Goal: Information Seeking & Learning: Learn about a topic

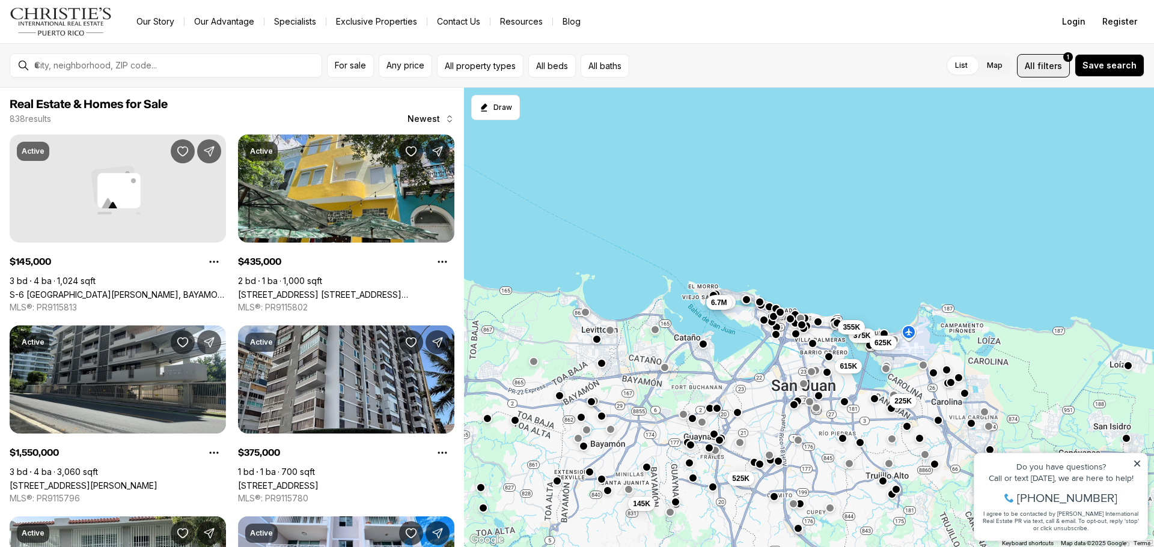
click at [1041, 69] on span "All filters 1" at bounding box center [1043, 65] width 37 height 13
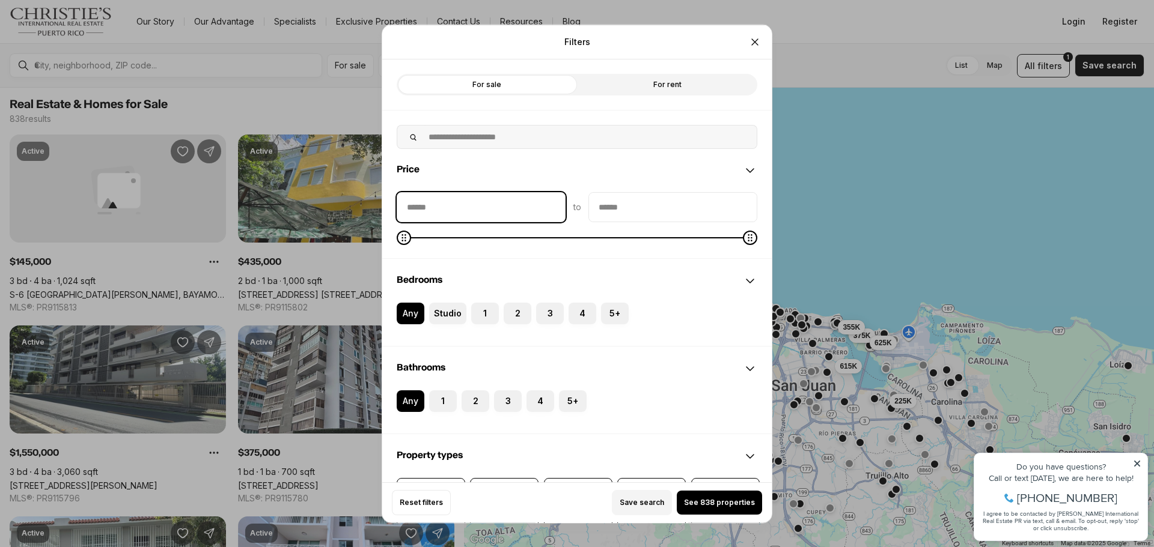
click at [478, 211] on input "priceMin" at bounding box center [481, 206] width 168 height 29
click at [515, 205] on input "priceMin" at bounding box center [481, 206] width 168 height 29
type input "********"
click at [654, 212] on input "priceMax" at bounding box center [673, 206] width 168 height 29
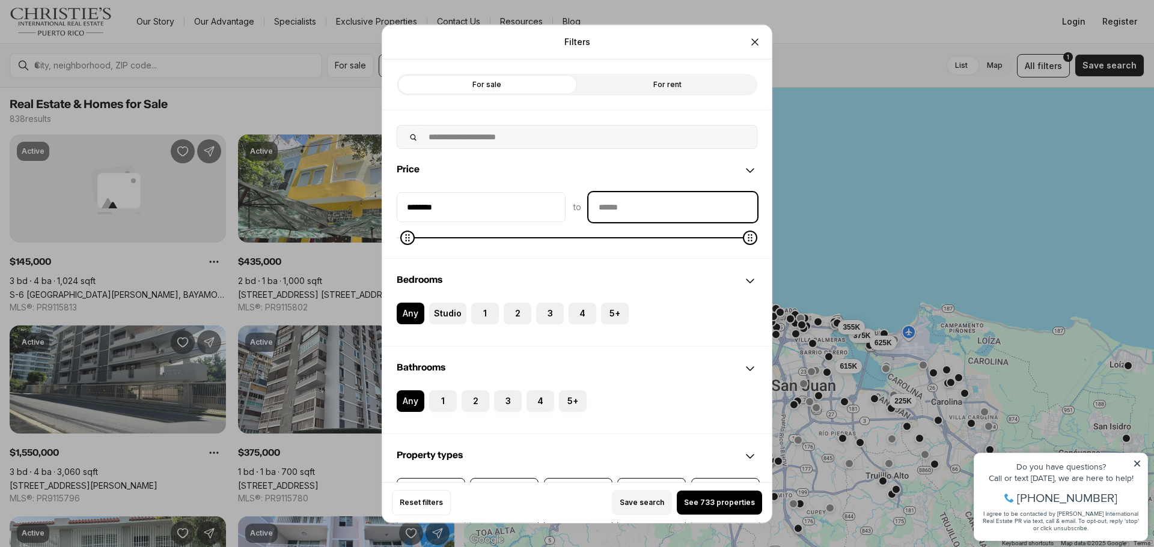
click at [654, 212] on input "priceMax" at bounding box center [673, 206] width 168 height 29
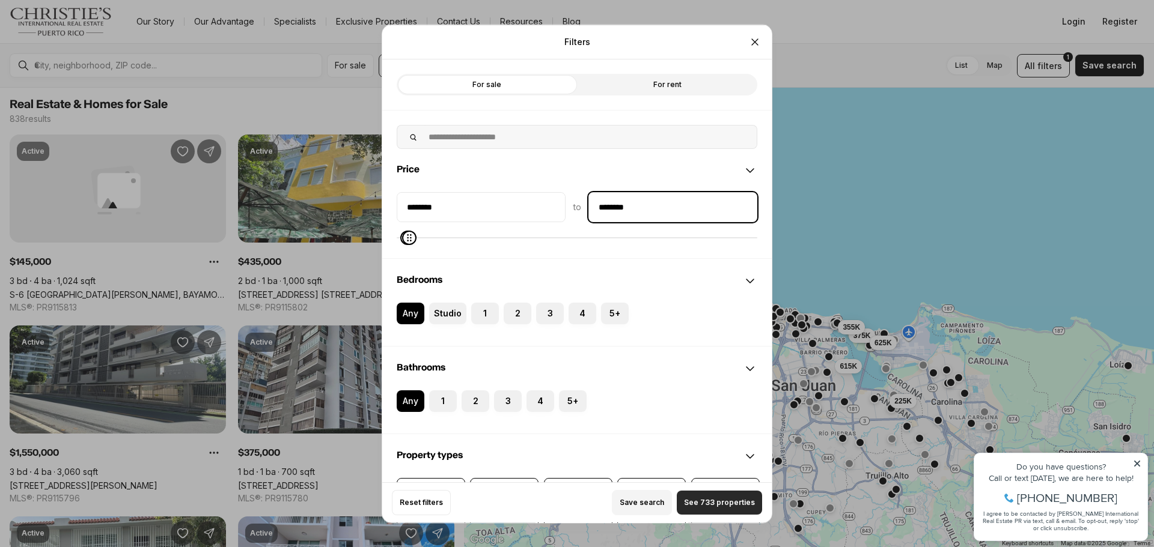
type input "********"
click at [698, 501] on span "See 733 properties" at bounding box center [719, 503] width 71 height 10
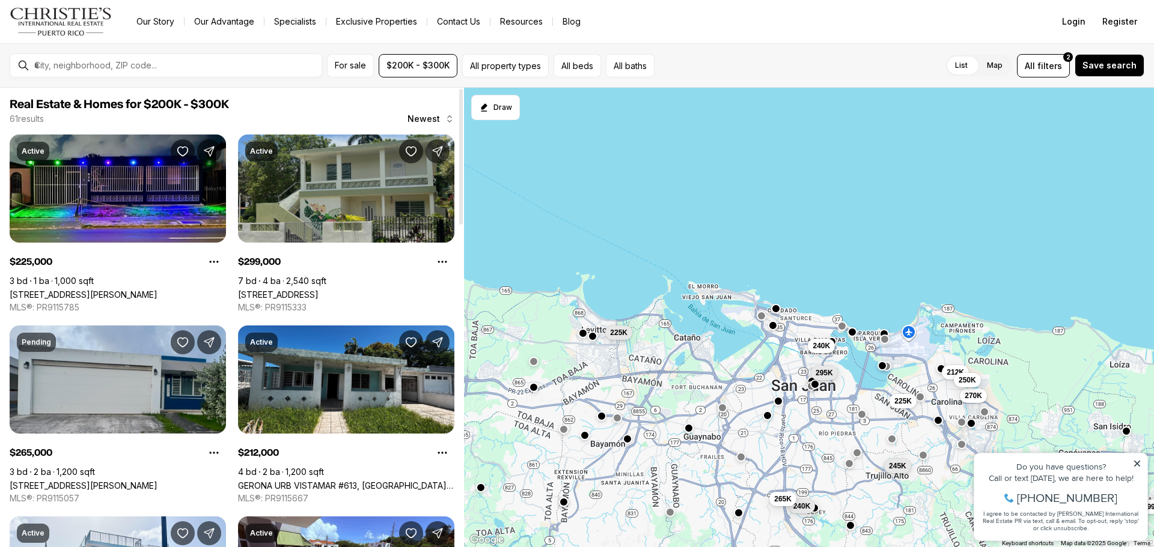
click at [319, 290] on link "1 958 #211, RIO GRANDE PR, 00745" at bounding box center [278, 295] width 81 height 10
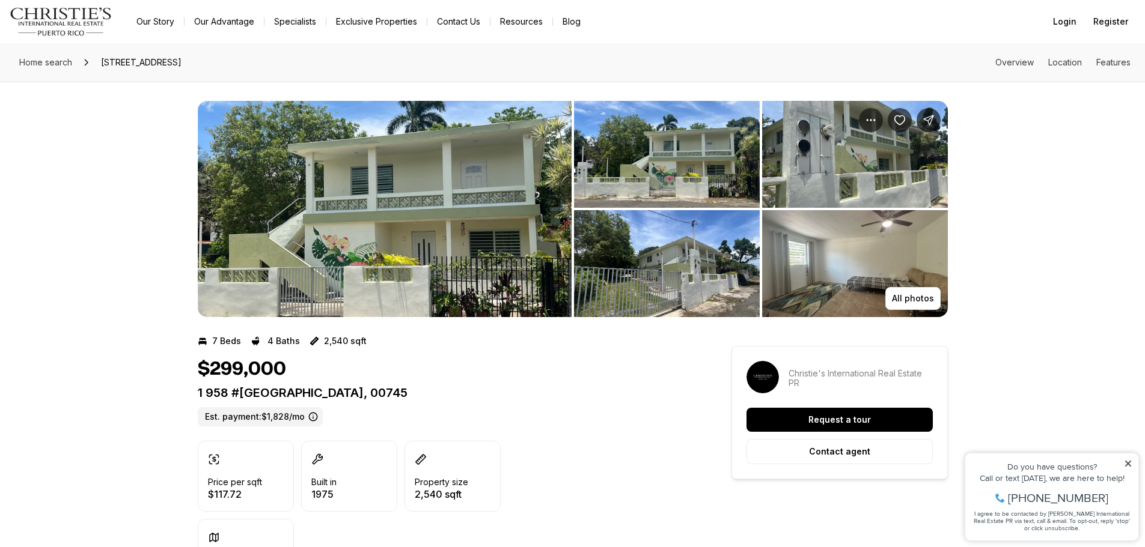
click at [489, 219] on img "View image gallery" at bounding box center [385, 209] width 374 height 216
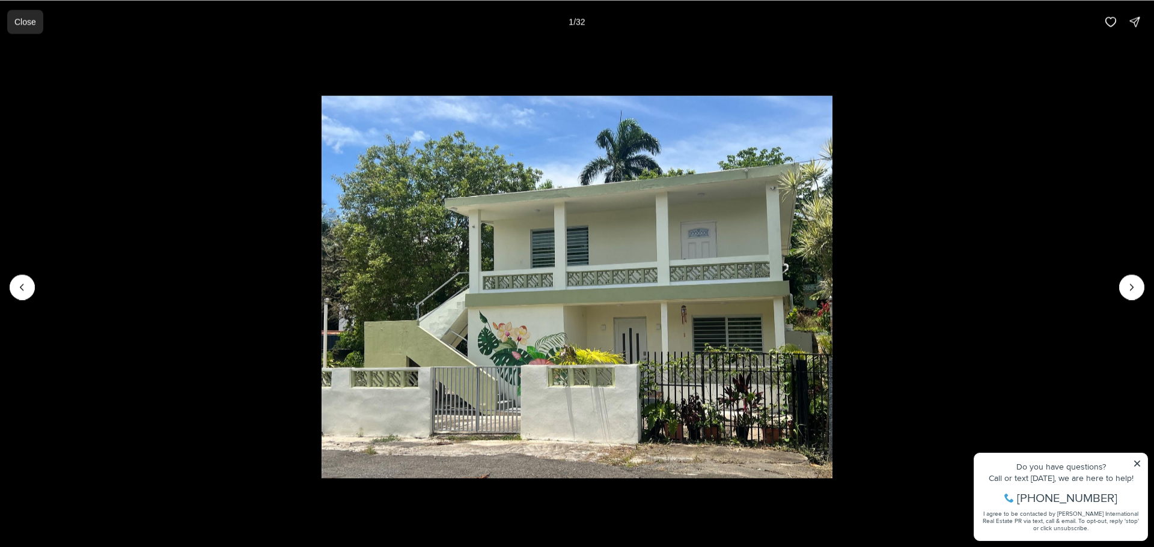
click at [26, 23] on p "Close" at bounding box center [25, 22] width 22 height 10
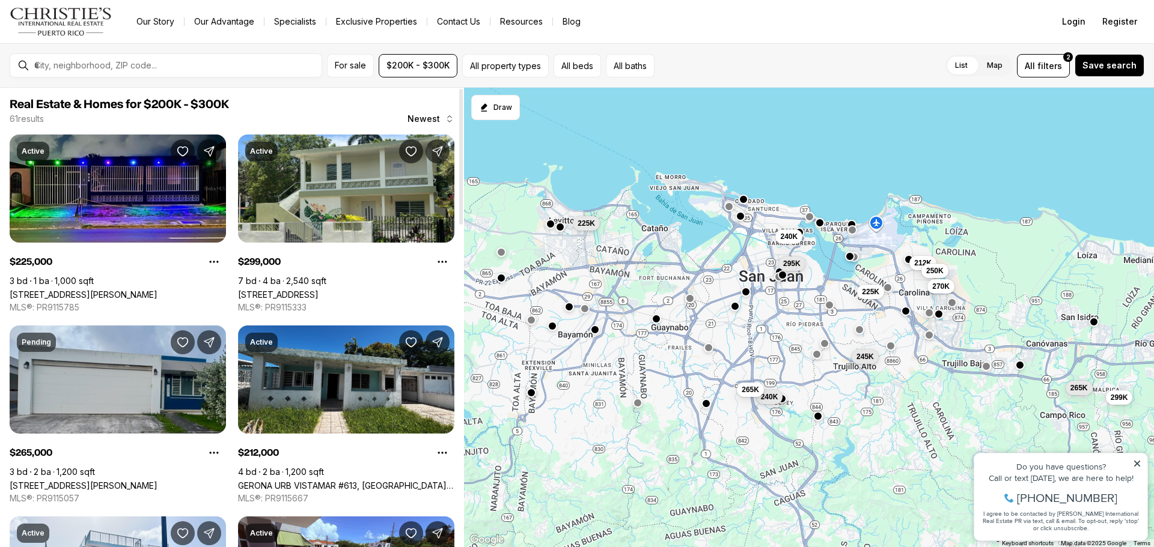
drag, startPoint x: 671, startPoint y: 291, endPoint x: 657, endPoint y: 230, distance: 63.0
click at [657, 230] on div "225K 299K 265K 212K 250K 240K 245K 270K 240K 265K 295K 225K" at bounding box center [809, 318] width 690 height 460
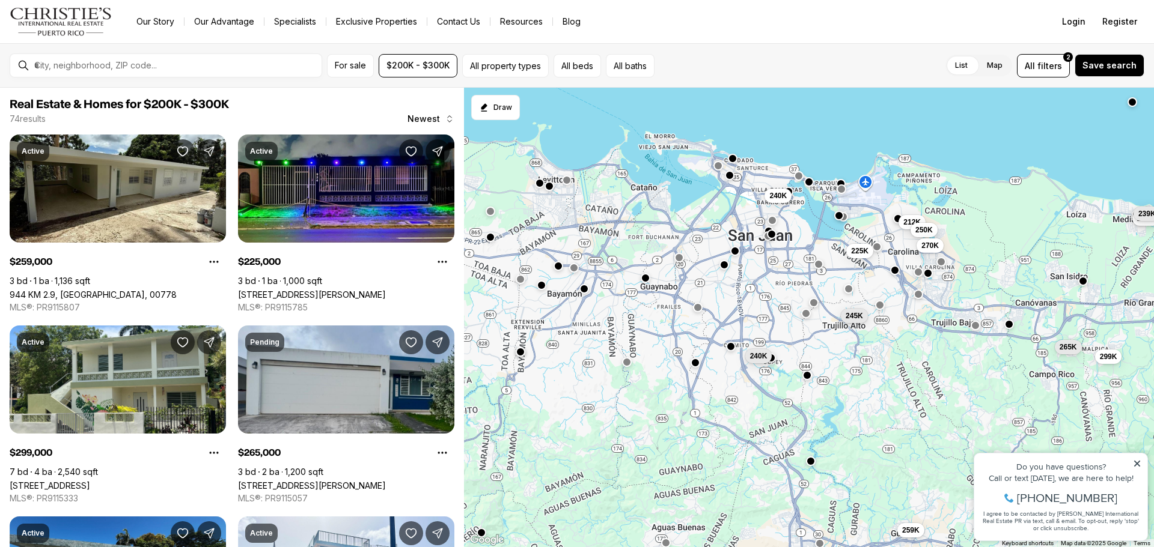
click at [725, 267] on button "button" at bounding box center [724, 265] width 10 height 10
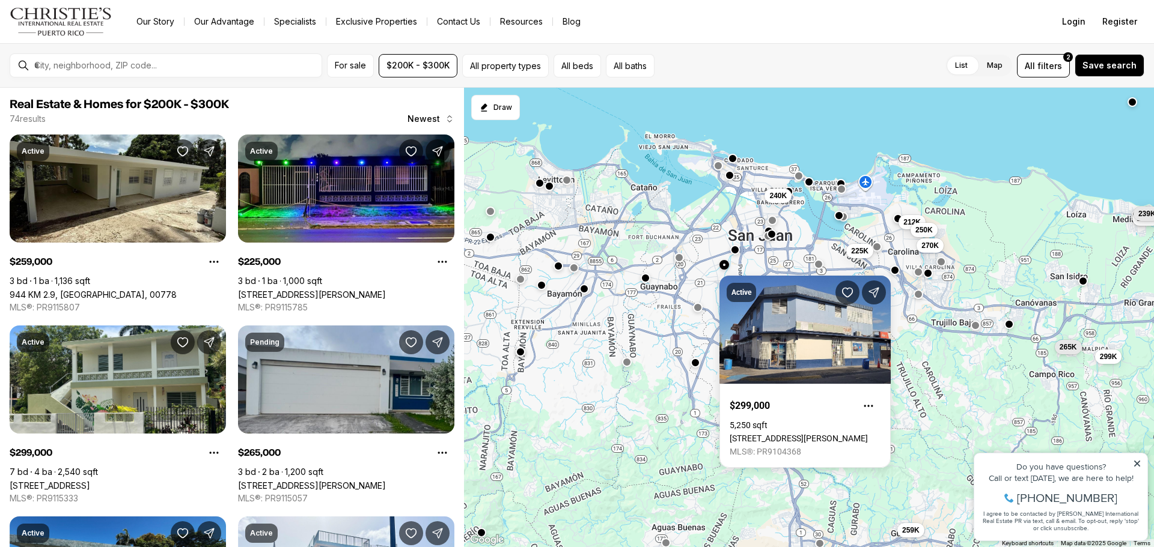
click at [737, 251] on button "button" at bounding box center [735, 250] width 10 height 10
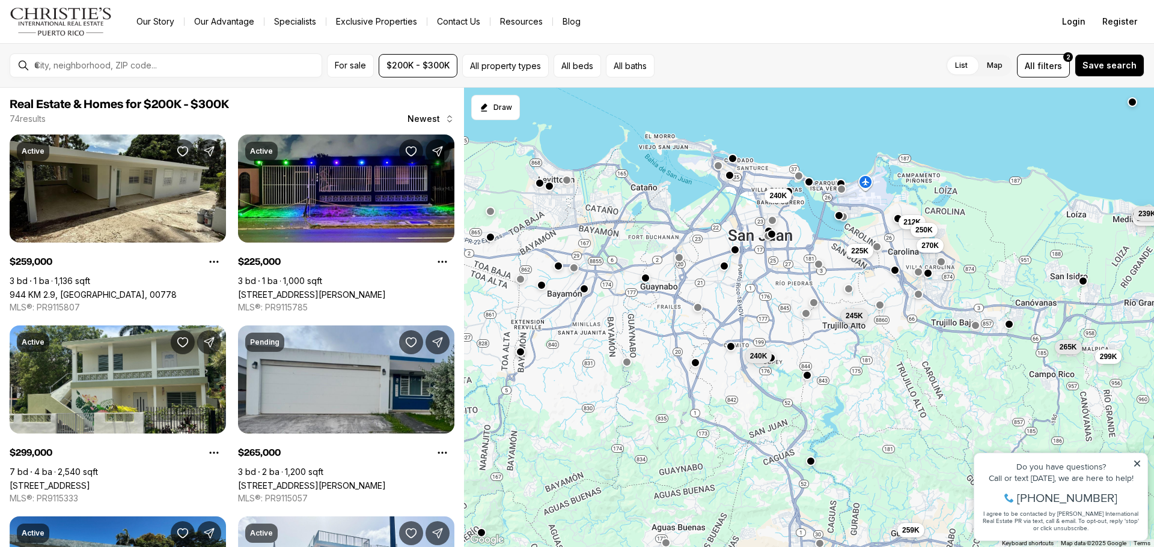
click at [735, 250] on button "button" at bounding box center [735, 250] width 10 height 10
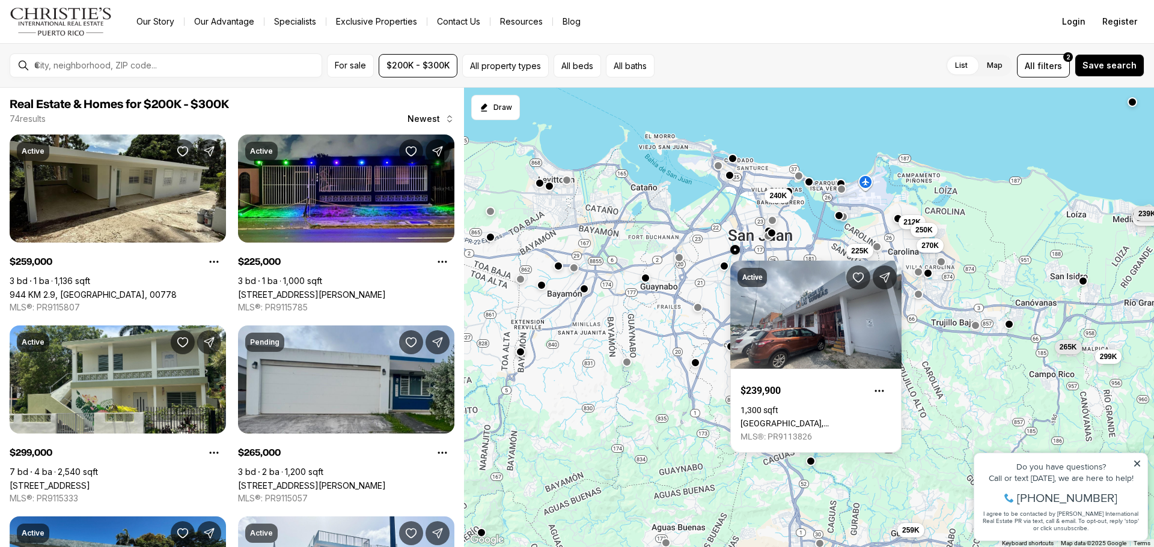
click at [772, 236] on button "button" at bounding box center [772, 233] width 10 height 10
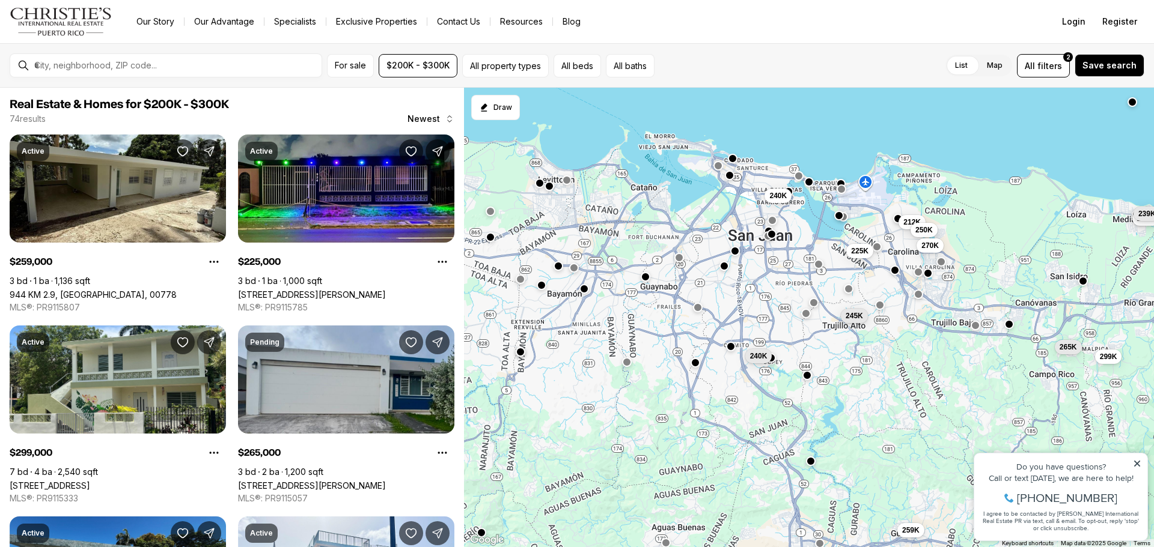
click at [647, 277] on button "button" at bounding box center [646, 277] width 10 height 10
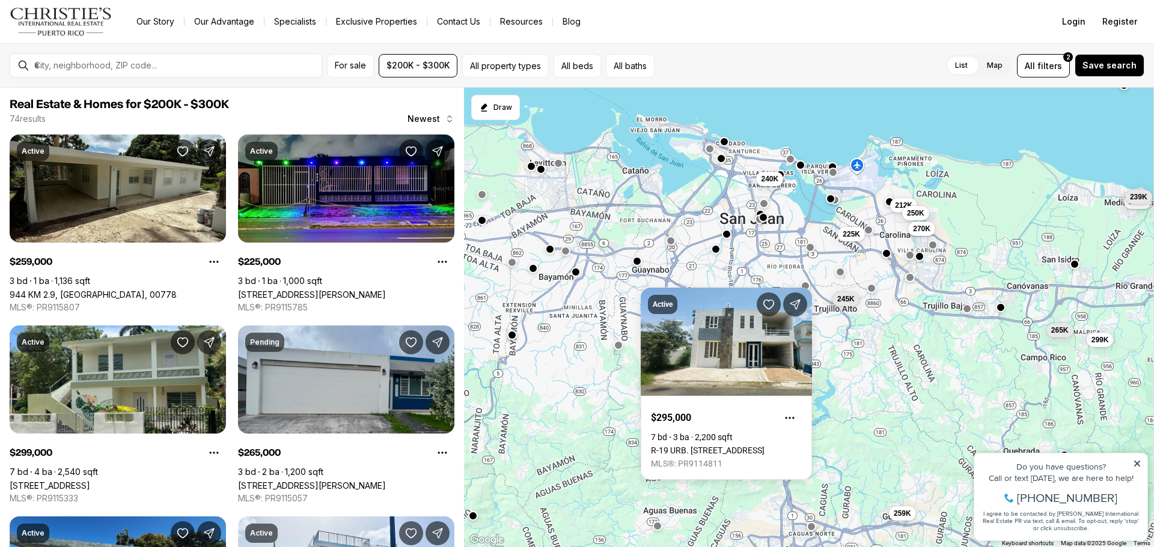
drag, startPoint x: 713, startPoint y: 258, endPoint x: 703, endPoint y: 239, distance: 21.8
click at [703, 239] on div "225K 299K 265K 212K 250K 240K 245K 270K 240K 259K 249K 239K" at bounding box center [809, 318] width 690 height 460
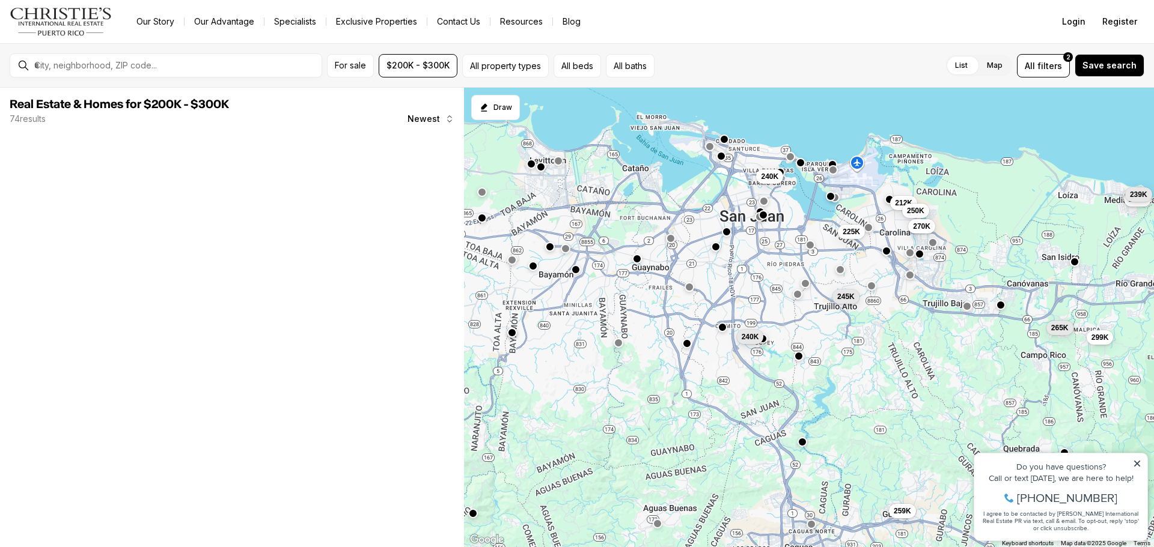
click at [689, 291] on button "button" at bounding box center [690, 287] width 10 height 10
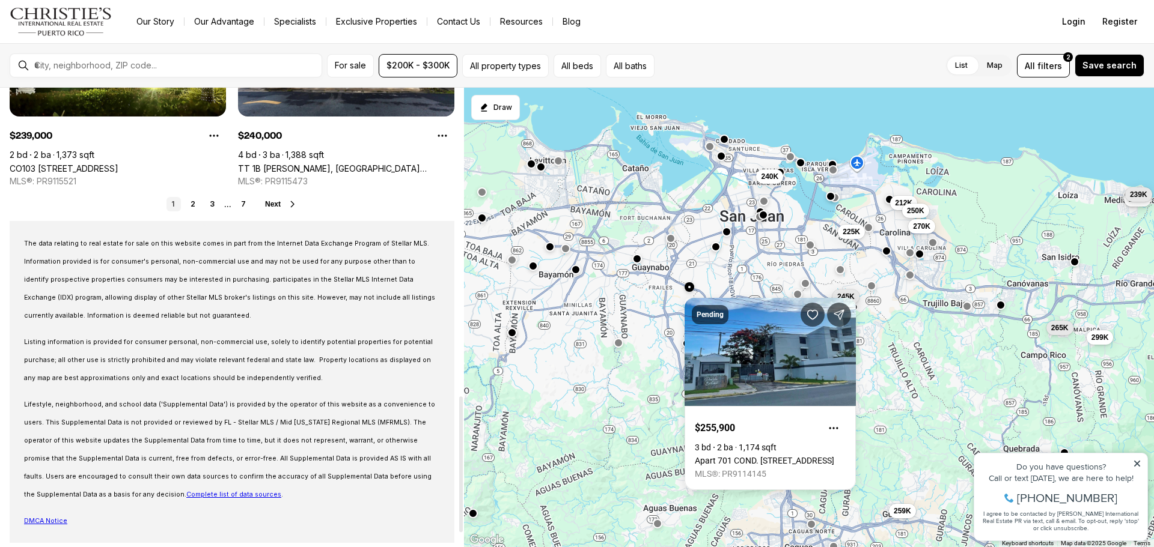
scroll to position [901, 0]
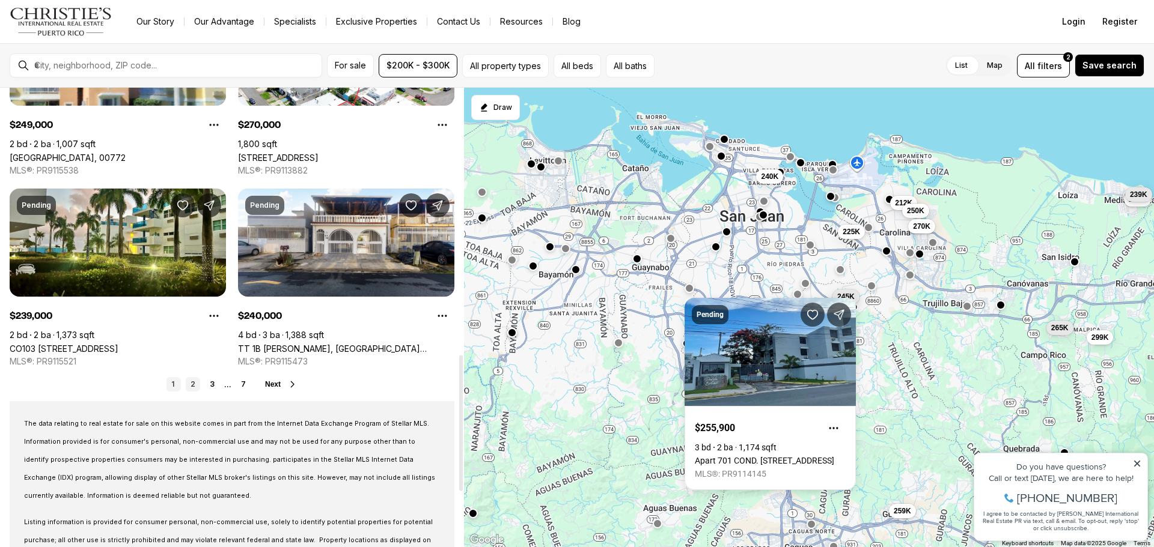
click at [190, 383] on link "2" at bounding box center [193, 384] width 14 height 14
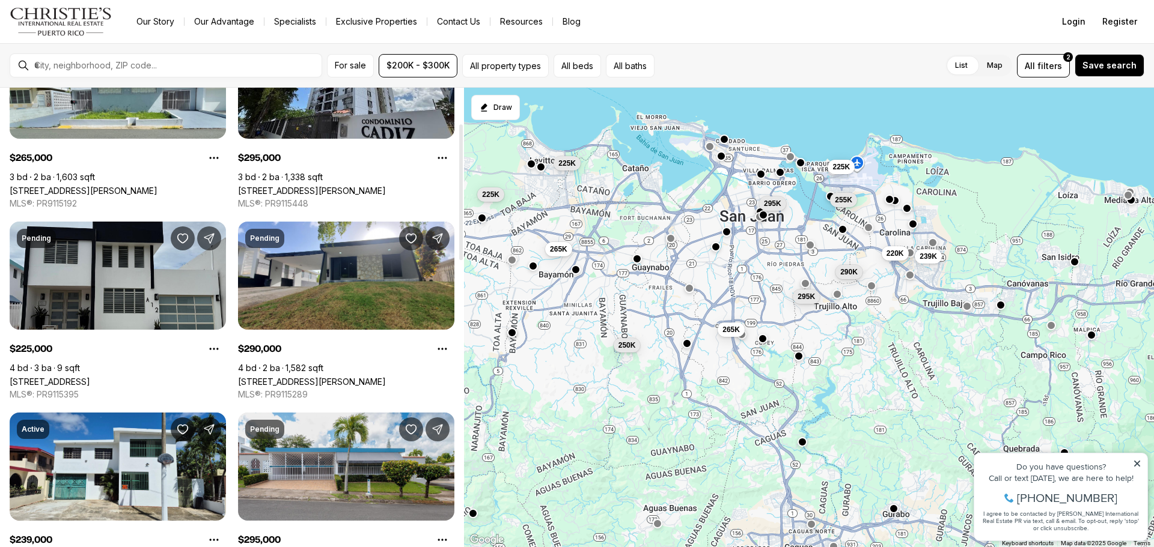
scroll to position [120, 0]
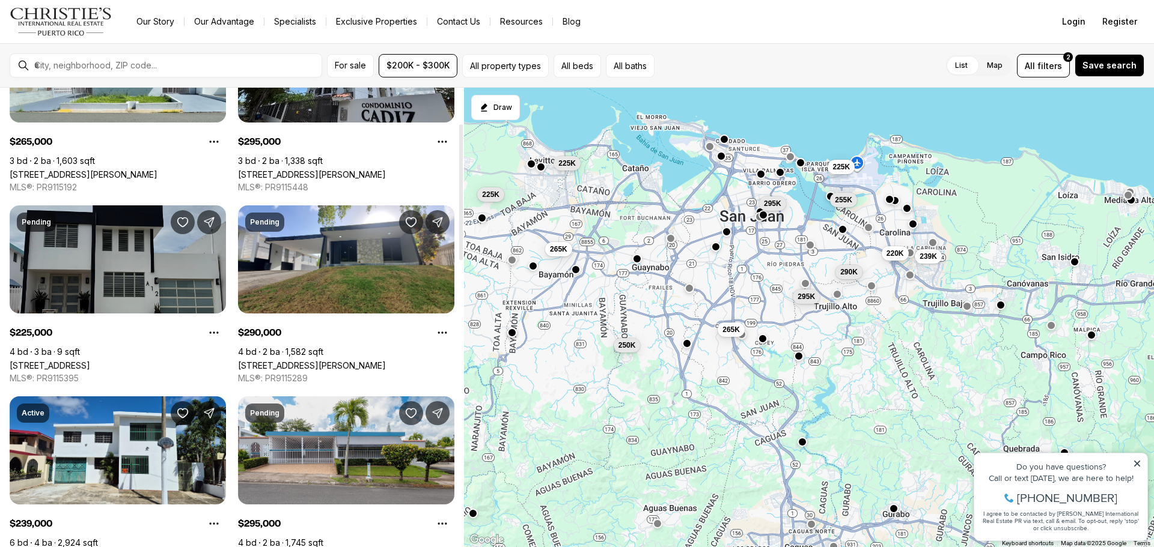
click at [90, 361] on link "[STREET_ADDRESS]" at bounding box center [50, 366] width 81 height 10
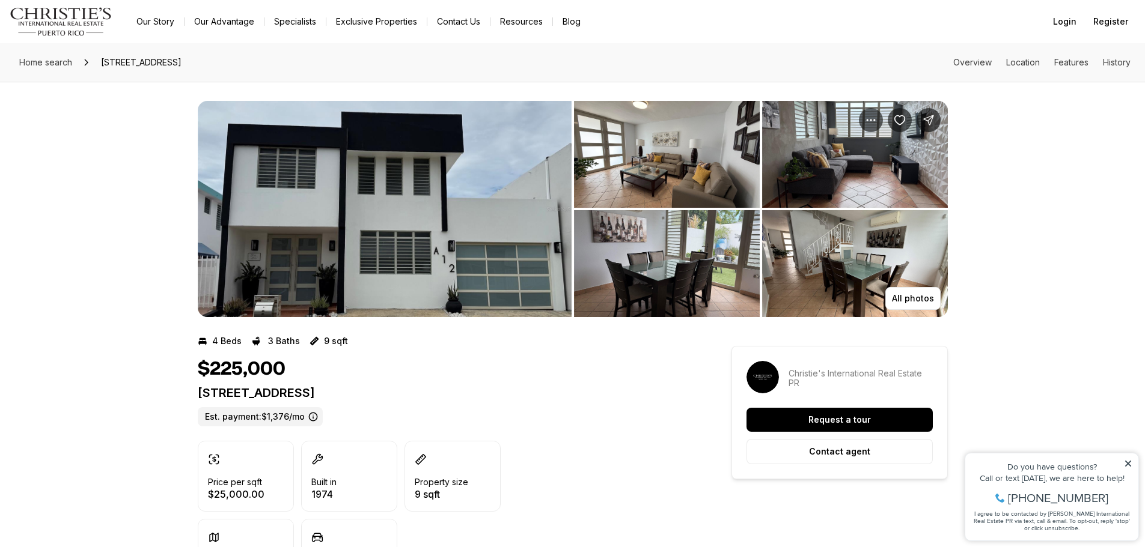
click at [623, 173] on img "View image gallery" at bounding box center [667, 154] width 186 height 107
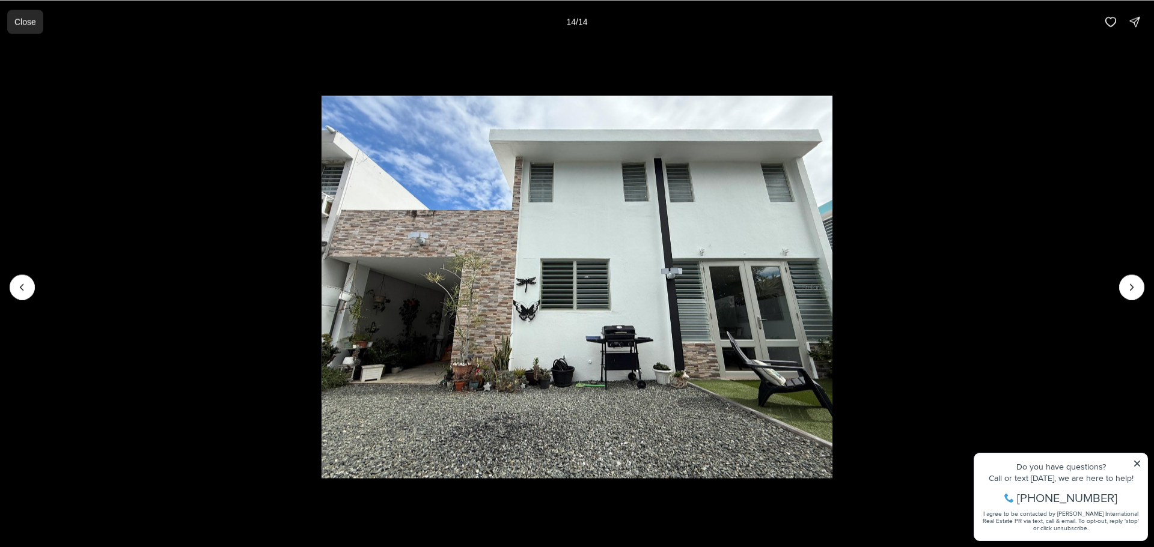
click at [23, 20] on p "Close" at bounding box center [25, 22] width 22 height 10
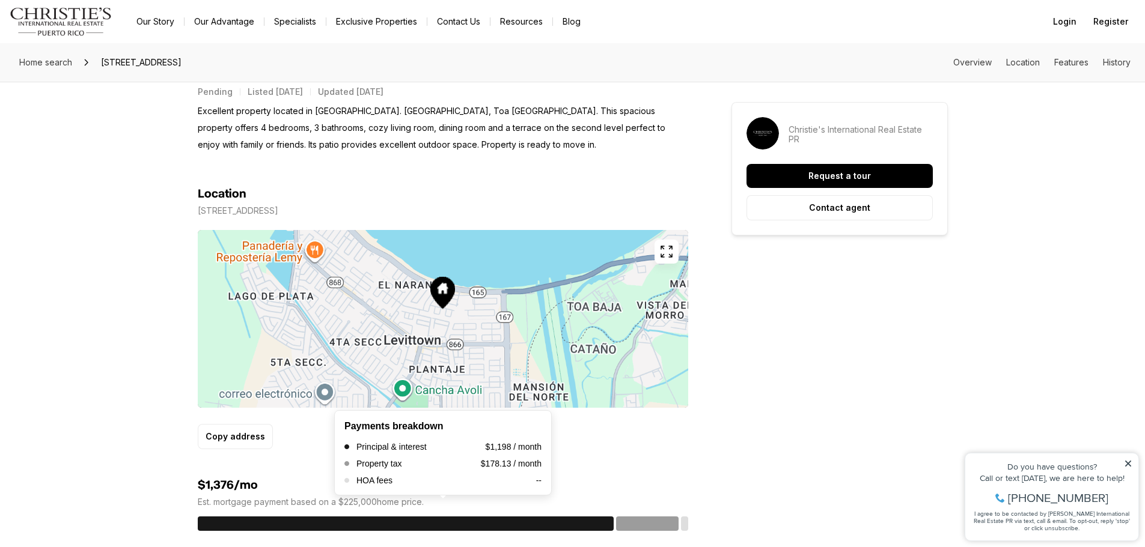
scroll to position [541, 0]
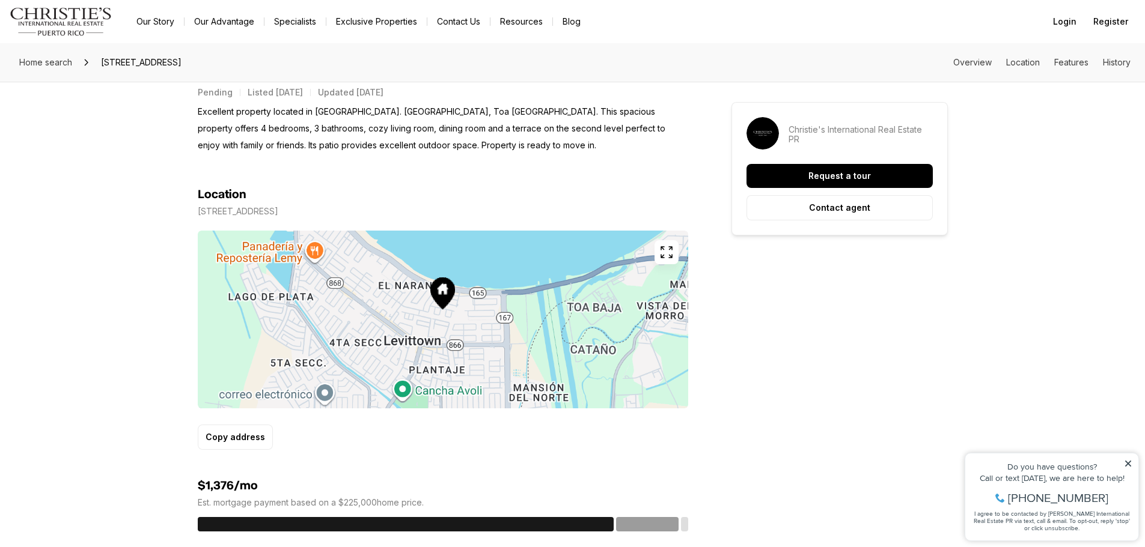
click at [671, 250] on icon "button" at bounding box center [666, 252] width 14 height 14
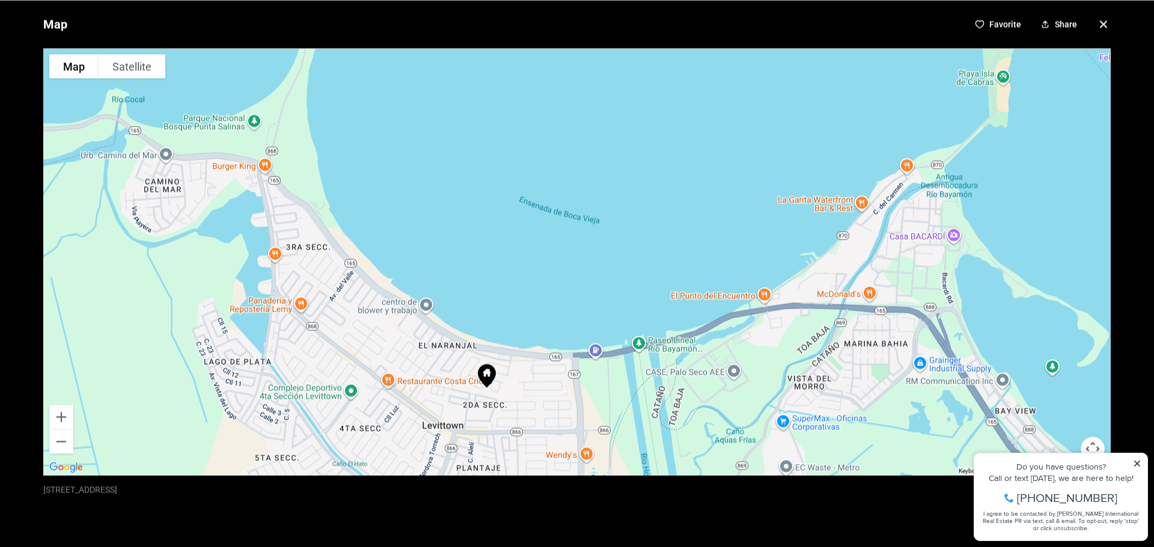
drag, startPoint x: 656, startPoint y: 154, endPoint x: 564, endPoint y: 291, distance: 165.0
click at [564, 291] on div at bounding box center [576, 261] width 1067 height 427
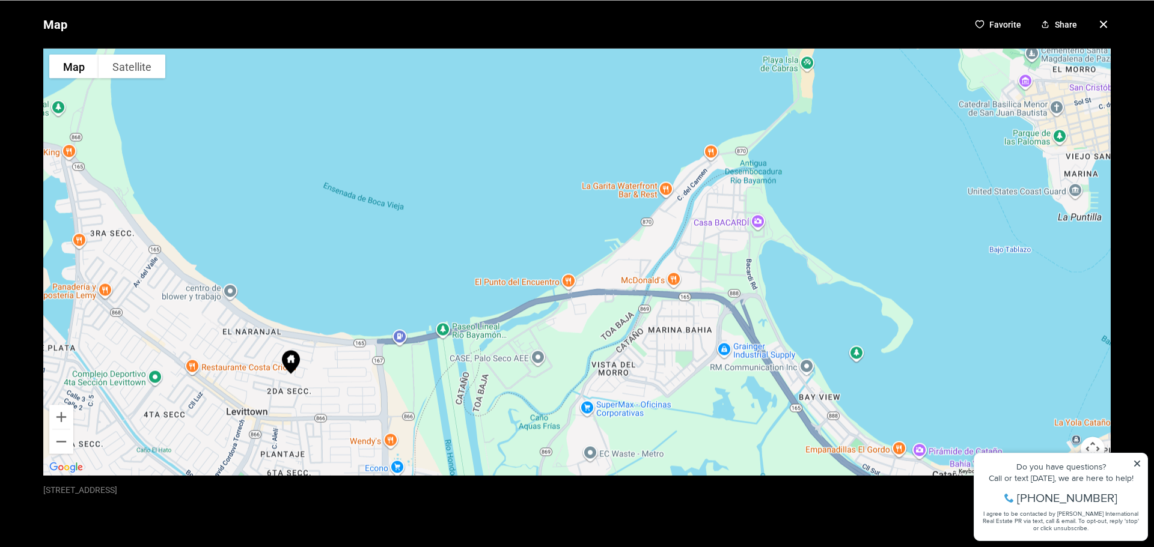
drag, startPoint x: 702, startPoint y: 268, endPoint x: 507, endPoint y: 254, distance: 195.8
click at [507, 254] on div at bounding box center [576, 261] width 1067 height 427
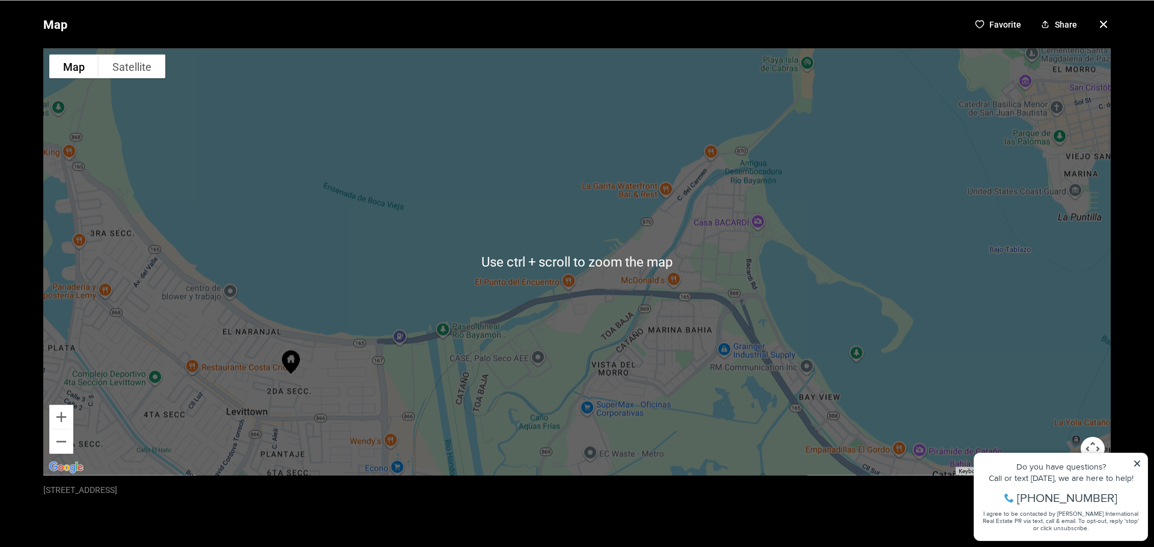
click at [1096, 23] on icon "button" at bounding box center [1103, 24] width 14 height 14
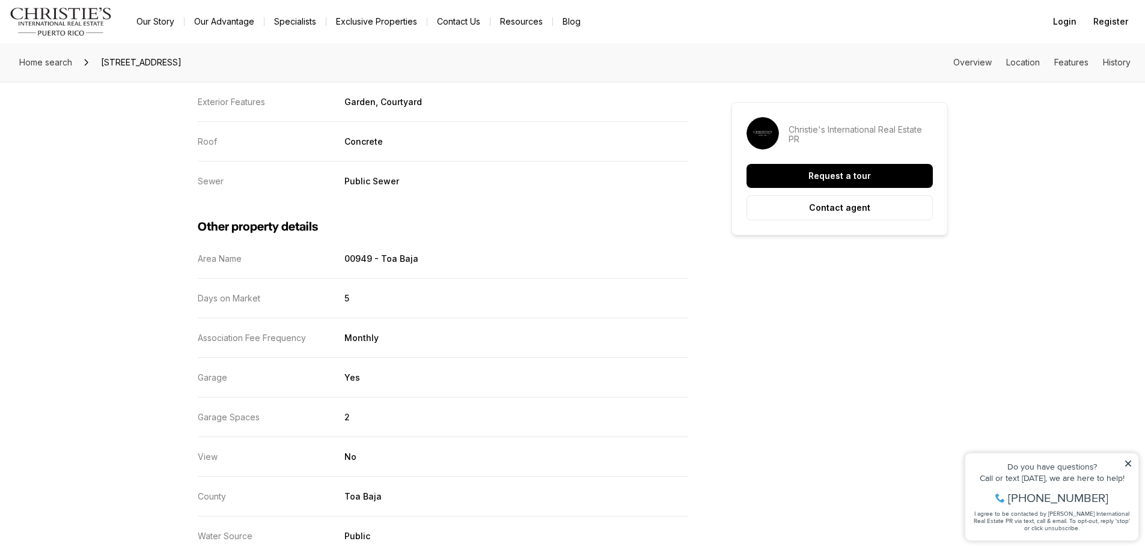
scroll to position [2164, 0]
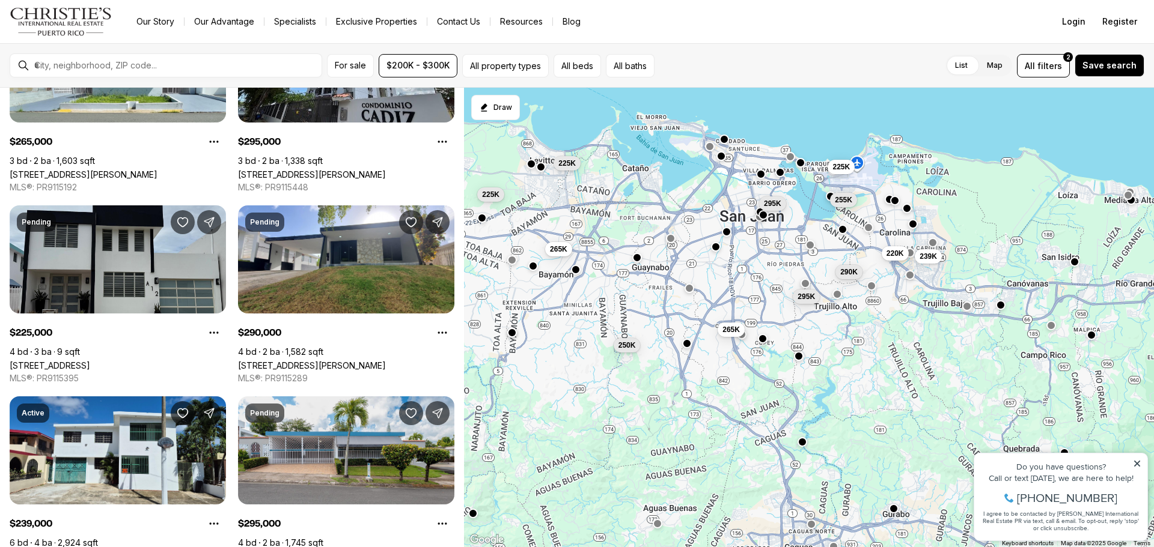
click at [639, 256] on button "button" at bounding box center [637, 258] width 10 height 10
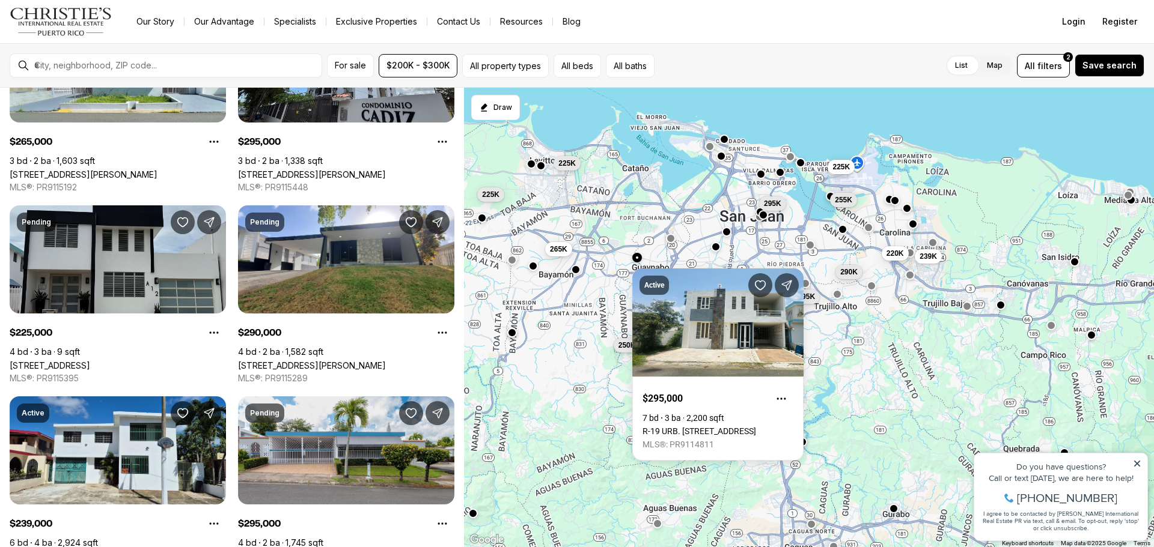
click at [540, 168] on button "button" at bounding box center [541, 166] width 10 height 10
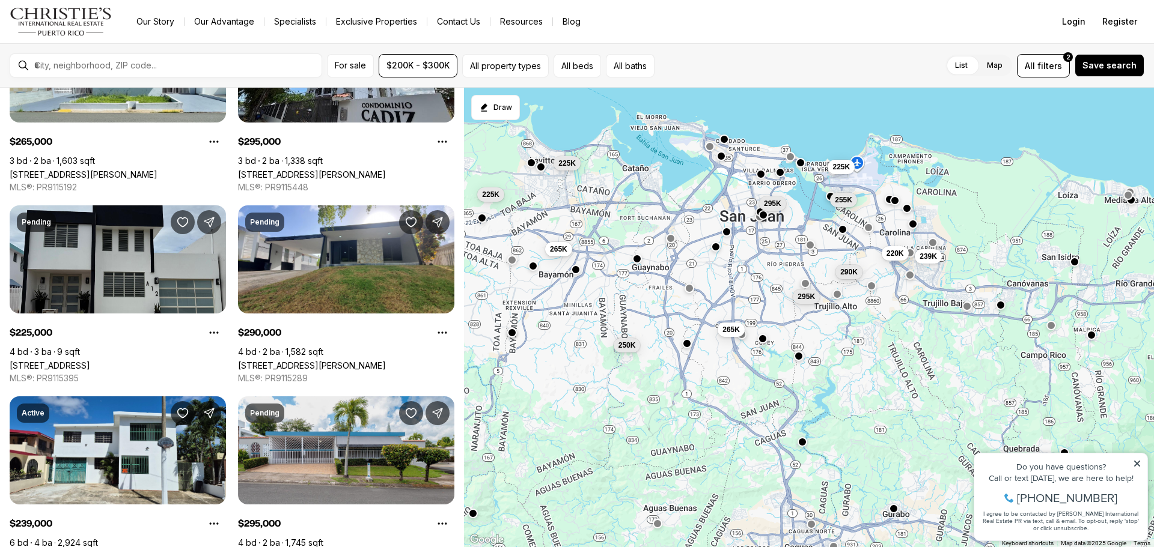
click at [531, 163] on button "button" at bounding box center [531, 163] width 10 height 10
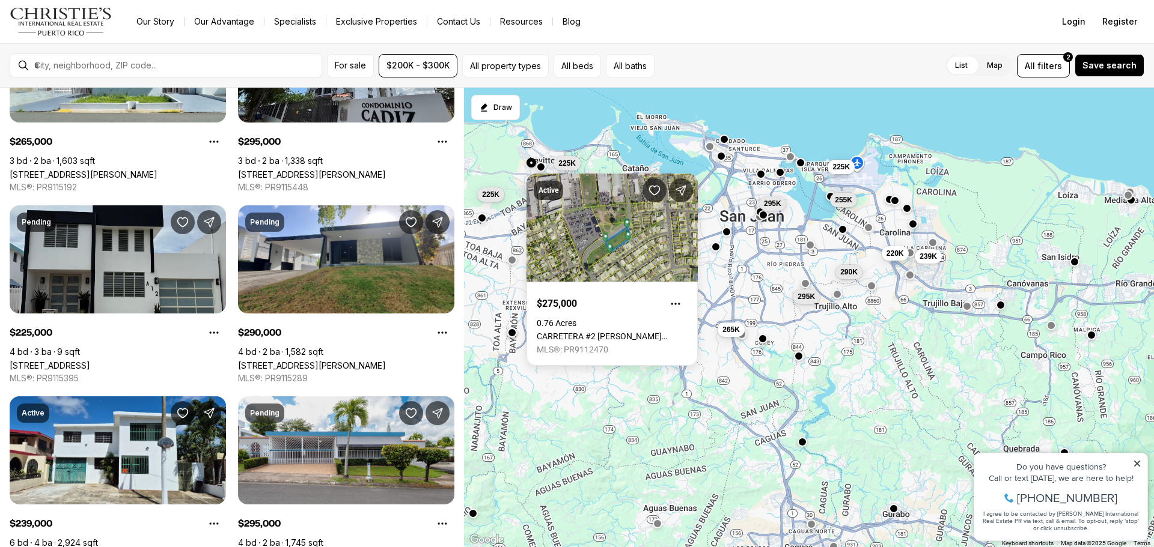
click at [540, 167] on div "Active $275,000 0.76 Acres CARRETERA #2 CANDELARIA WARD INTERIOR, TOA BAJA PR, …" at bounding box center [611, 265] width 171 height 202
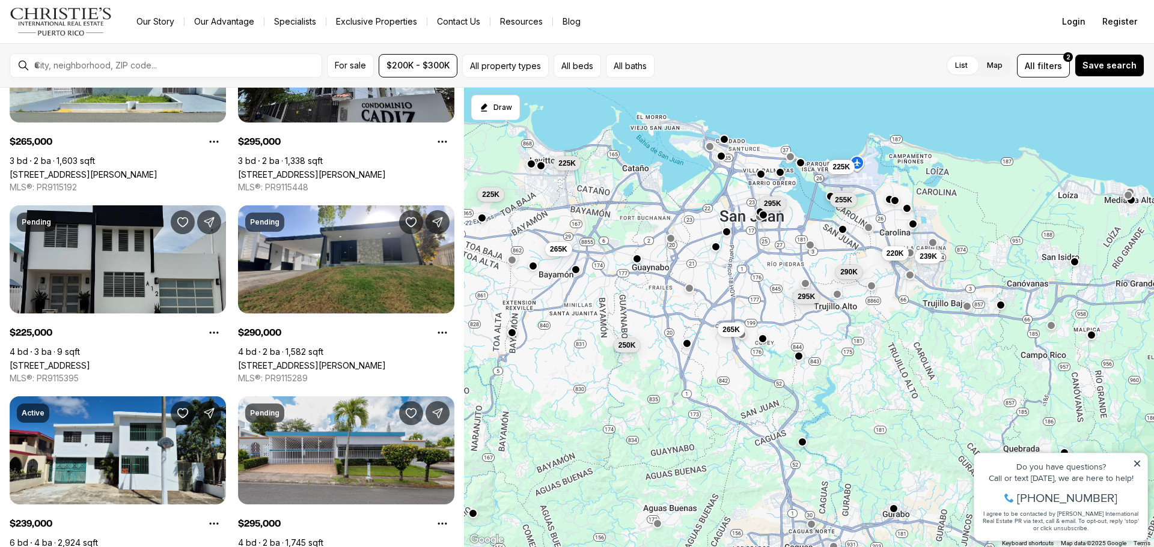
click at [543, 168] on button "button" at bounding box center [541, 166] width 10 height 10
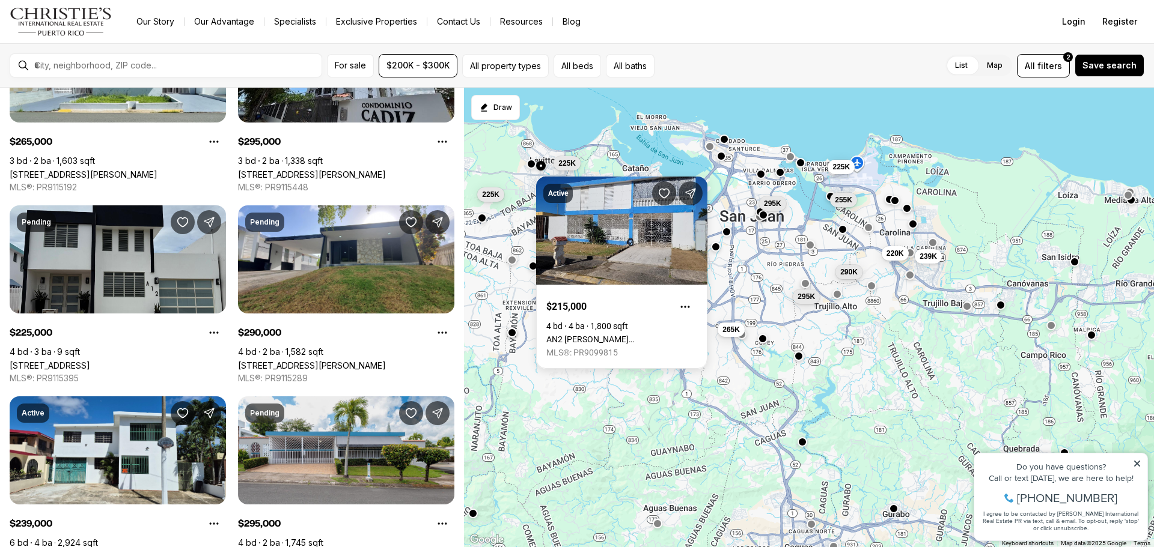
click at [799, 385] on div "225K 255K 290K 220K 239K 225K 250K 225K 265K 265K 295K 295K" at bounding box center [809, 318] width 690 height 460
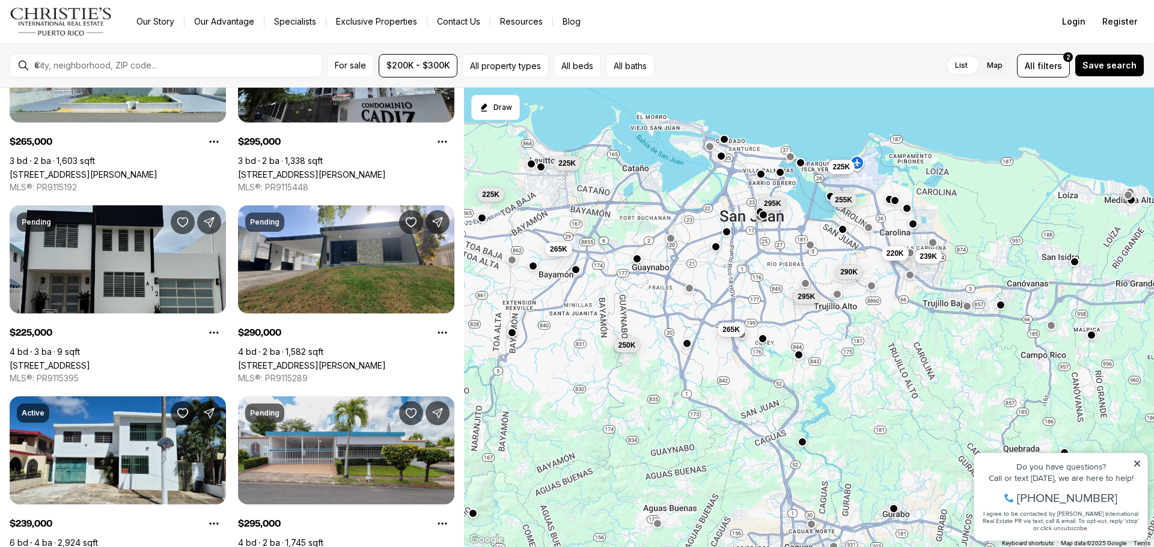
click at [799, 359] on button "button" at bounding box center [799, 355] width 10 height 10
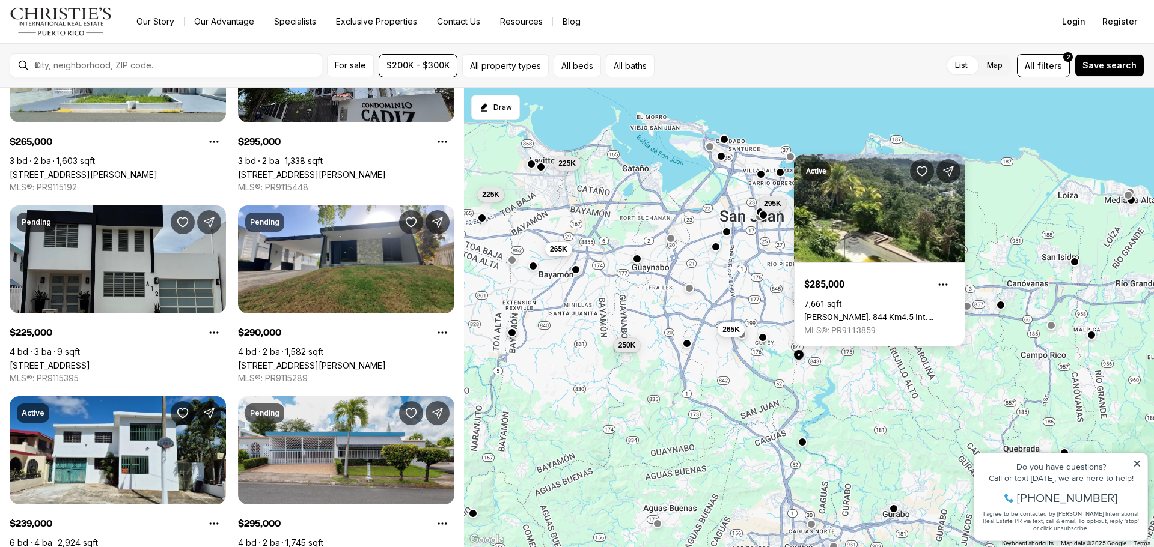
click at [762, 341] on button "button" at bounding box center [763, 338] width 10 height 10
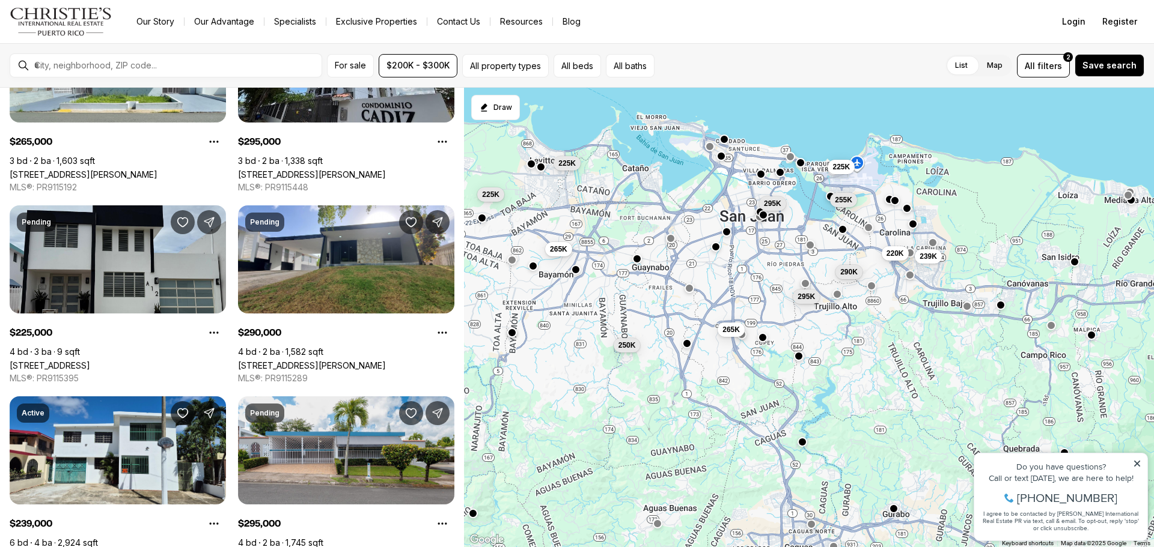
click at [762, 334] on button "button" at bounding box center [763, 338] width 10 height 10
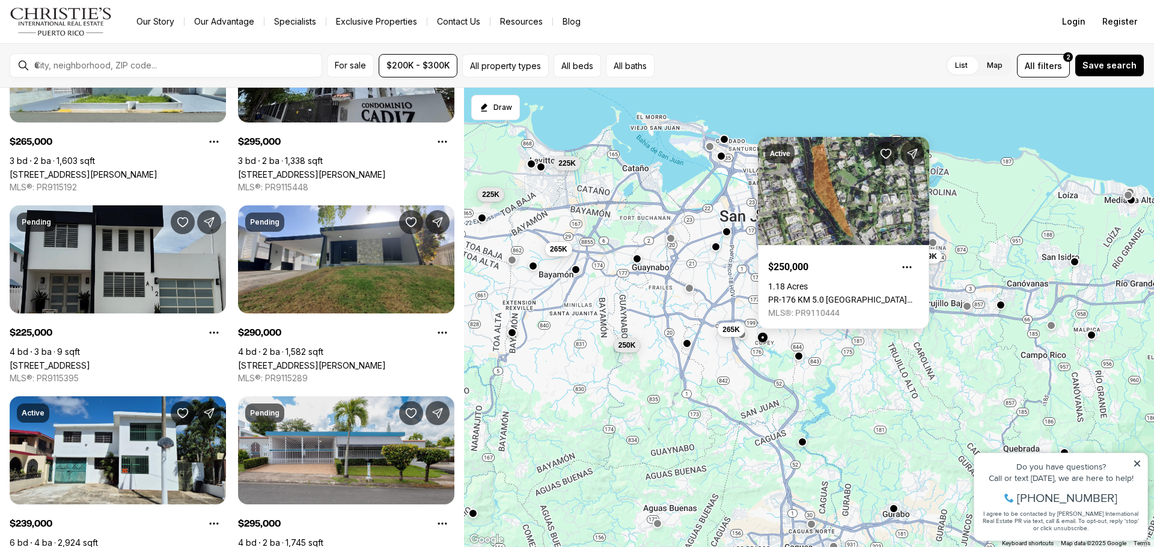
click at [740, 266] on div "225K 255K 290K 220K 239K 225K 250K 225K 265K 265K 295K 295K" at bounding box center [809, 318] width 690 height 460
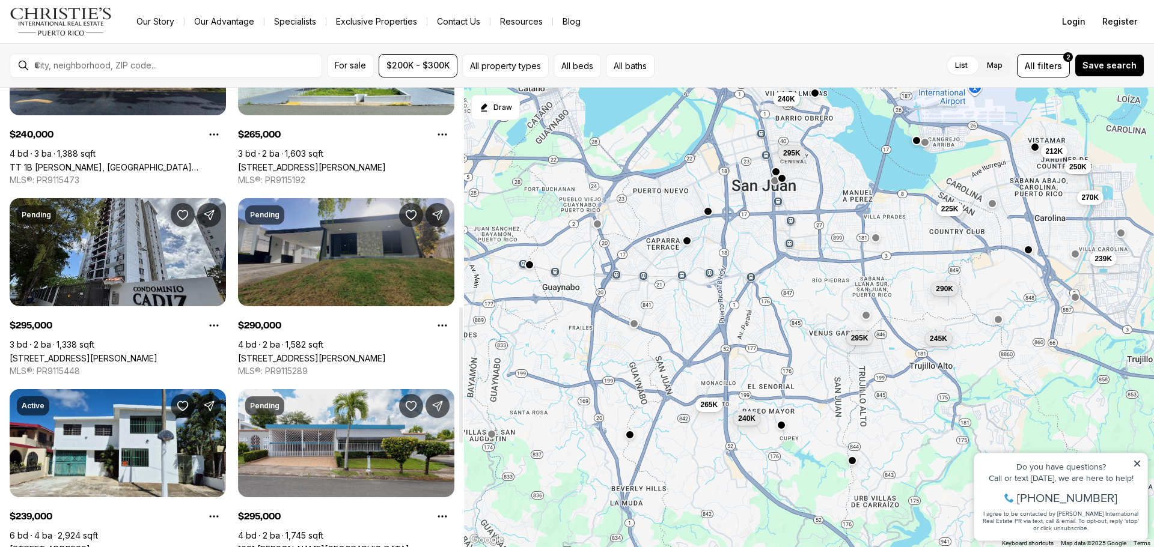
scroll to position [841, 0]
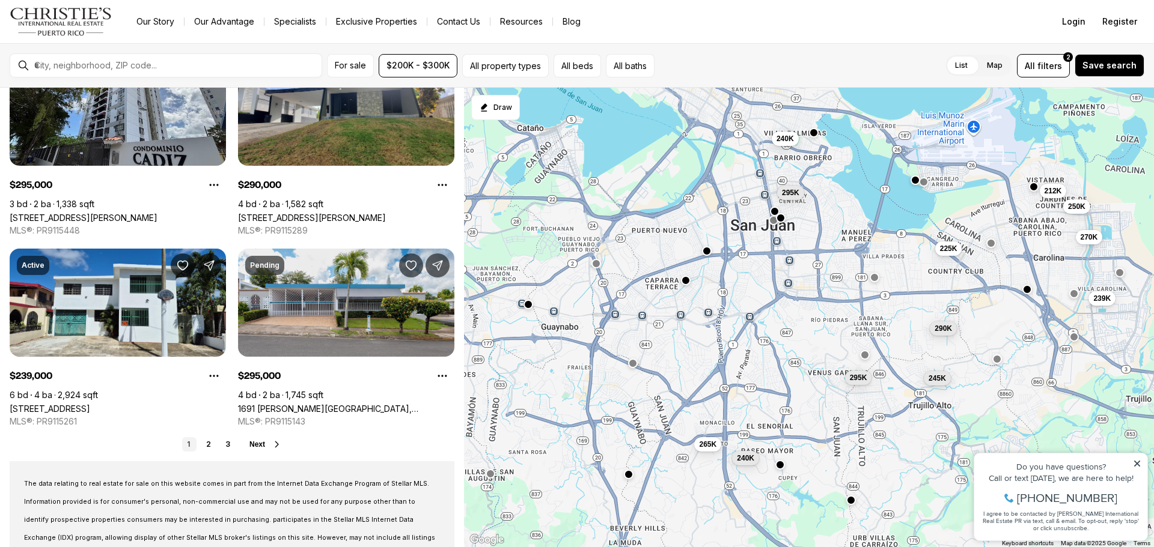
drag, startPoint x: 822, startPoint y: 171, endPoint x: 816, endPoint y: 243, distance: 73.0
click at [816, 243] on div "245K 290K 225K 212K 250K 239K 270K 240K 240K 265K 295K 295K" at bounding box center [809, 318] width 690 height 460
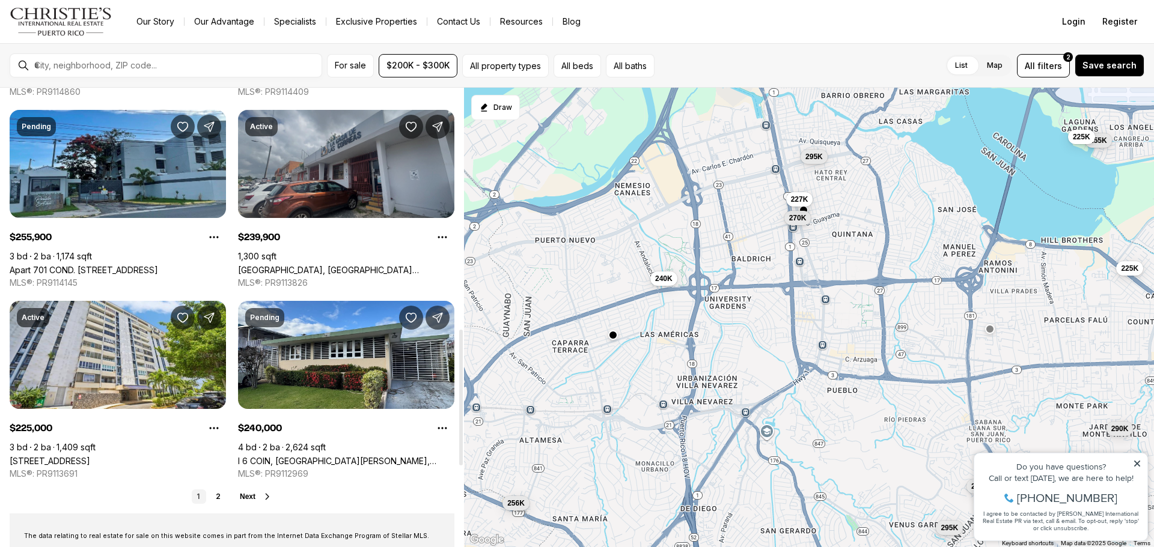
scroll to position [781, 0]
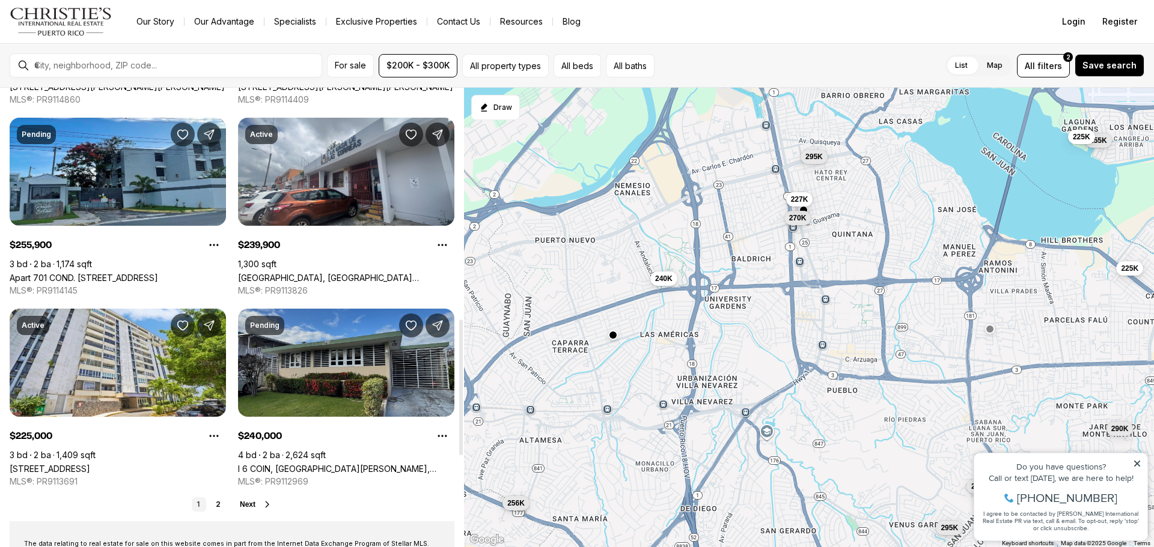
click at [319, 464] on link "I 6 COIN, [GEOGRAPHIC_DATA][PERSON_NAME], 00926" at bounding box center [346, 469] width 216 height 10
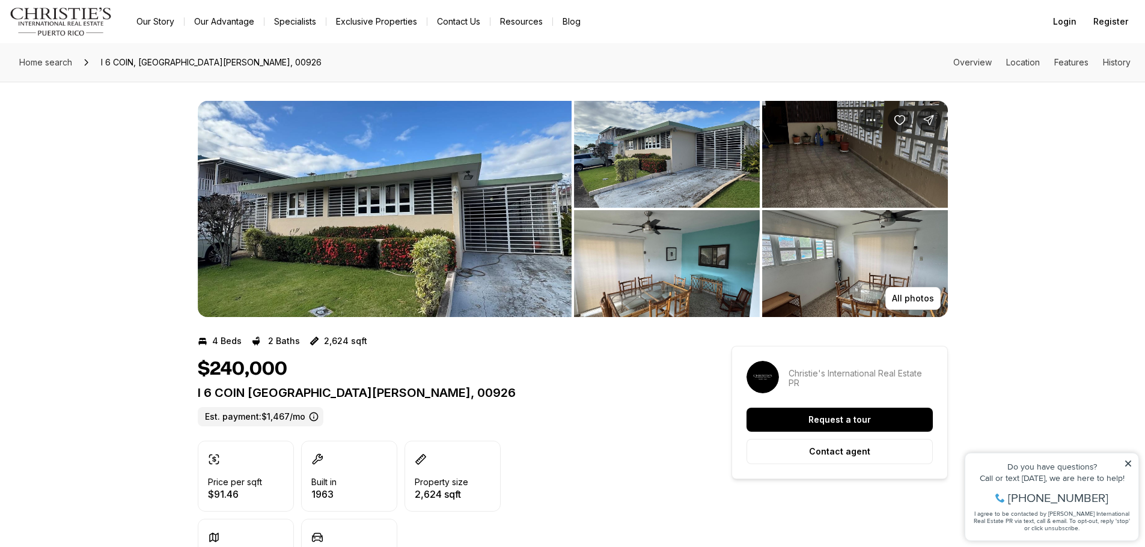
click at [425, 197] on img "View image gallery" at bounding box center [385, 209] width 374 height 216
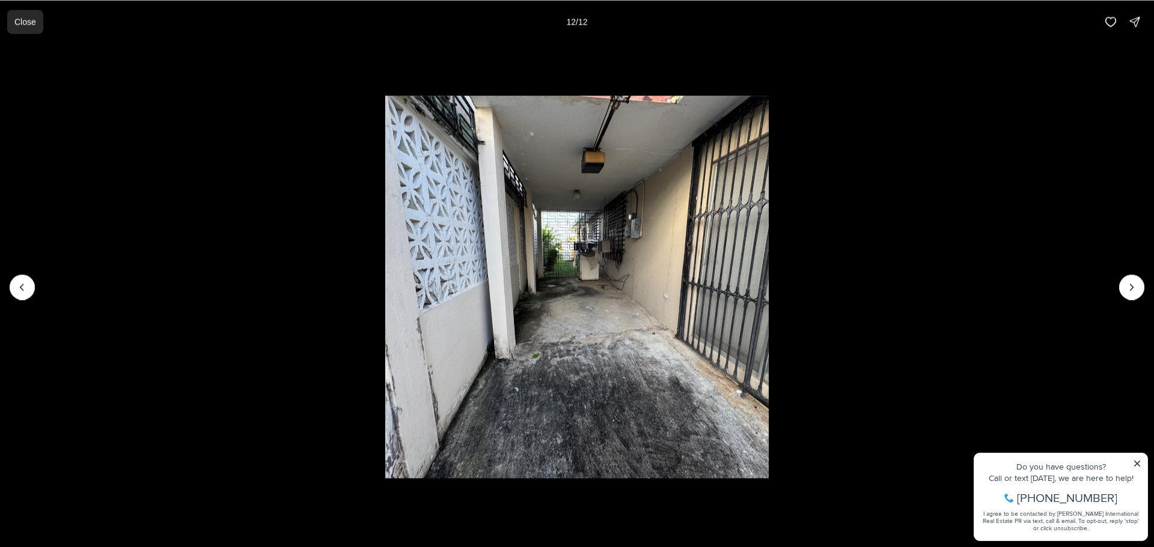
click at [27, 19] on p "Close" at bounding box center [25, 22] width 22 height 10
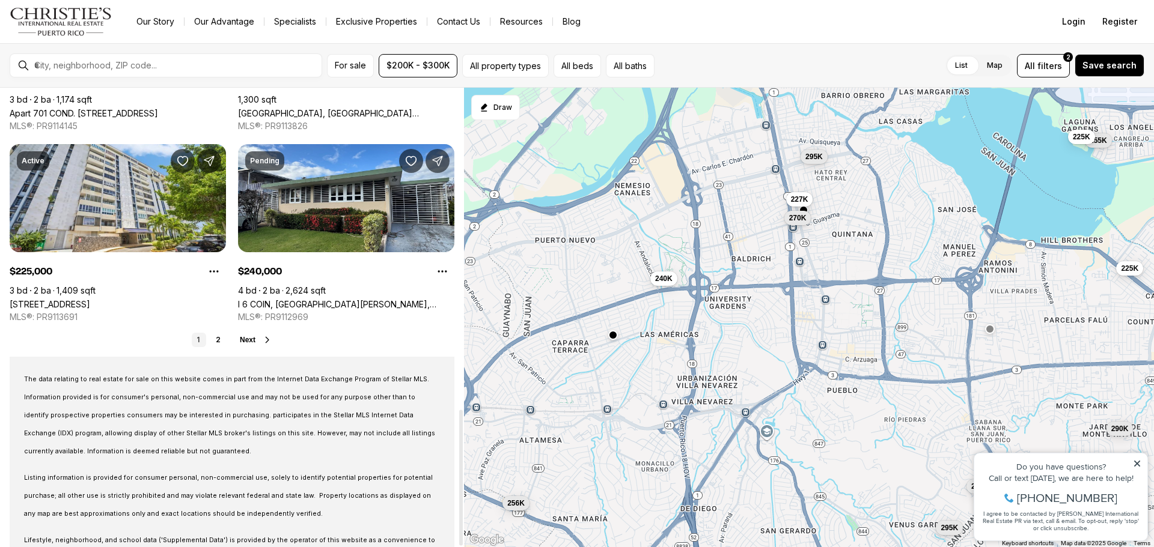
scroll to position [907, 0]
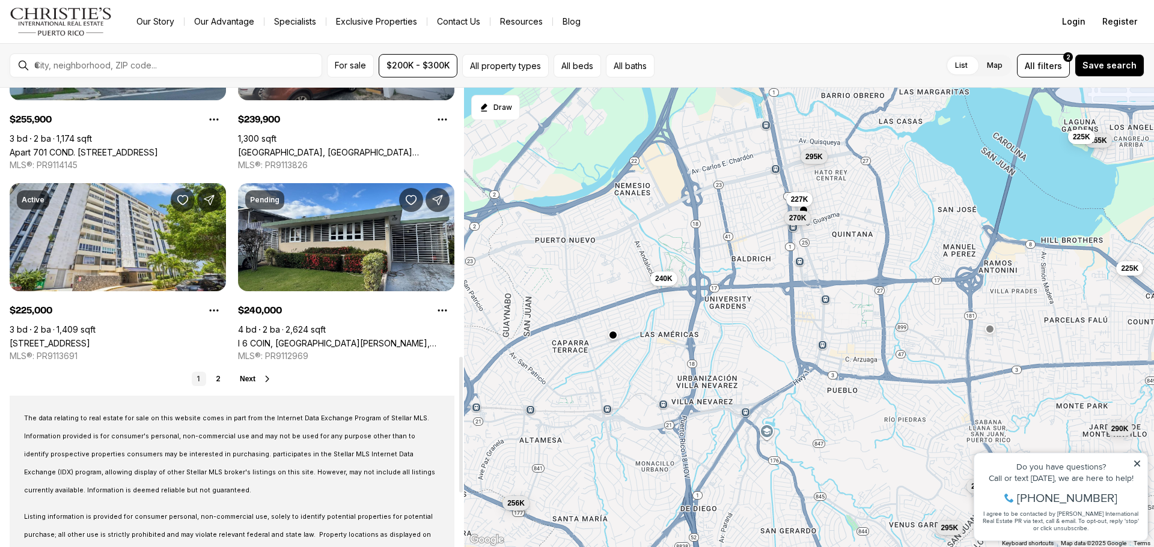
click at [247, 374] on button "Next" at bounding box center [256, 379] width 32 height 10
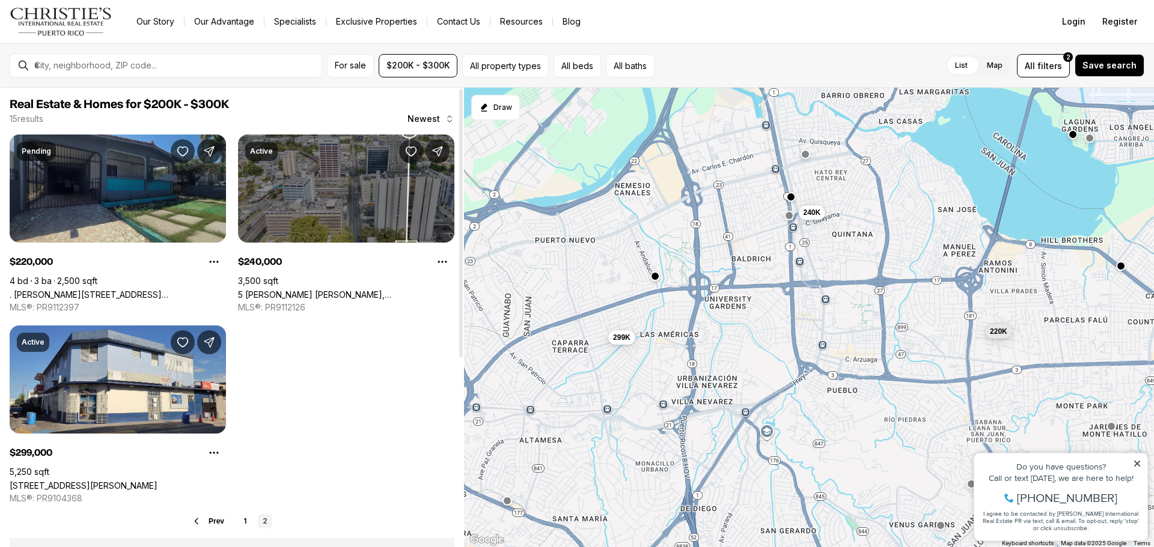
click at [145, 290] on link ". [PERSON_NAME][STREET_ADDRESS][PERSON_NAME]" at bounding box center [118, 295] width 216 height 10
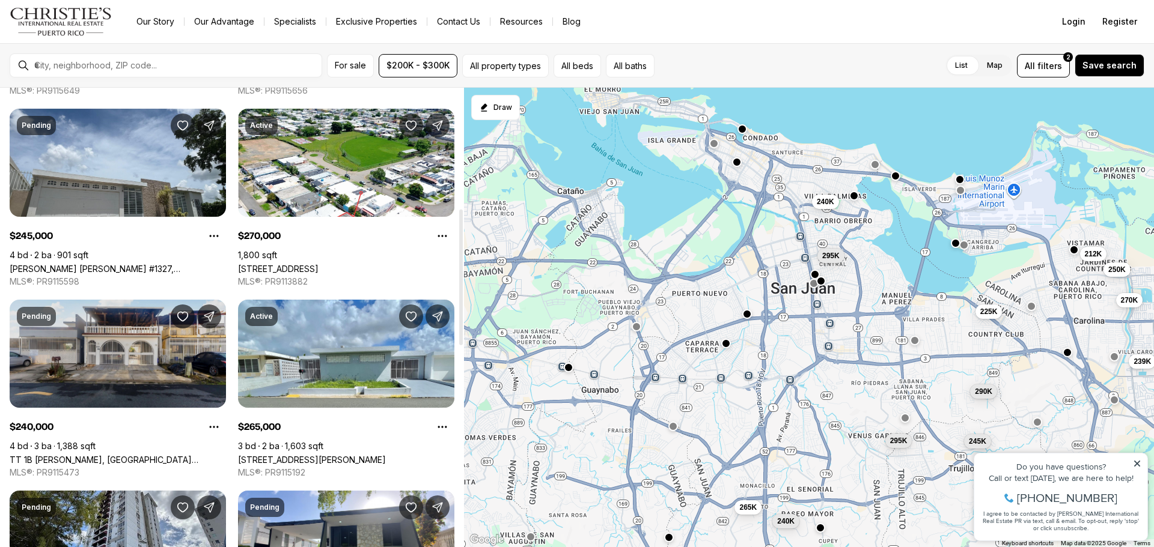
scroll to position [541, 0]
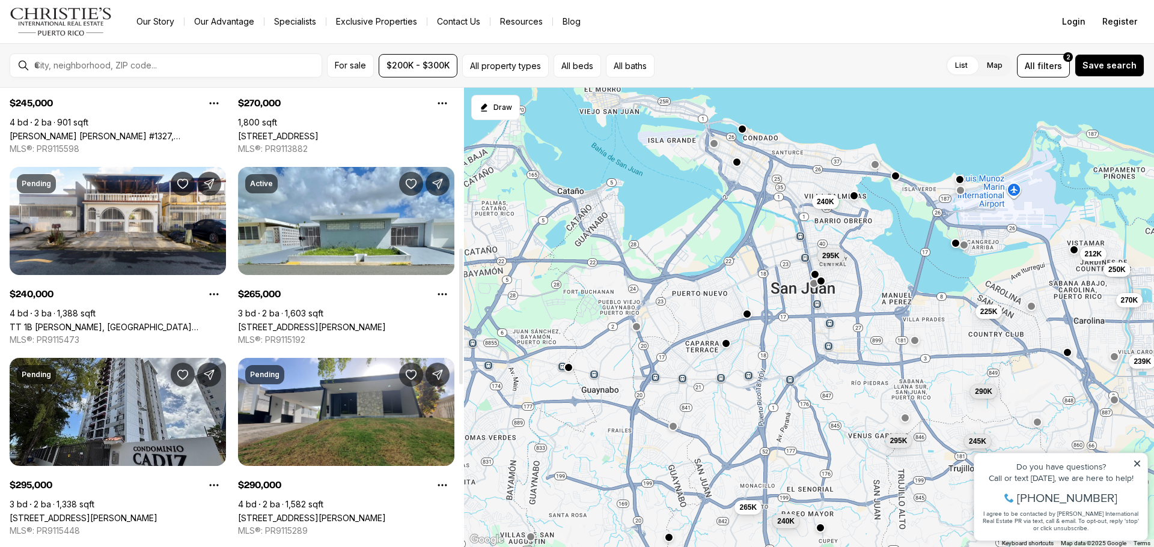
drag, startPoint x: 744, startPoint y: 342, endPoint x: 758, endPoint y: 291, distance: 52.5
click at [744, 342] on div "225K 245K 295K 290K 295K 212K 250K 240K 270K 240K 265K 239K" at bounding box center [809, 318] width 690 height 460
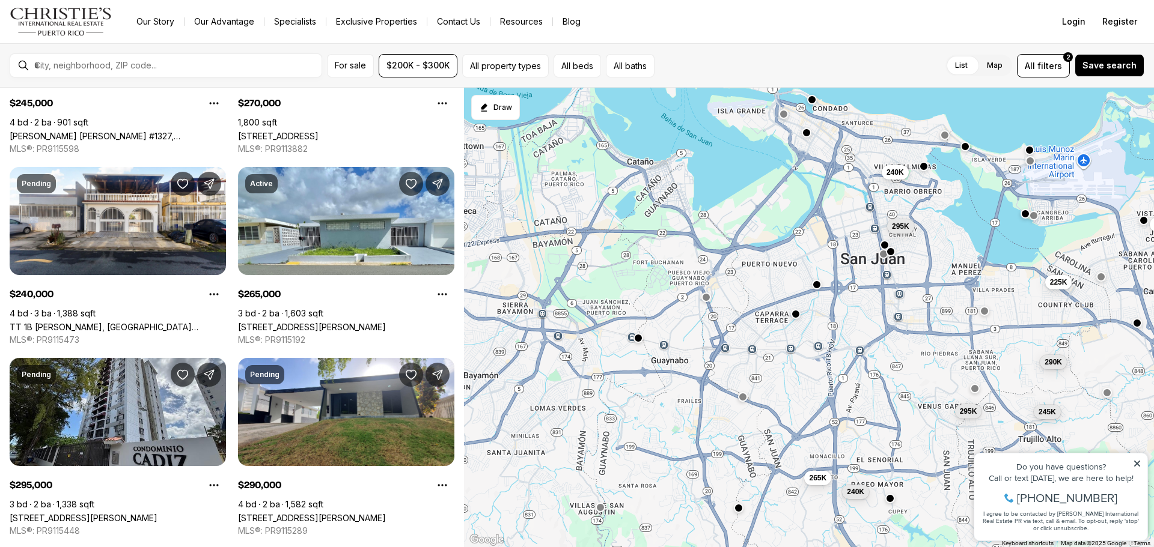
drag, startPoint x: 787, startPoint y: 263, endPoint x: 837, endPoint y: 242, distance: 53.6
click at [837, 242] on div "225K 245K 295K 290K 295K 212K 250K 240K 270K 240K 265K 239K" at bounding box center [809, 318] width 690 height 460
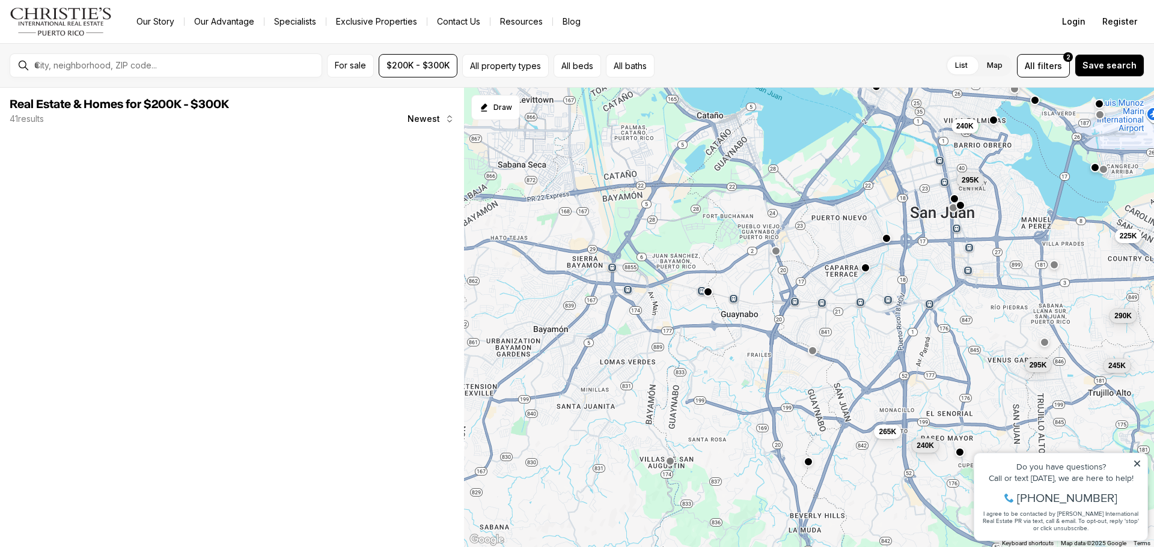
drag, startPoint x: 748, startPoint y: 295, endPoint x: 809, endPoint y: 256, distance: 72.2
click at [809, 256] on div "225K 245K 295K 290K 295K 212K 240K 240K 265K" at bounding box center [809, 318] width 690 height 460
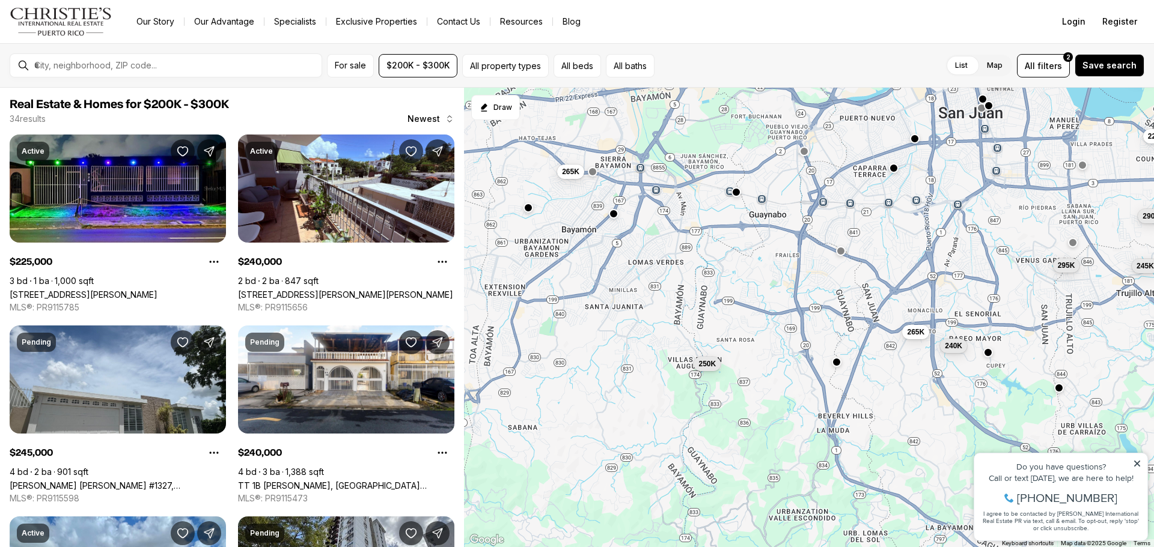
drag, startPoint x: 644, startPoint y: 370, endPoint x: 685, endPoint y: 270, distance: 107.6
click at [685, 270] on div "225K 245K 295K 290K 295K 255K 240K 240K 265K 225K 250K 265K" at bounding box center [809, 318] width 690 height 460
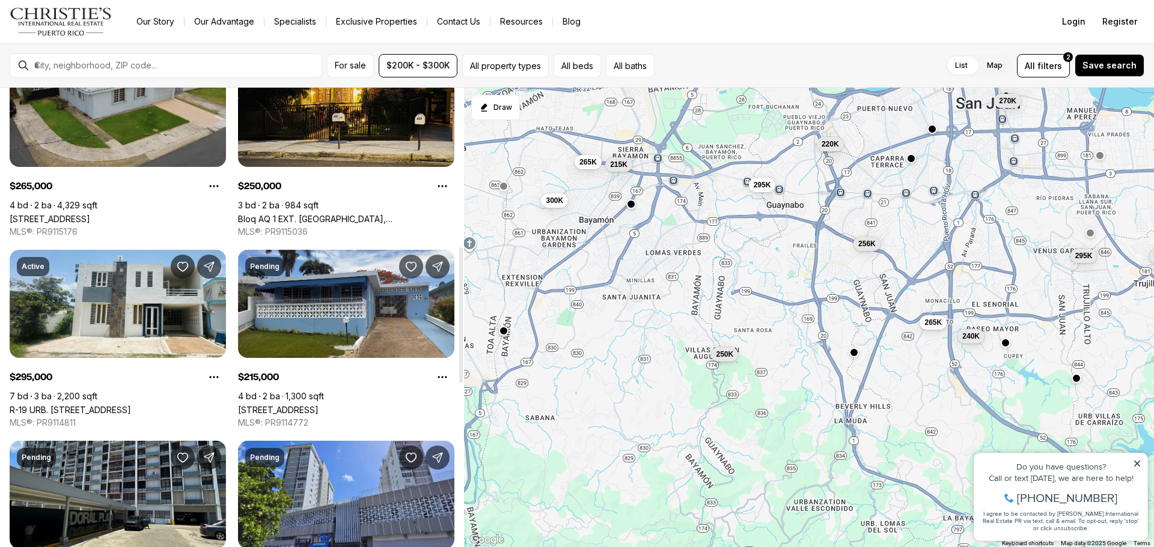
scroll to position [361, 0]
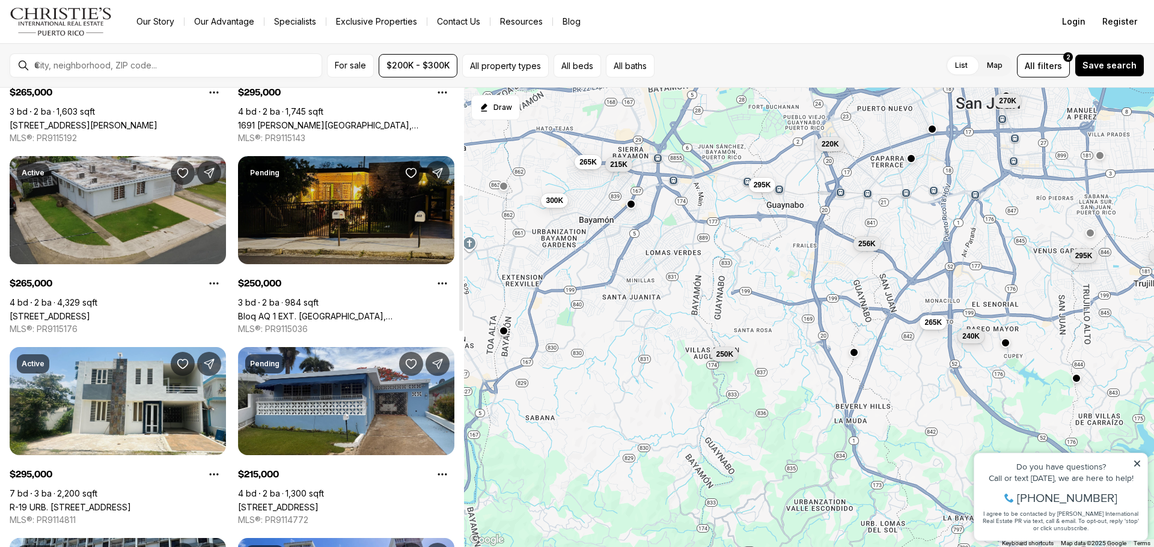
click at [365, 311] on link "Bloq AQ 1 EXT. [GEOGRAPHIC_DATA], [GEOGRAPHIC_DATA], 00959" at bounding box center [346, 316] width 216 height 10
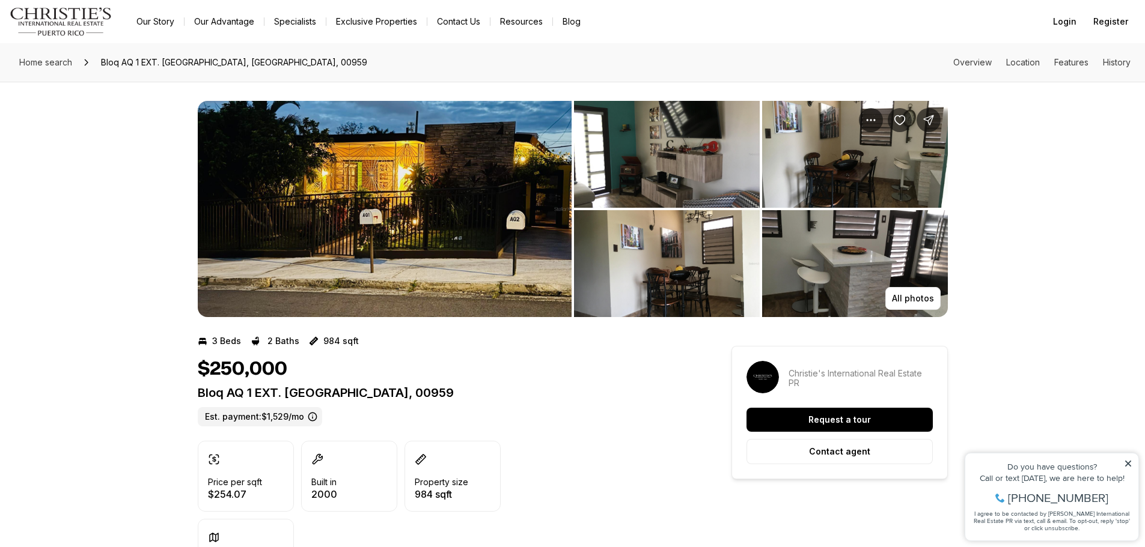
click at [682, 179] on img "View image gallery" at bounding box center [667, 154] width 186 height 107
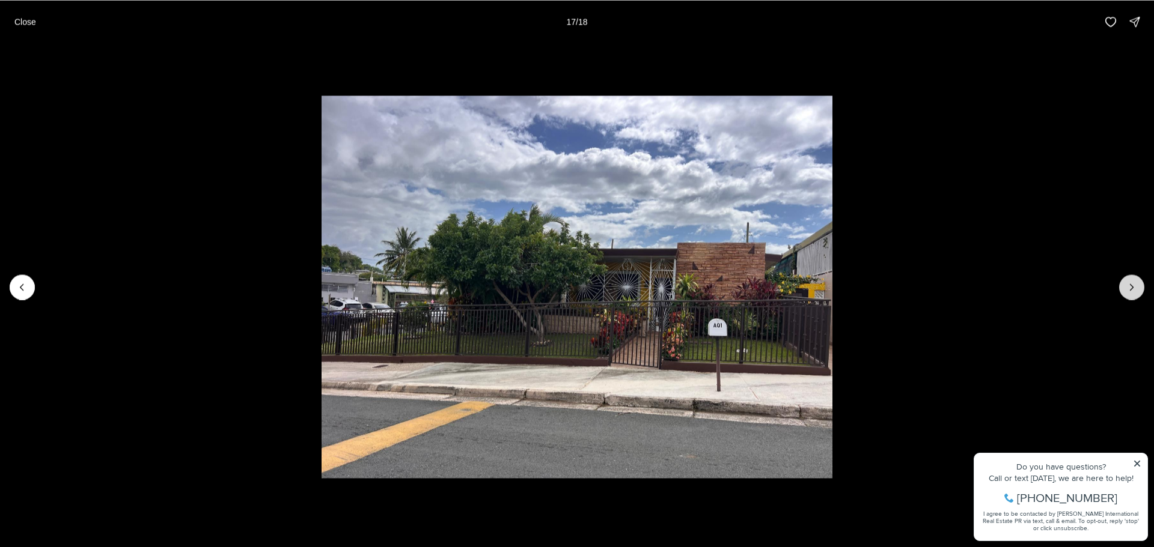
click at [1128, 293] on icon "Next slide" at bounding box center [1132, 287] width 12 height 12
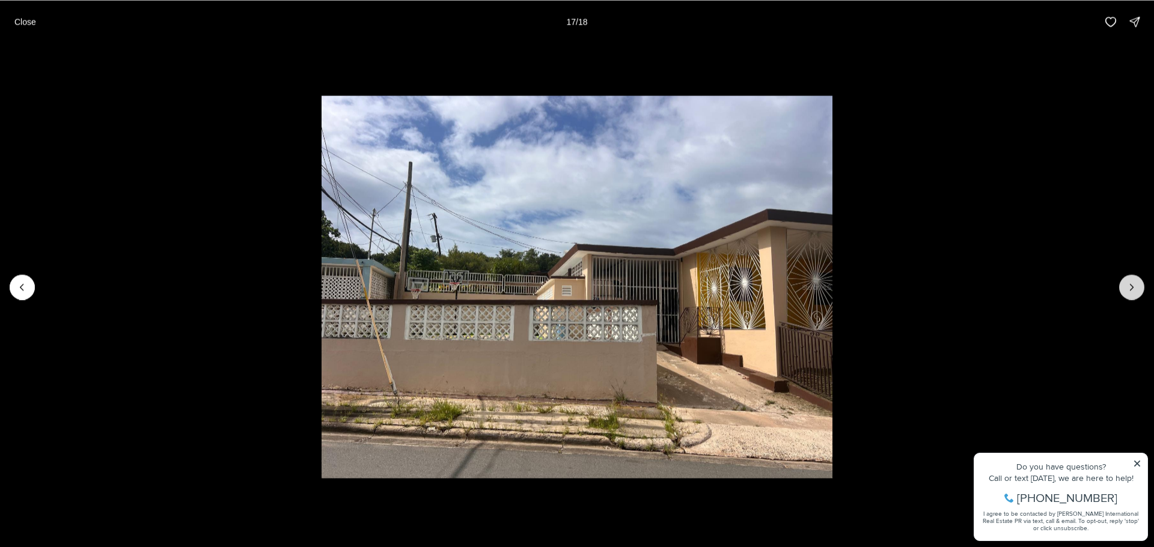
click at [1128, 293] on div at bounding box center [1131, 287] width 25 height 25
click at [29, 23] on p "Close" at bounding box center [25, 22] width 22 height 10
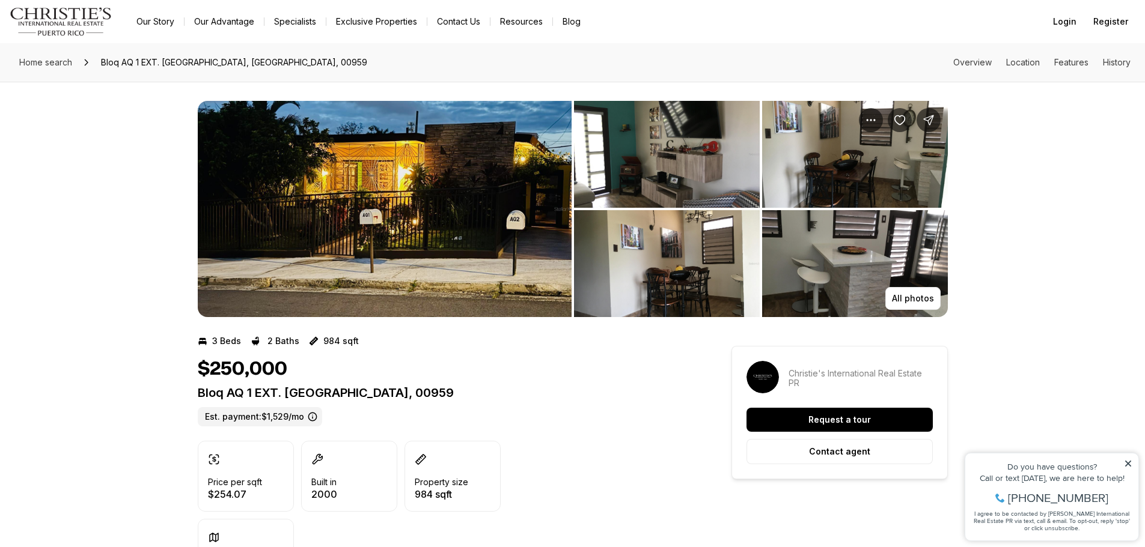
drag, startPoint x: 492, startPoint y: 392, endPoint x: 195, endPoint y: 395, distance: 296.9
copy p "Bloq AQ 1 EXT. VILLA RICA BAYAMON PR, 00959"
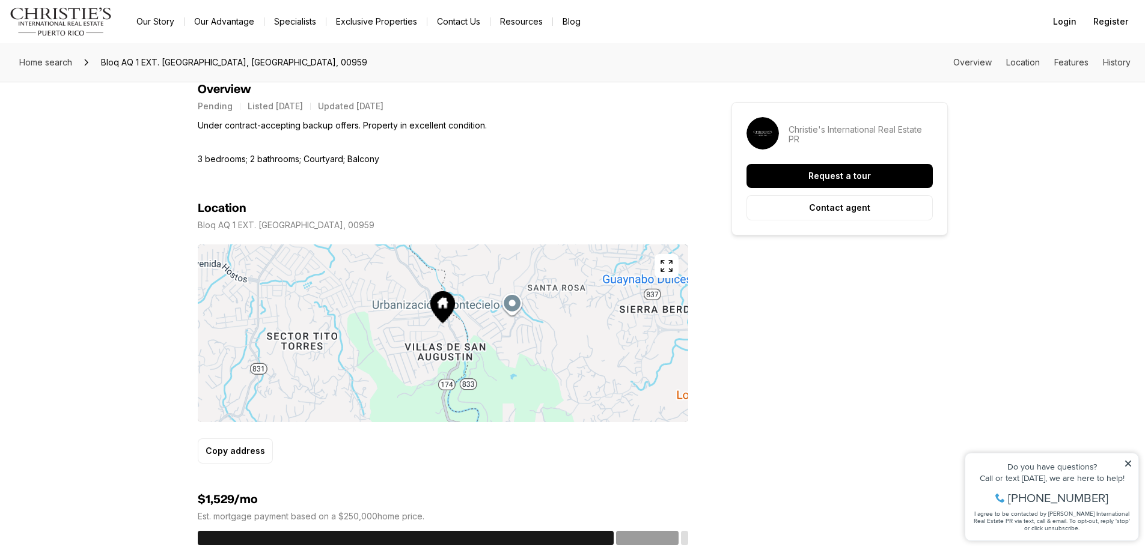
scroll to position [541, 0]
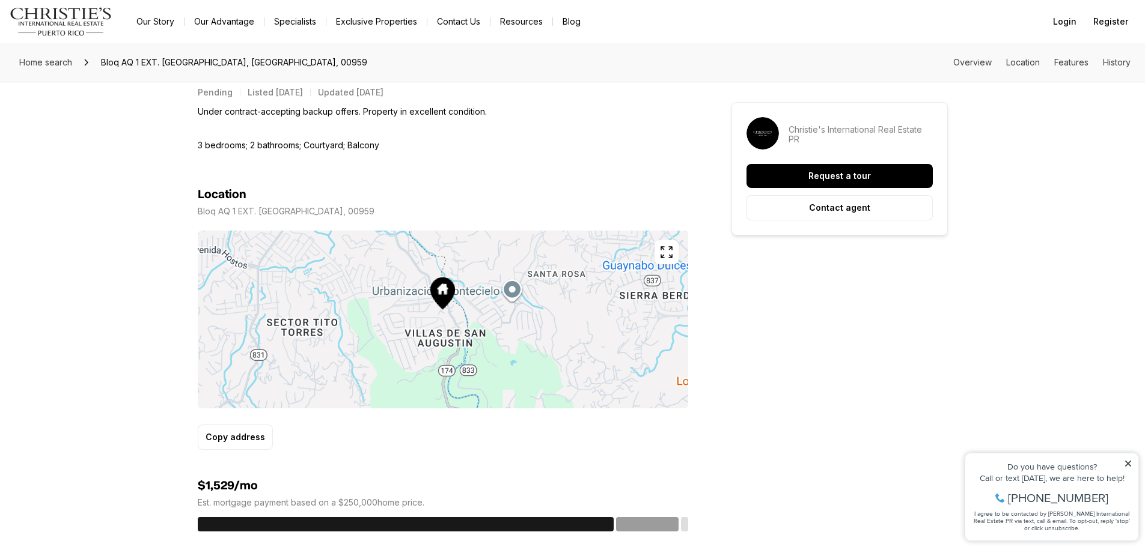
click at [665, 249] on icon "button" at bounding box center [666, 252] width 14 height 14
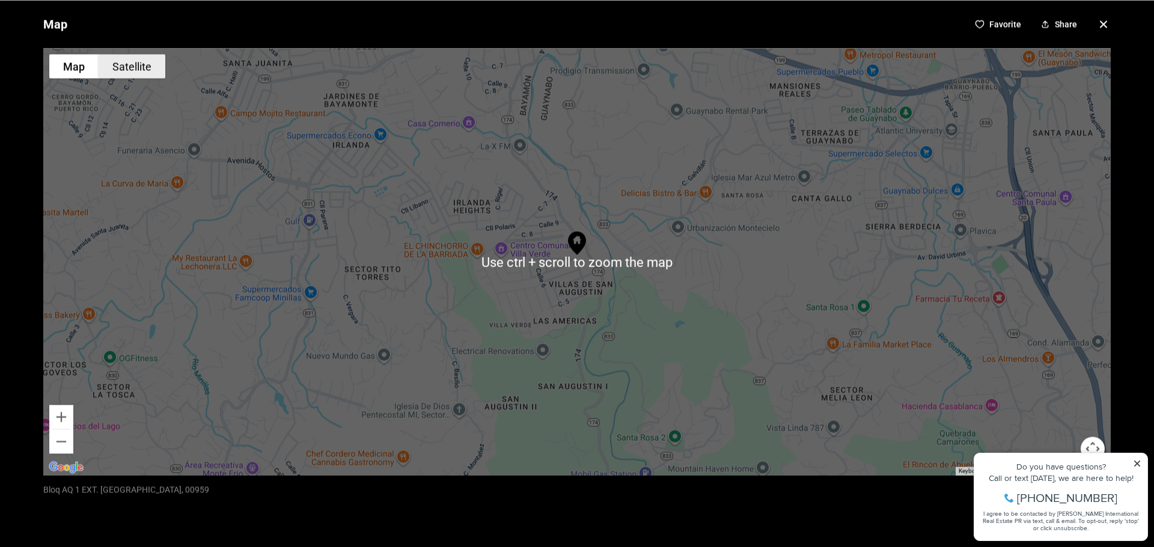
click at [138, 69] on button "Satellite" at bounding box center [132, 66] width 67 height 24
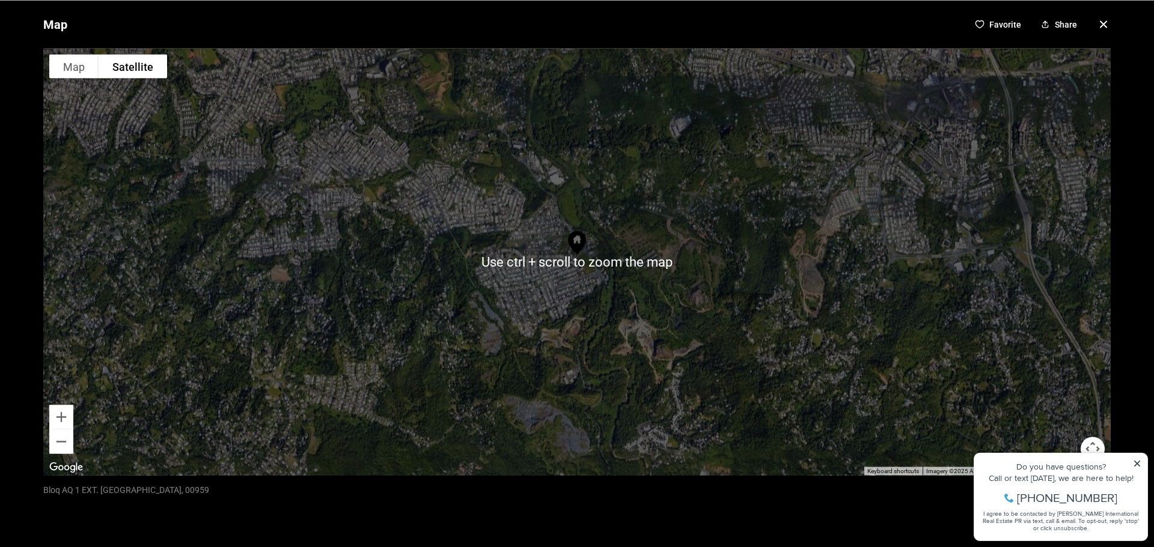
click at [666, 331] on div at bounding box center [576, 261] width 1067 height 427
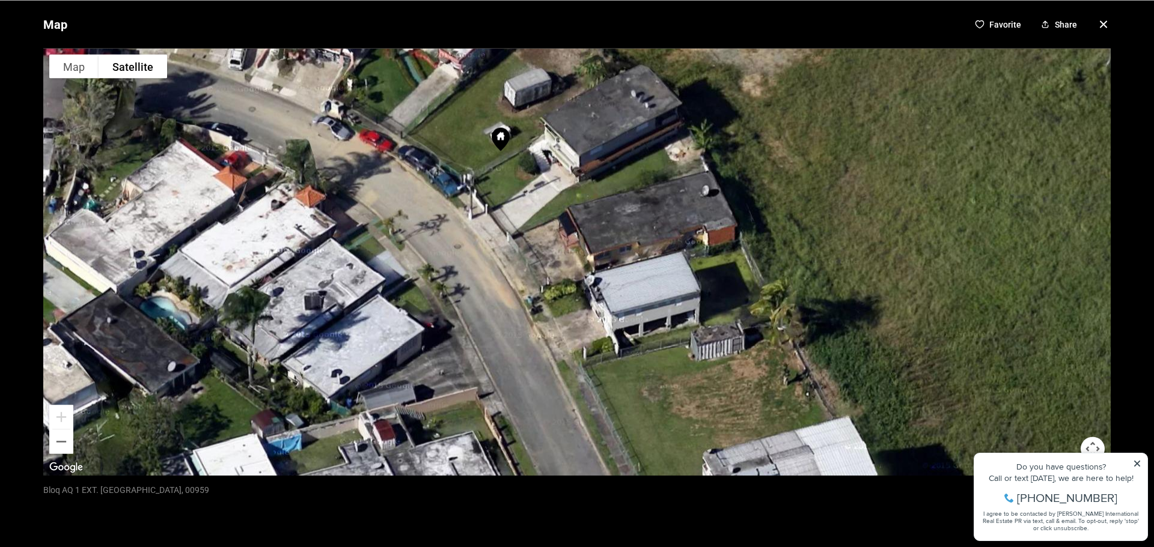
drag, startPoint x: 499, startPoint y: 267, endPoint x: 492, endPoint y: 183, distance: 84.4
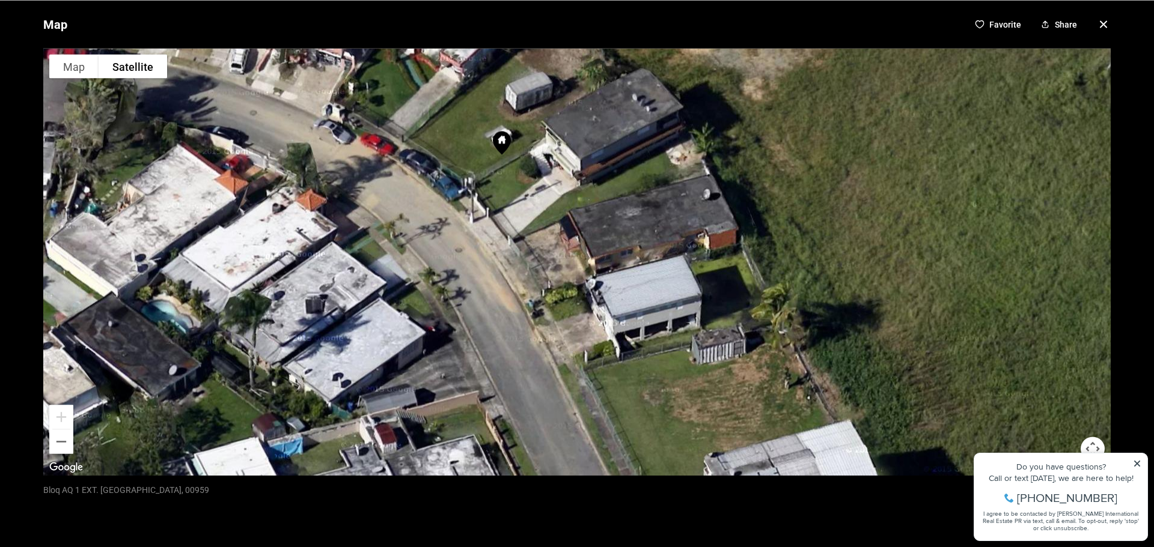
drag, startPoint x: 499, startPoint y: 204, endPoint x: 502, endPoint y: 258, distance: 53.6
click at [505, 243] on div at bounding box center [576, 261] width 1067 height 427
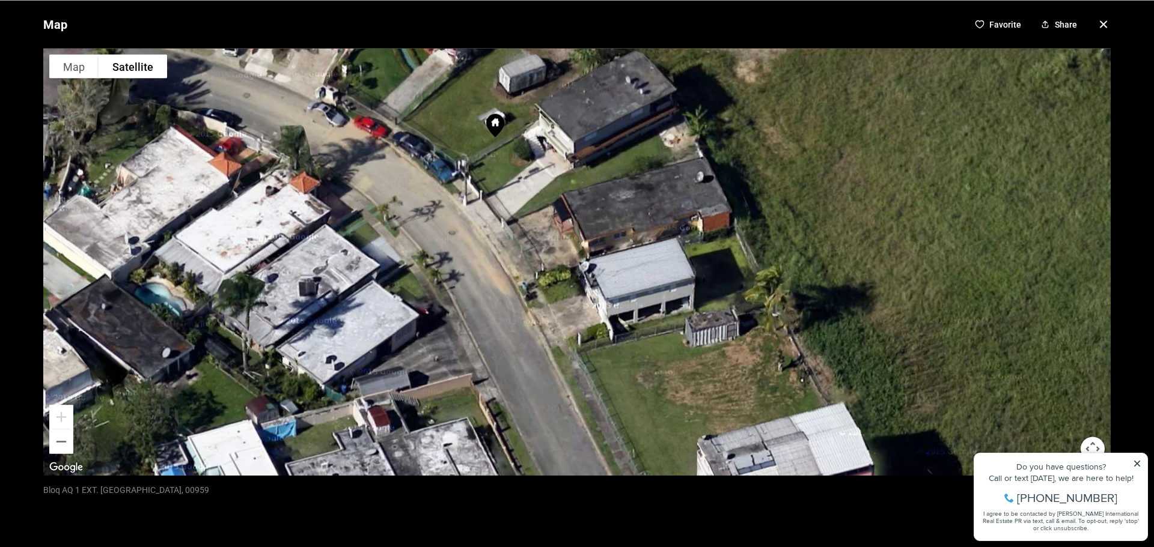
drag, startPoint x: 502, startPoint y: 285, endPoint x: 492, endPoint y: 213, distance: 72.8
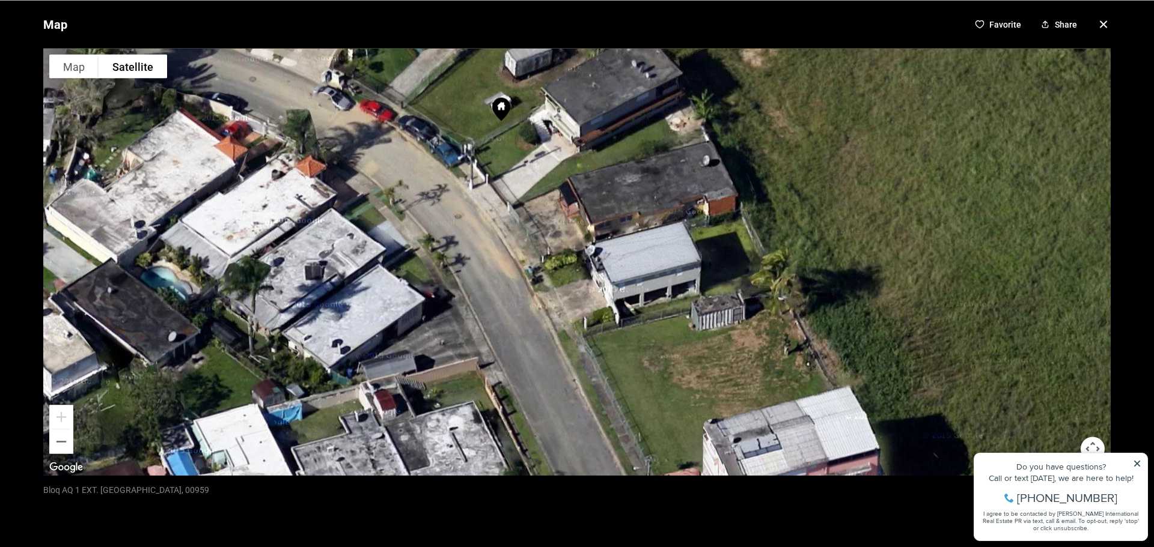
drag, startPoint x: 440, startPoint y: 215, endPoint x: 471, endPoint y: 254, distance: 49.2
click at [447, 226] on div at bounding box center [576, 261] width 1067 height 427
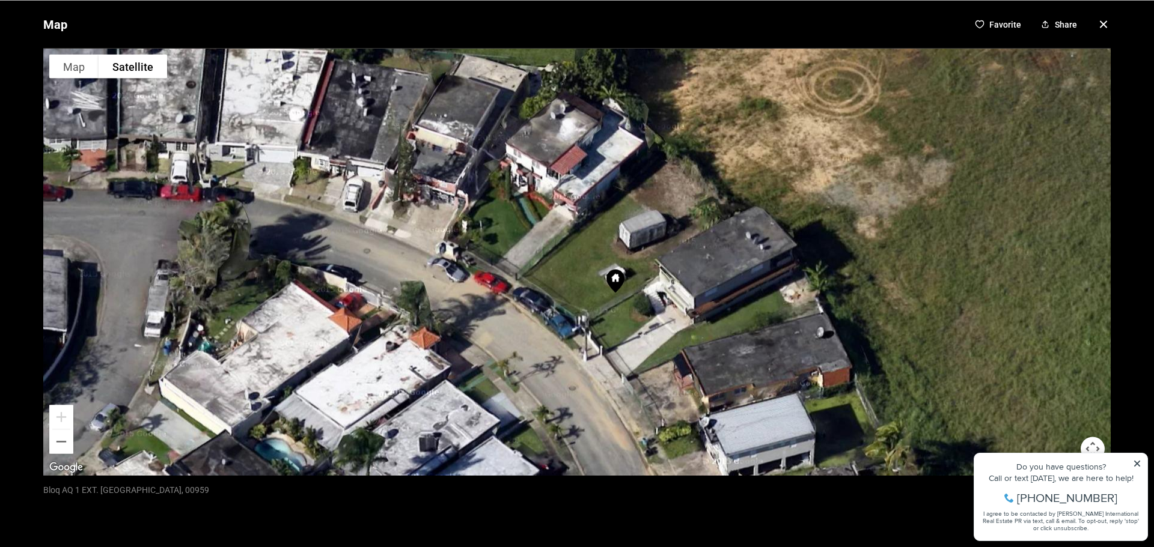
drag, startPoint x: 471, startPoint y: 254, endPoint x: 564, endPoint y: 401, distance: 174.6
click at [564, 401] on div at bounding box center [576, 261] width 1067 height 427
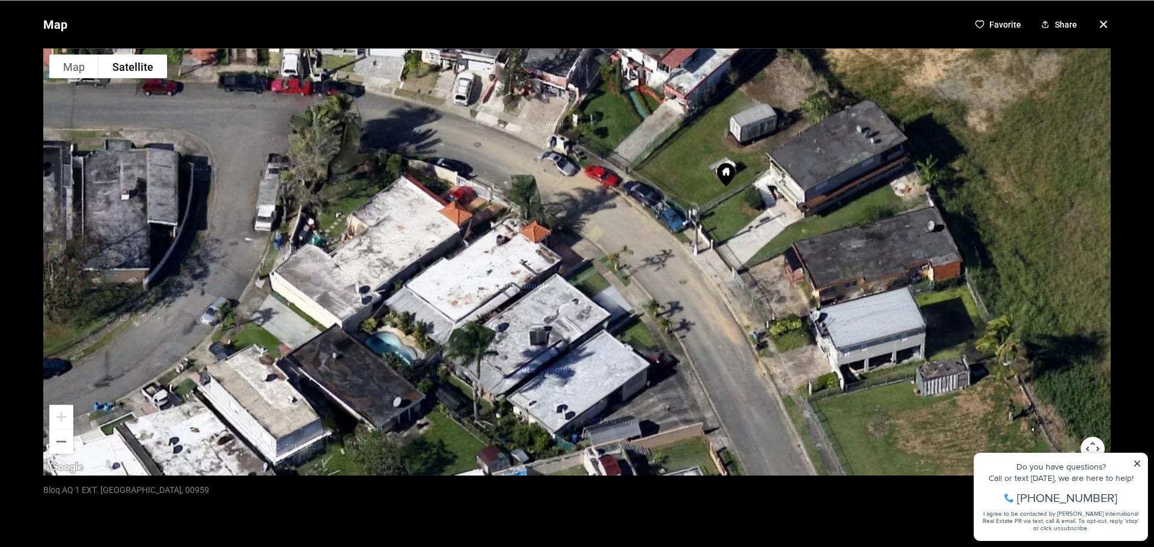
drag, startPoint x: 493, startPoint y: 386, endPoint x: 606, endPoint y: 279, distance: 155.2
click at [606, 279] on div at bounding box center [576, 261] width 1067 height 427
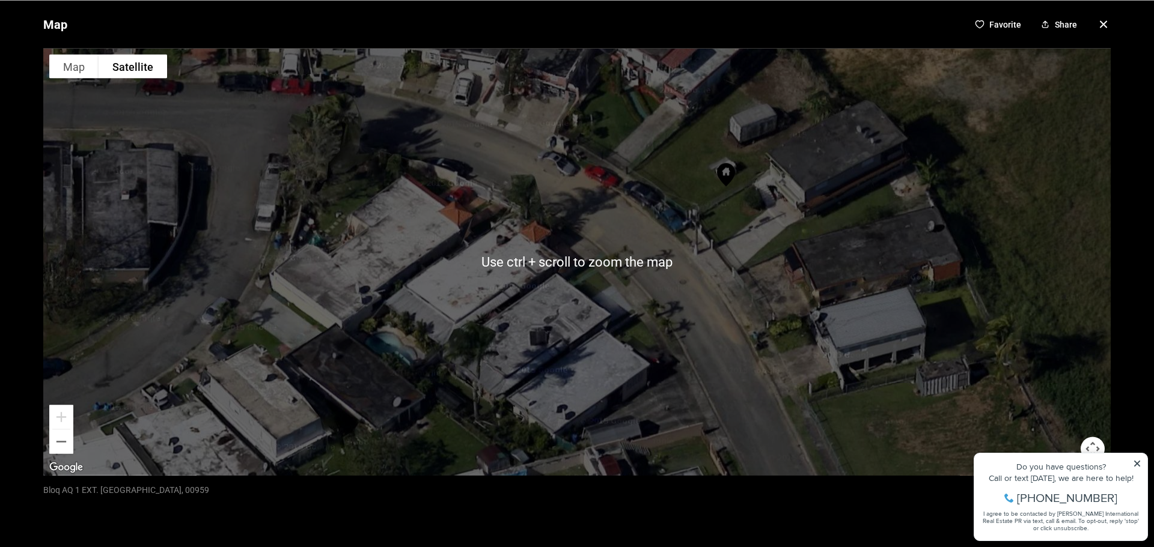
click at [1096, 18] on icon "button" at bounding box center [1103, 24] width 14 height 14
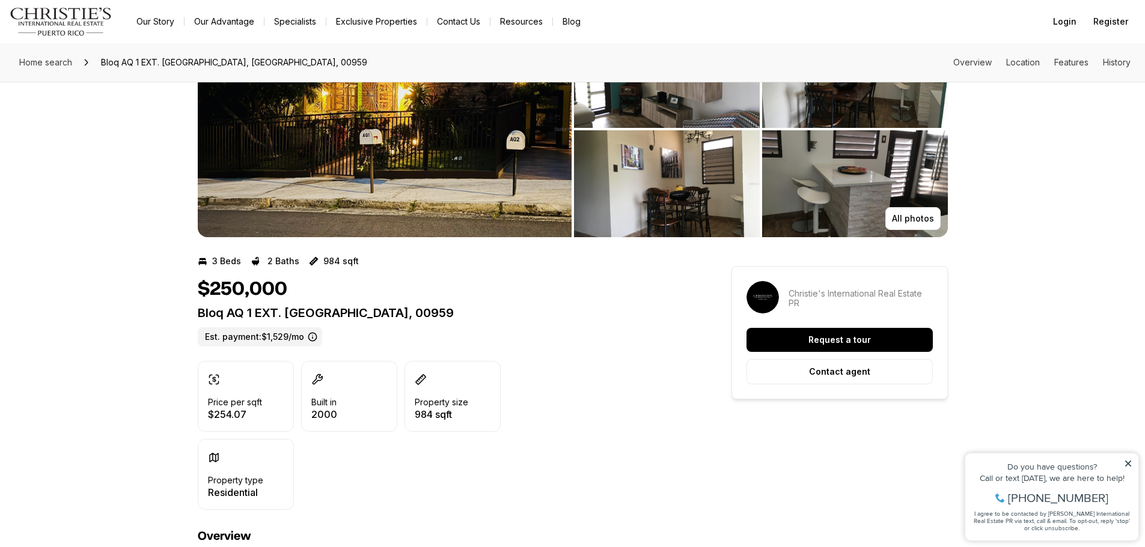
scroll to position [0, 0]
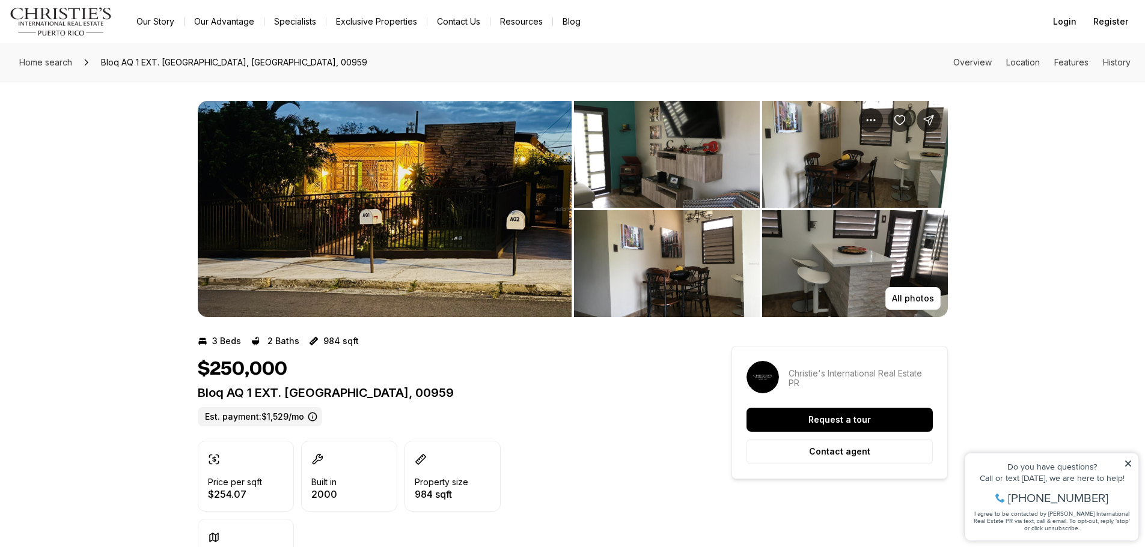
click at [848, 253] on img "View image gallery" at bounding box center [855, 263] width 186 height 107
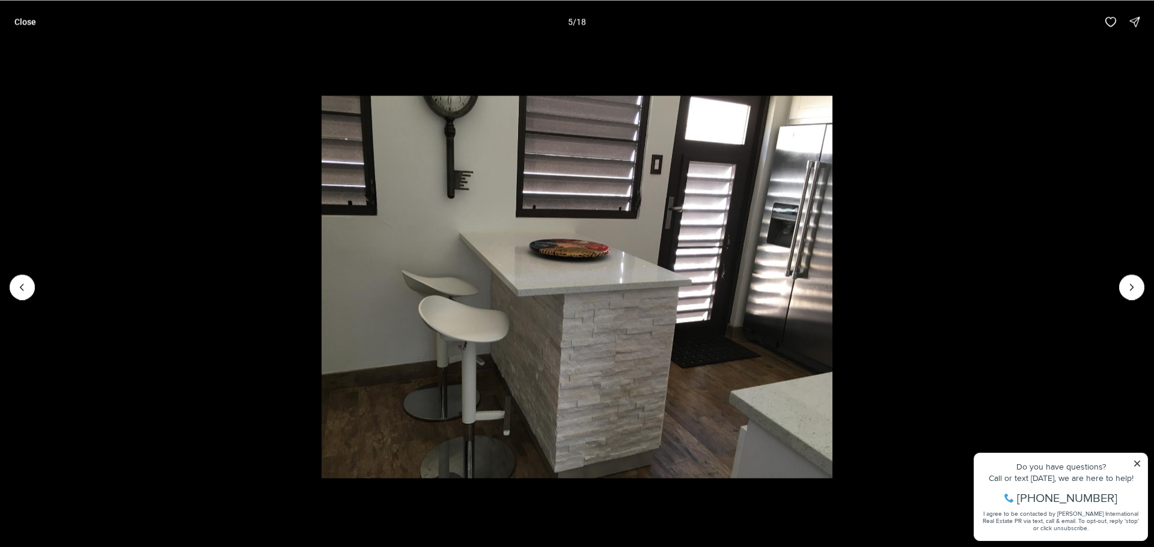
click at [979, 257] on li "5 of 18" at bounding box center [577, 286] width 1154 height 487
click at [23, 21] on p "Close" at bounding box center [25, 22] width 22 height 10
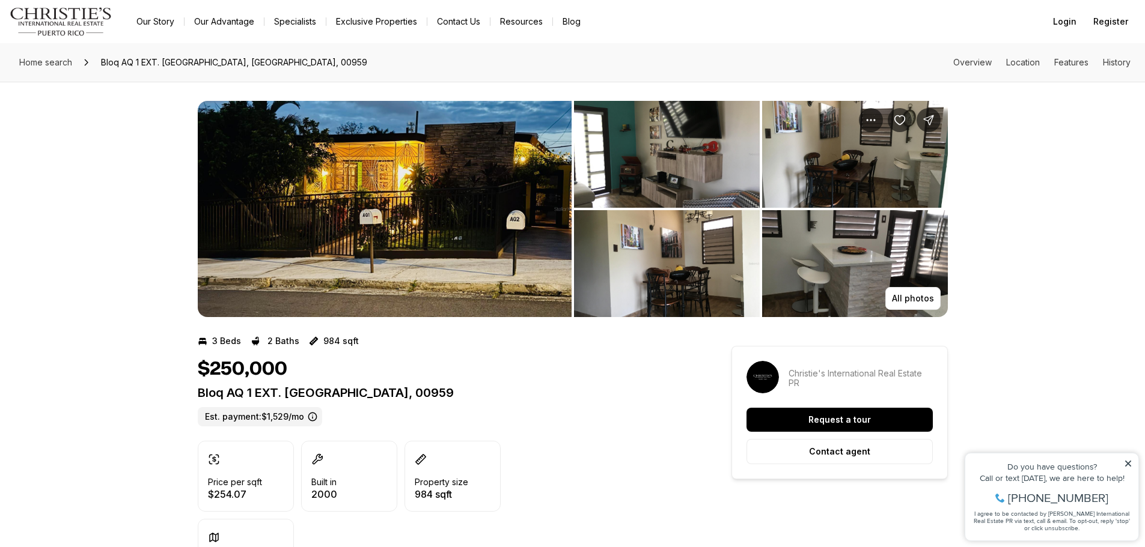
click at [531, 401] on div "Bloq AQ 1 EXT. VILLA RICA BAYAMON PR, 00959 Est. payment: $1,529/mo" at bounding box center [443, 406] width 490 height 41
click at [389, 191] on img "View image gallery" at bounding box center [385, 209] width 374 height 216
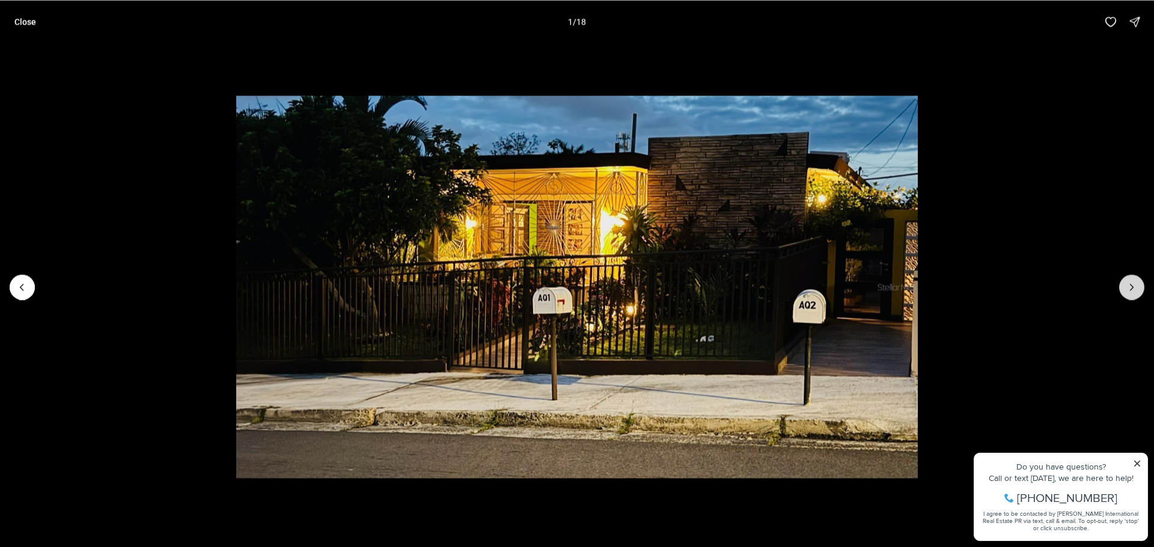
click at [1127, 284] on icon "Next slide" at bounding box center [1132, 287] width 12 height 12
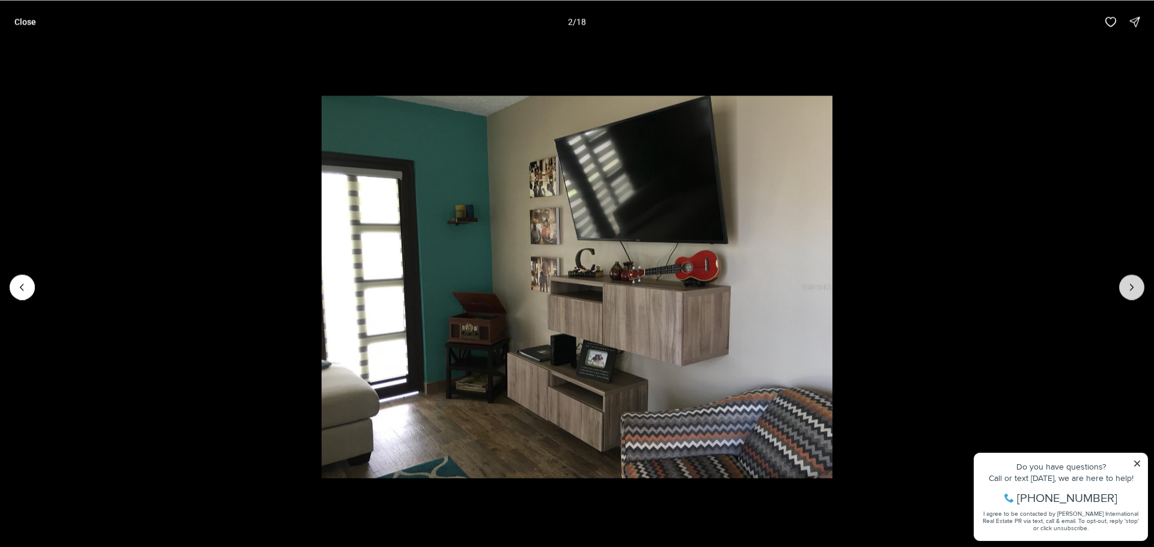
click at [1127, 284] on icon "Next slide" at bounding box center [1132, 287] width 12 height 12
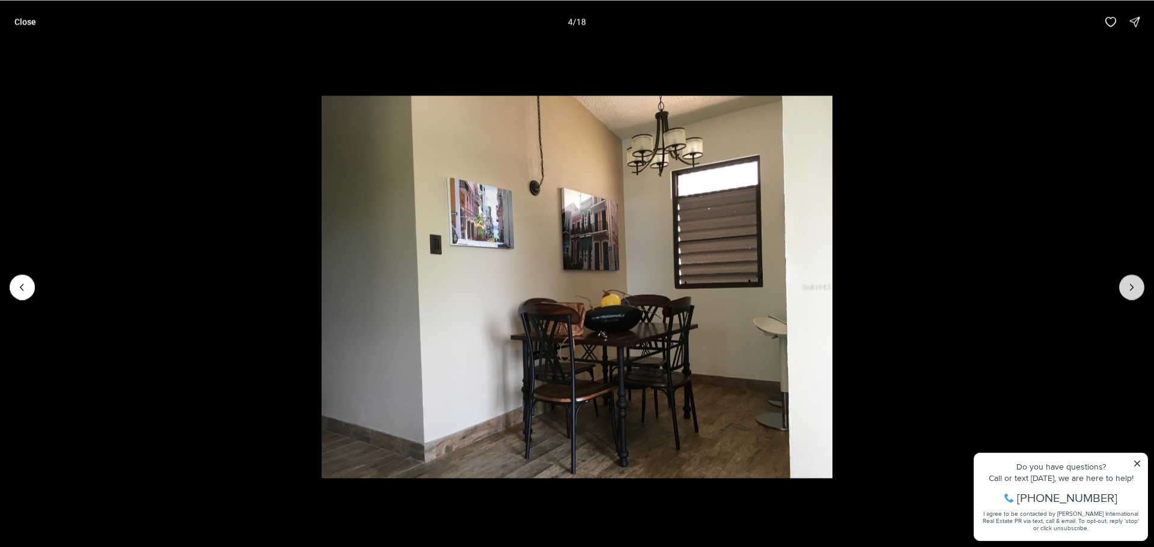
click at [1127, 284] on icon "Next slide" at bounding box center [1132, 287] width 12 height 12
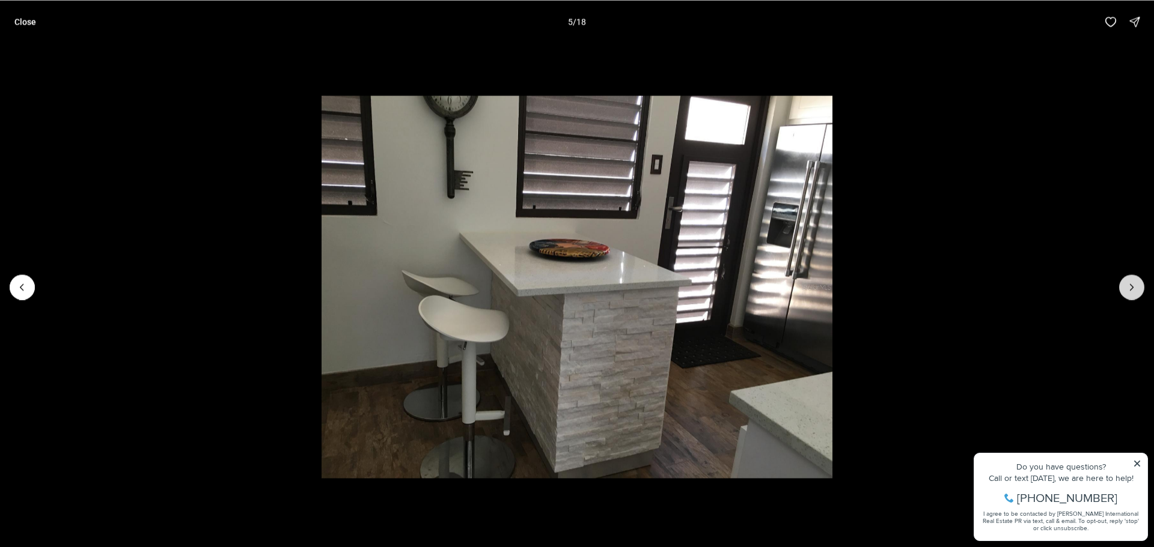
click at [1127, 284] on icon "Next slide" at bounding box center [1132, 287] width 12 height 12
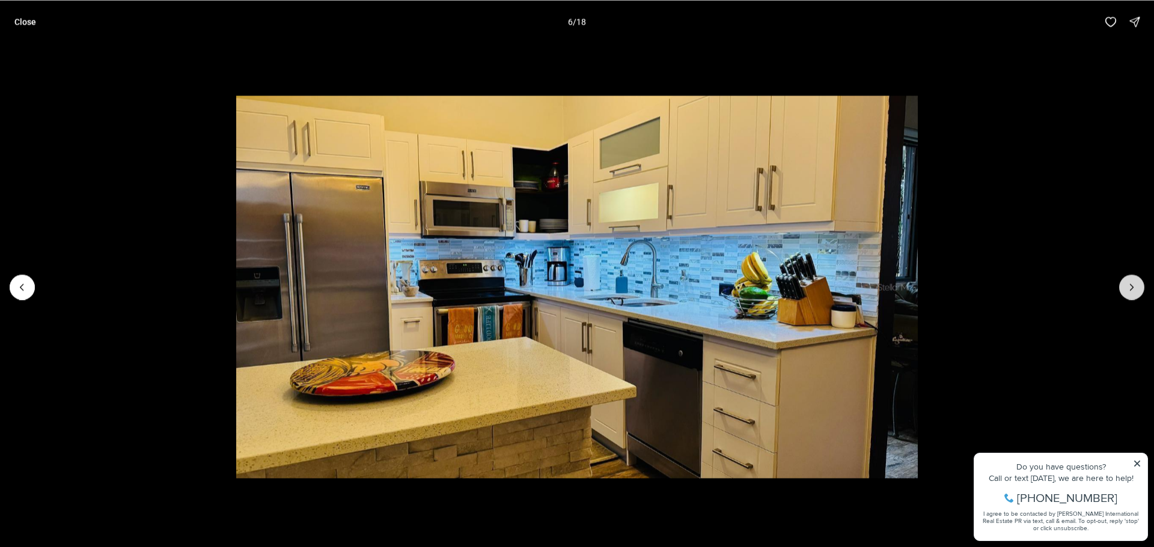
click at [1127, 284] on icon "Next slide" at bounding box center [1132, 287] width 12 height 12
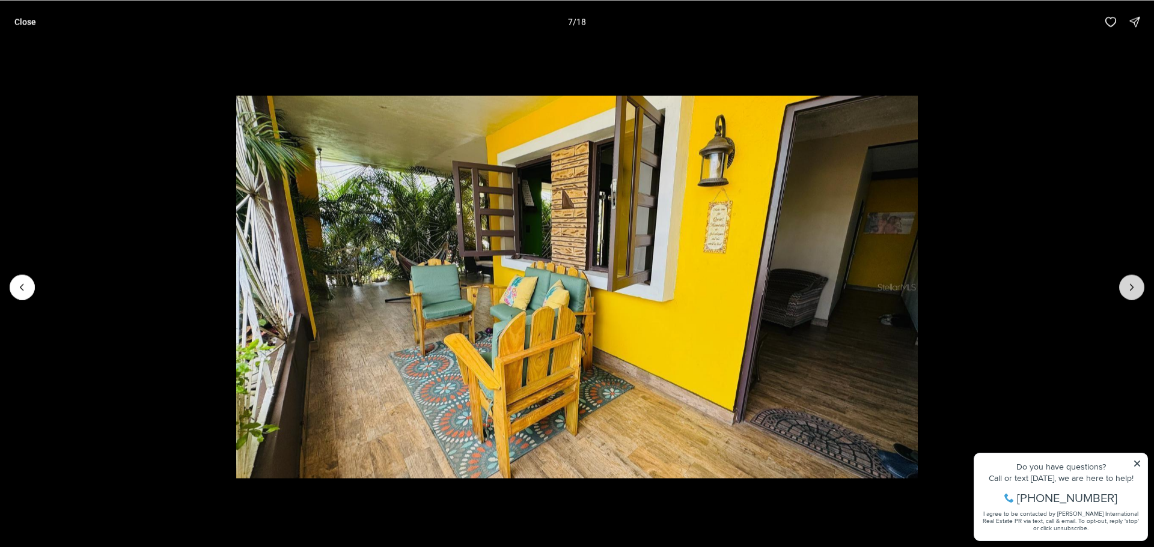
click at [1127, 284] on icon "Next slide" at bounding box center [1132, 287] width 12 height 12
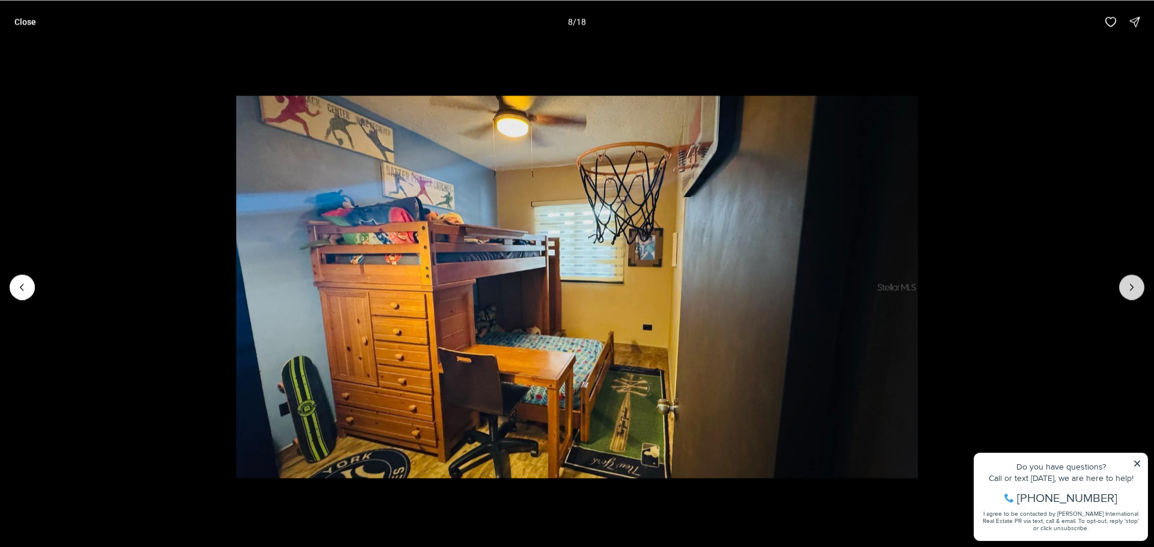
click at [1127, 284] on icon "Next slide" at bounding box center [1132, 287] width 12 height 12
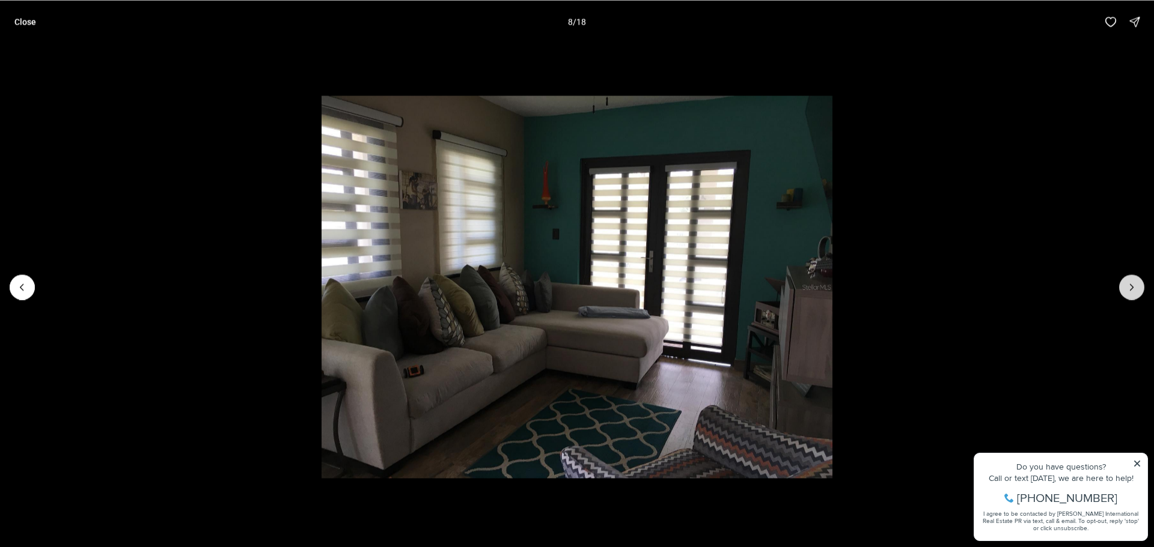
click at [1127, 284] on icon "Next slide" at bounding box center [1132, 287] width 12 height 12
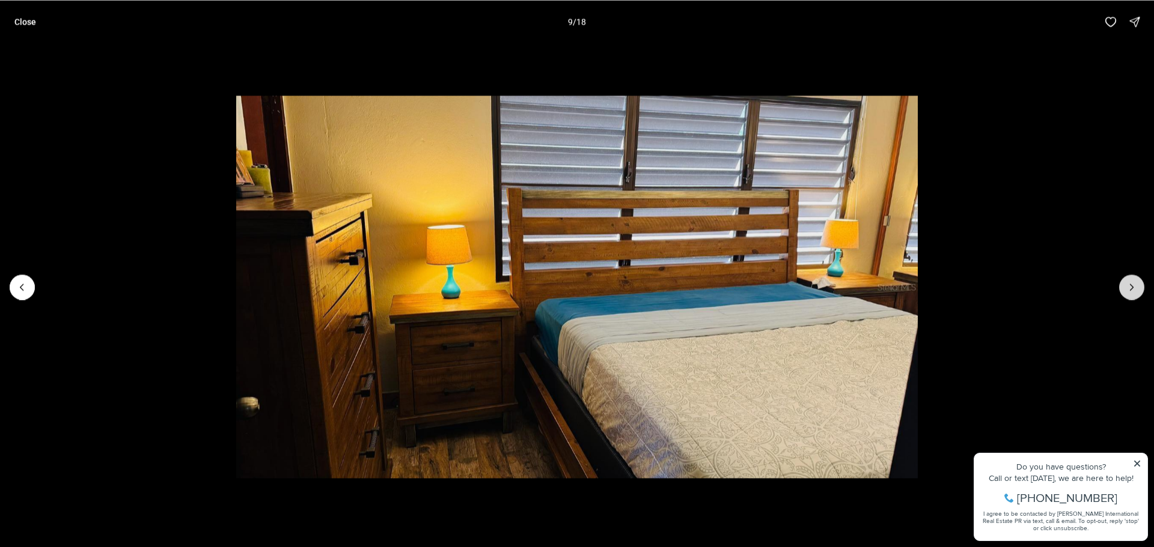
click at [1127, 284] on icon "Next slide" at bounding box center [1132, 287] width 12 height 12
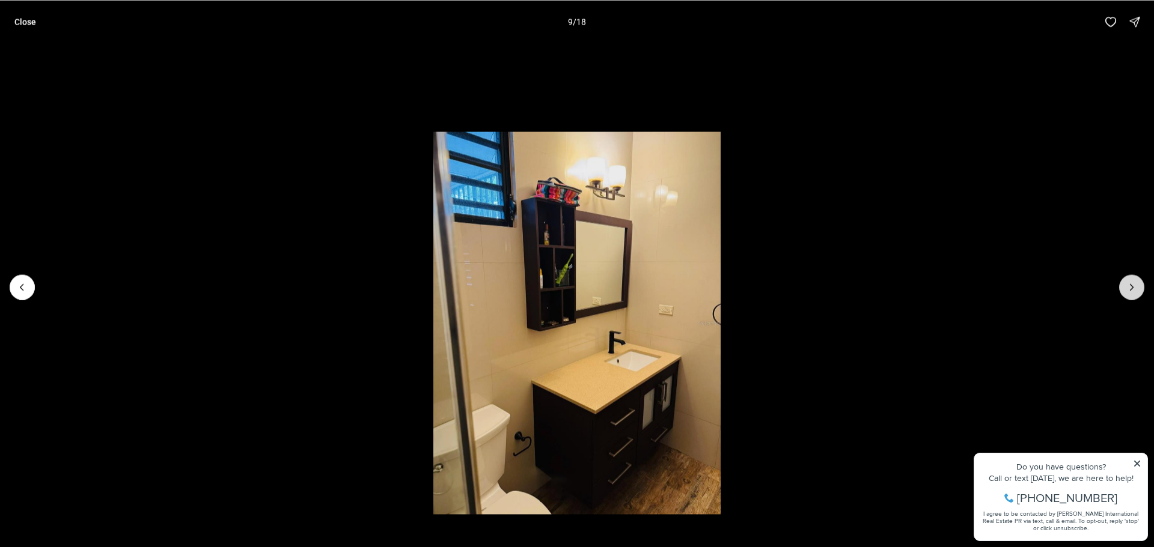
click at [1127, 284] on icon "Next slide" at bounding box center [1132, 287] width 12 height 12
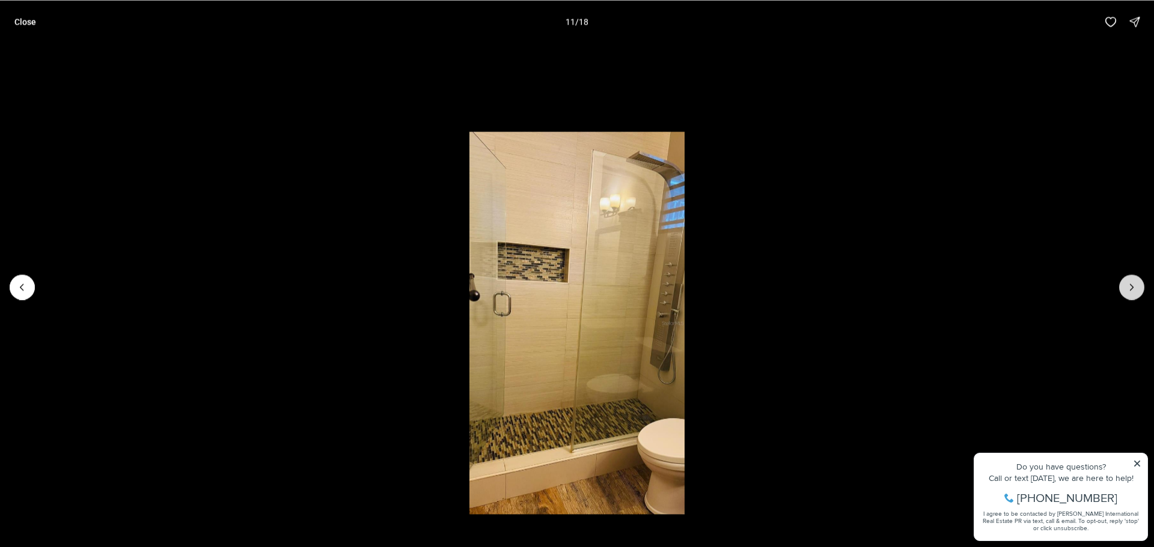
click at [1127, 284] on icon "Next slide" at bounding box center [1132, 287] width 12 height 12
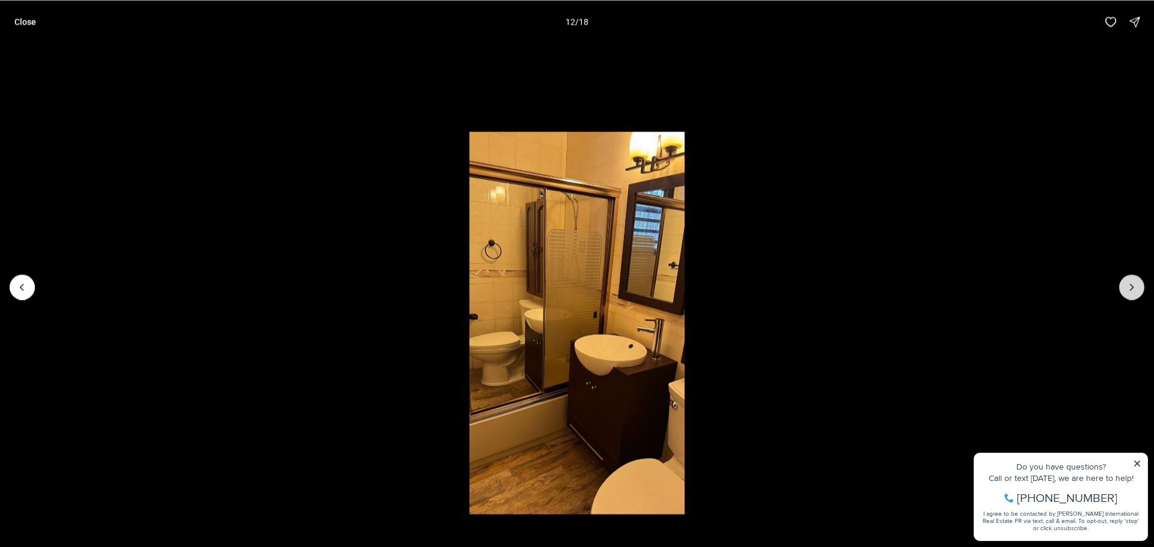
click at [1127, 284] on icon "Next slide" at bounding box center [1132, 287] width 12 height 12
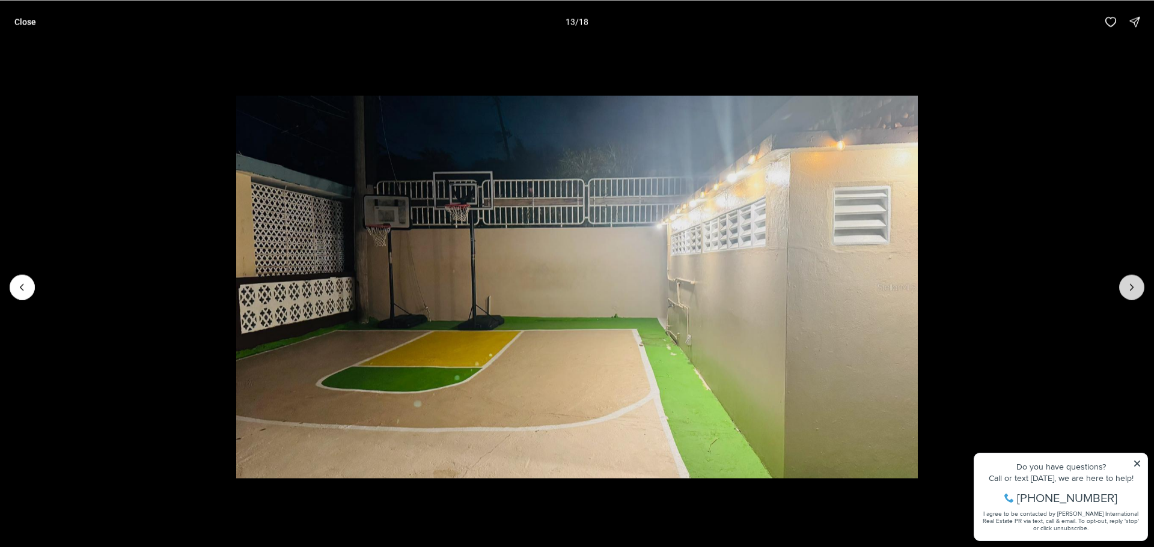
click at [1127, 284] on icon "Next slide" at bounding box center [1132, 287] width 12 height 12
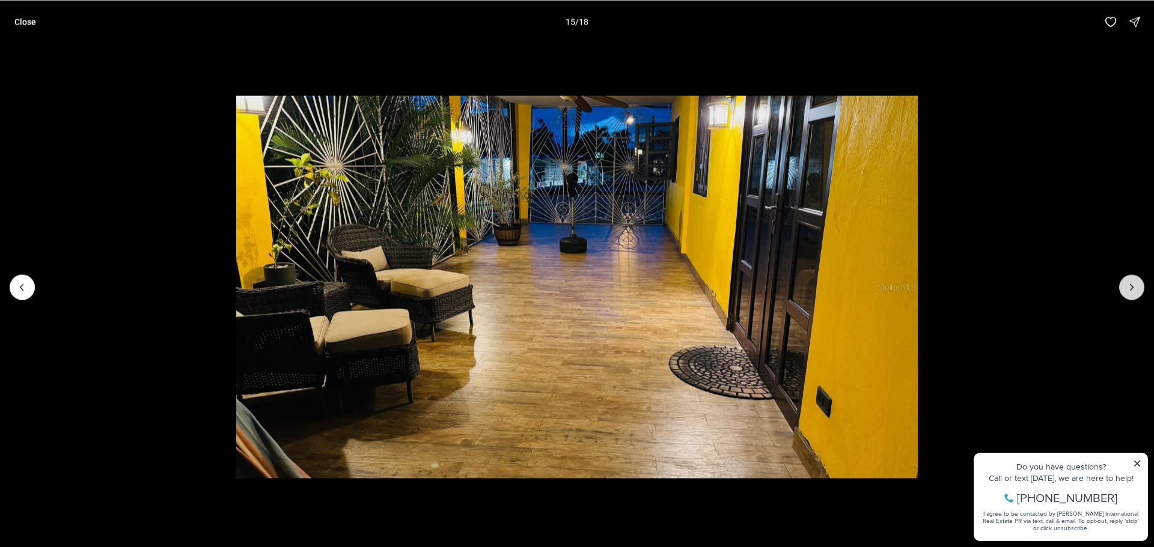
click at [1127, 284] on icon "Next slide" at bounding box center [1132, 287] width 12 height 12
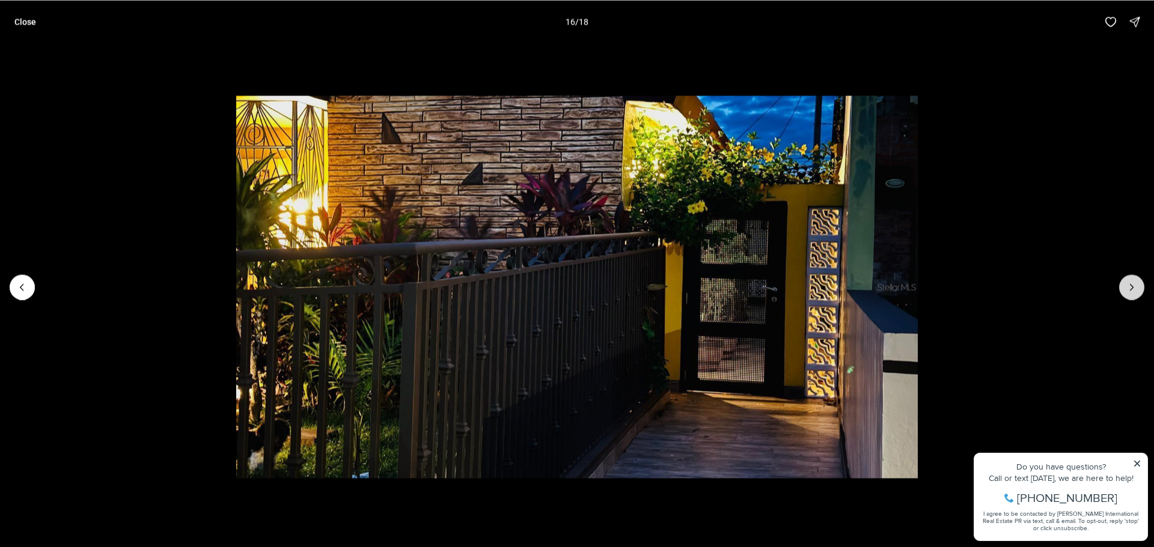
click at [1127, 284] on icon "Next slide" at bounding box center [1132, 287] width 12 height 12
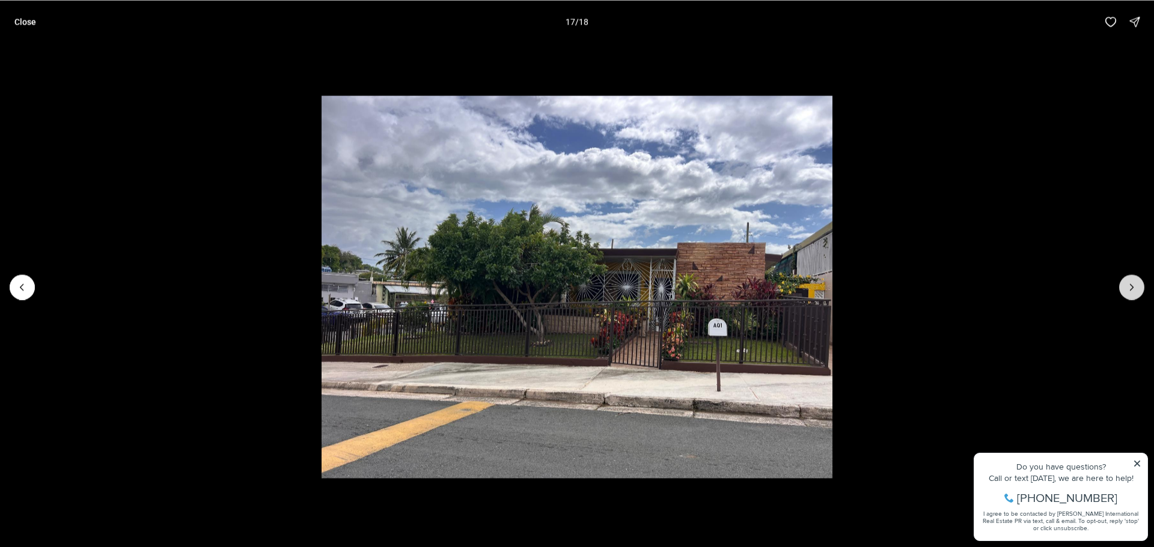
click at [1127, 284] on icon "Next slide" at bounding box center [1132, 287] width 12 height 12
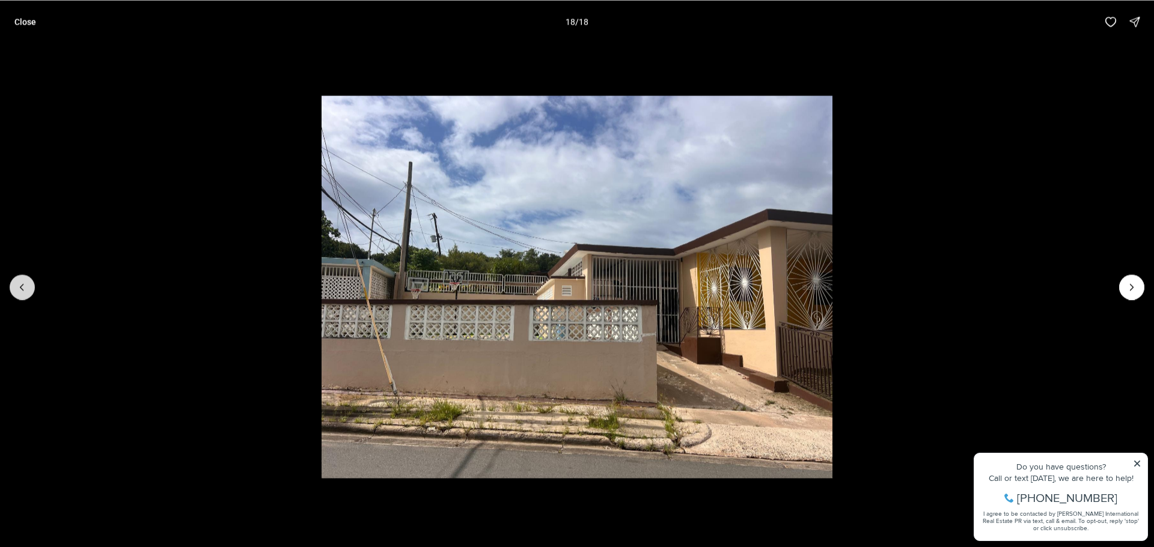
click at [23, 286] on icon "Previous slide" at bounding box center [22, 287] width 12 height 12
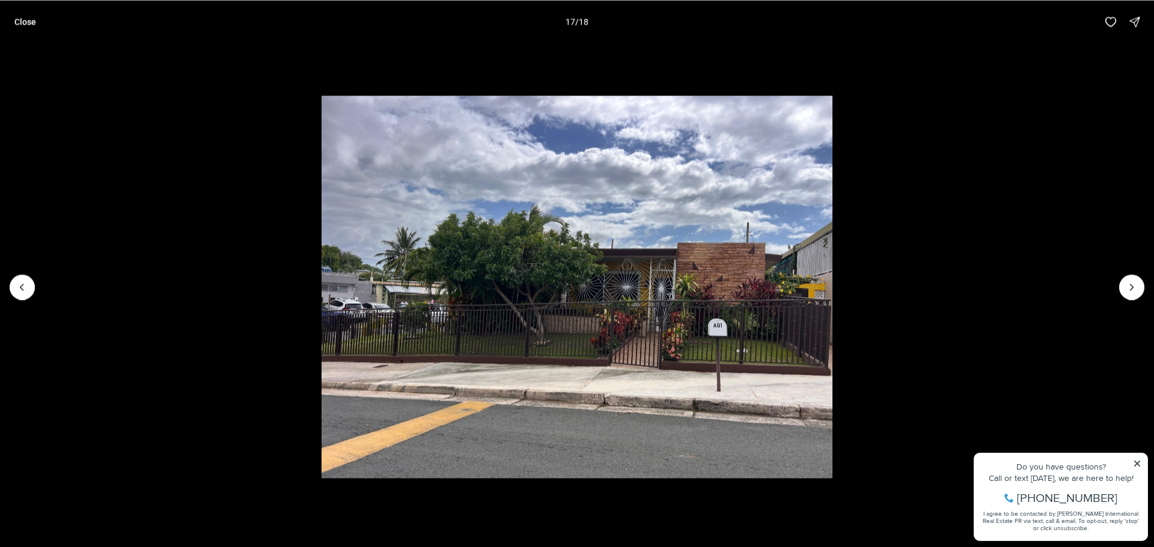
click at [668, 282] on img "17 of 18" at bounding box center [577, 287] width 511 height 383
click at [1136, 294] on button "Next slide" at bounding box center [1131, 287] width 25 height 25
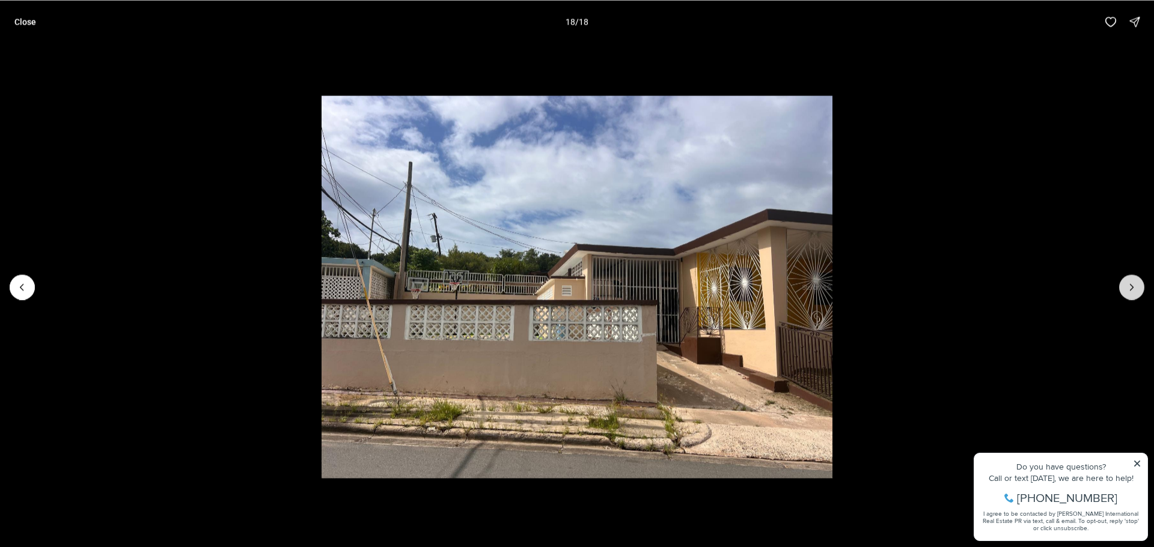
click at [1136, 294] on div at bounding box center [1131, 287] width 25 height 25
click at [18, 23] on p "Close" at bounding box center [25, 22] width 22 height 10
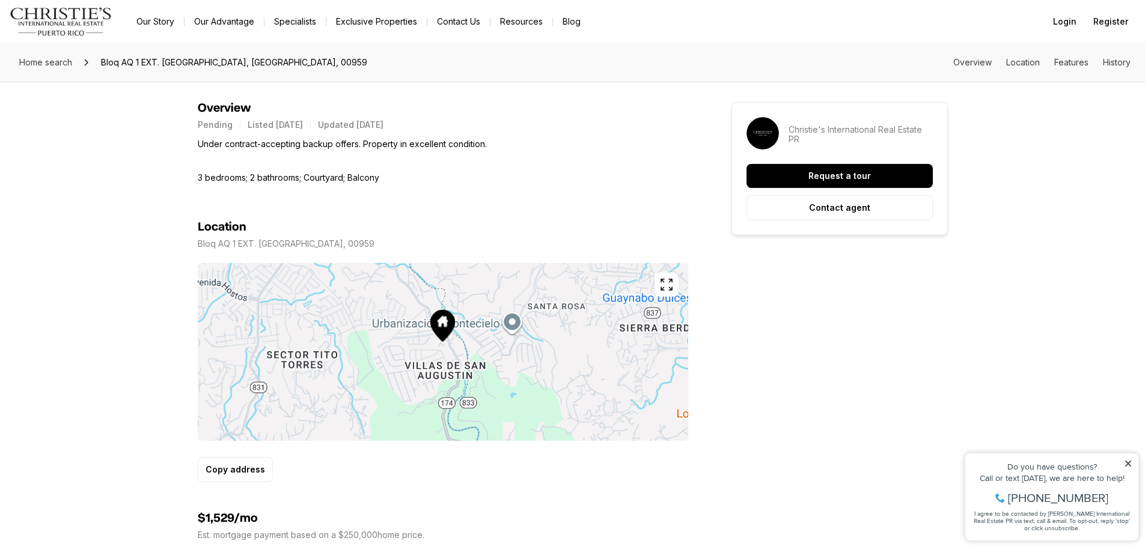
scroll to position [601, 0]
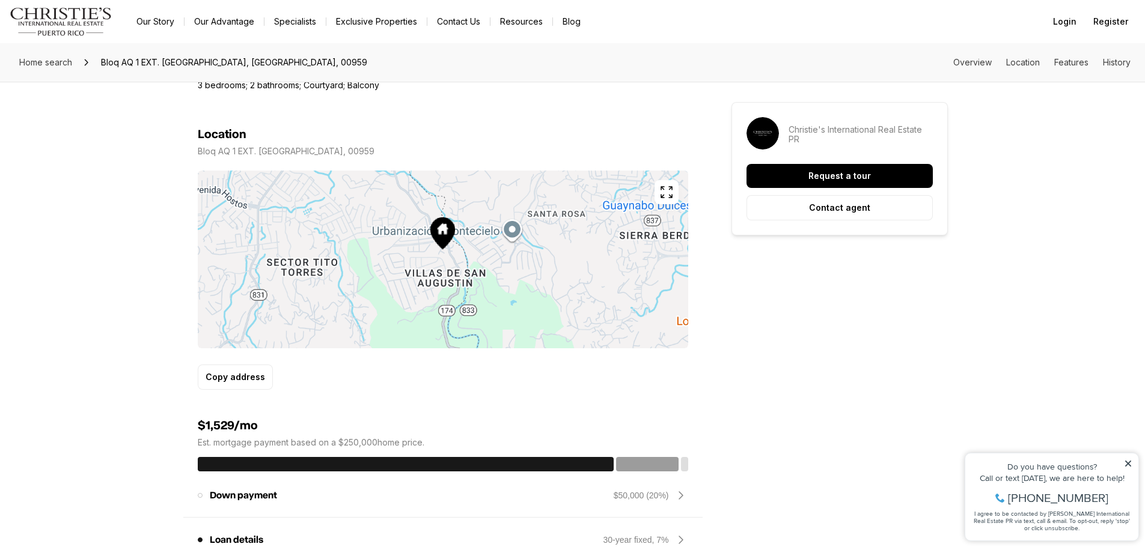
drag, startPoint x: 404, startPoint y: 145, endPoint x: 196, endPoint y: 150, distance: 208.0
copy p "Bloq AQ 1 EXT. VILLA RICA BAYAMON PR, 00959"
click at [501, 141] on div "Location" at bounding box center [443, 134] width 490 height 14
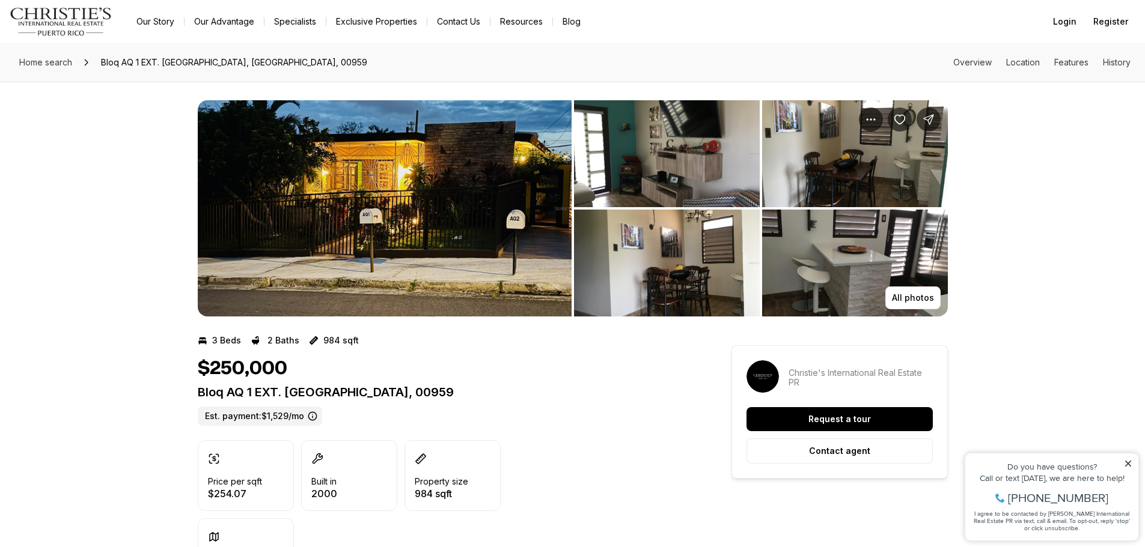
scroll to position [0, 0]
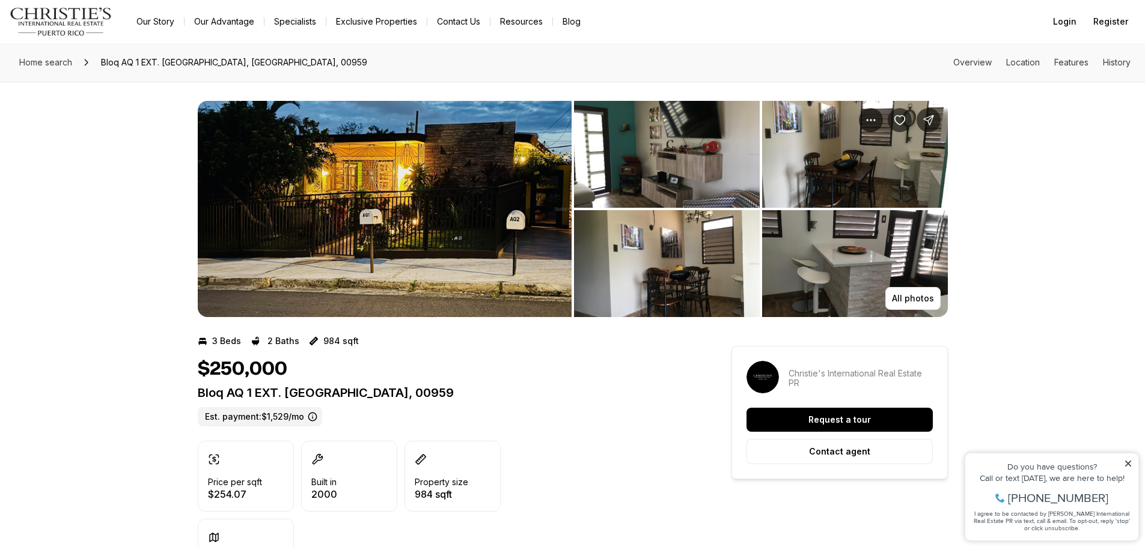
click at [400, 198] on img "View image gallery" at bounding box center [385, 209] width 374 height 216
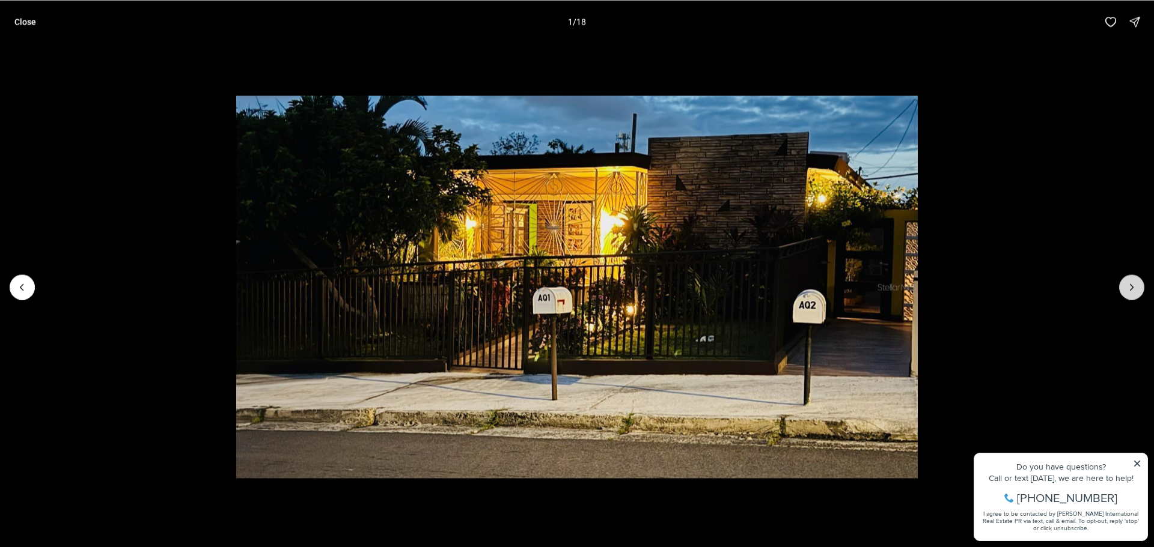
click at [1129, 293] on button "Next slide" at bounding box center [1131, 287] width 25 height 25
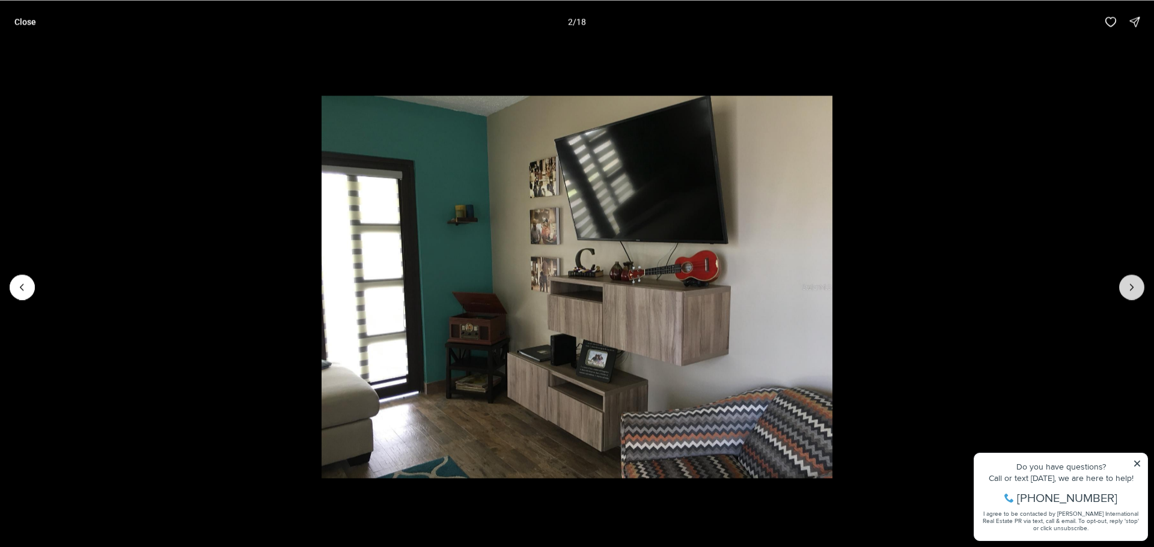
click at [1129, 293] on icon "Next slide" at bounding box center [1132, 287] width 12 height 12
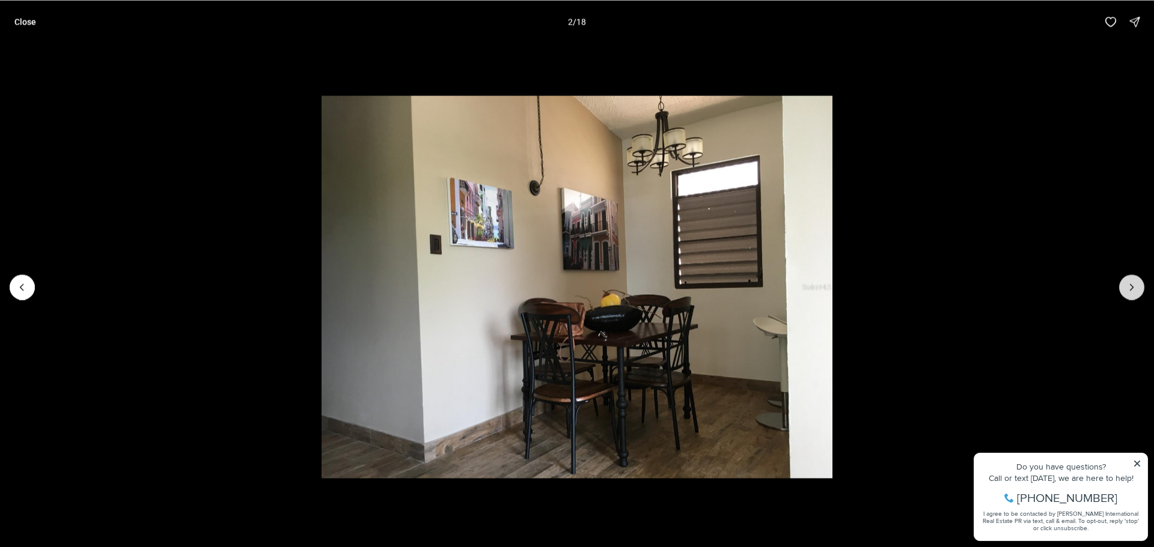
click at [1129, 293] on icon "Next slide" at bounding box center [1132, 287] width 12 height 12
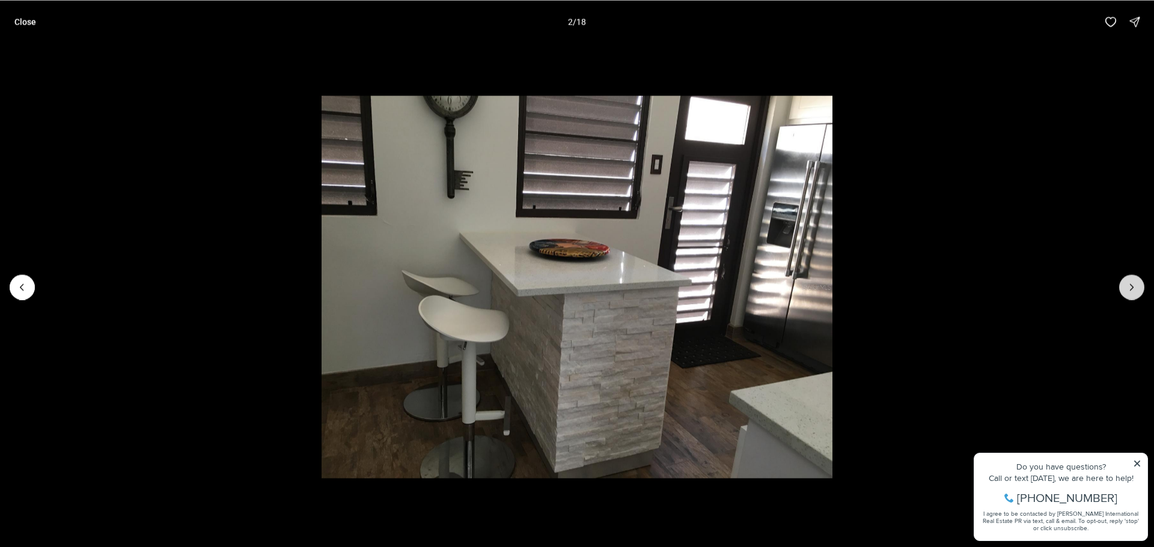
click at [1129, 293] on icon "Next slide" at bounding box center [1132, 287] width 12 height 12
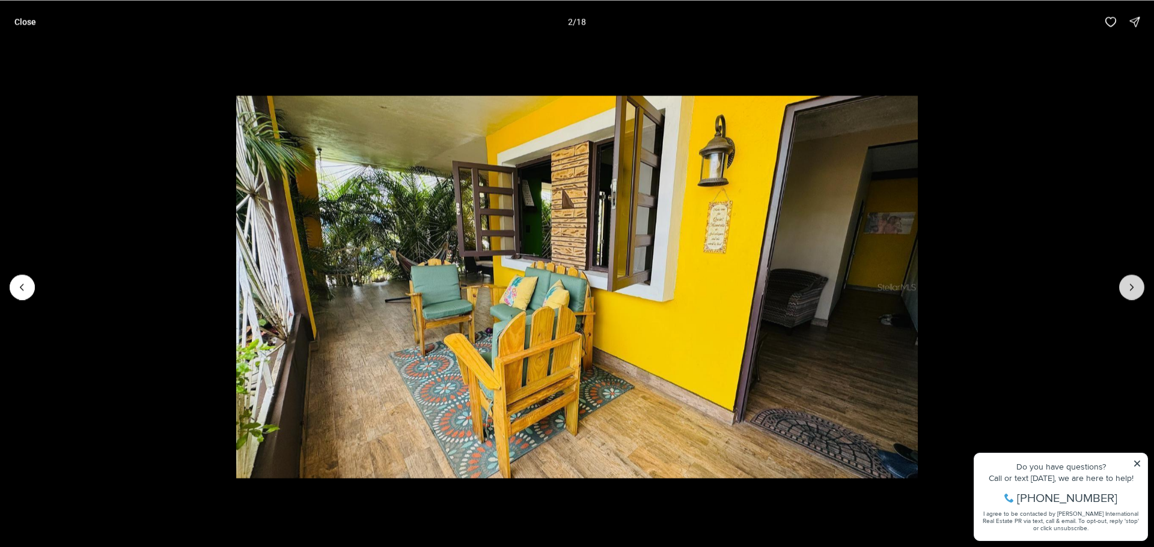
click at [1129, 293] on icon "Next slide" at bounding box center [1132, 287] width 12 height 12
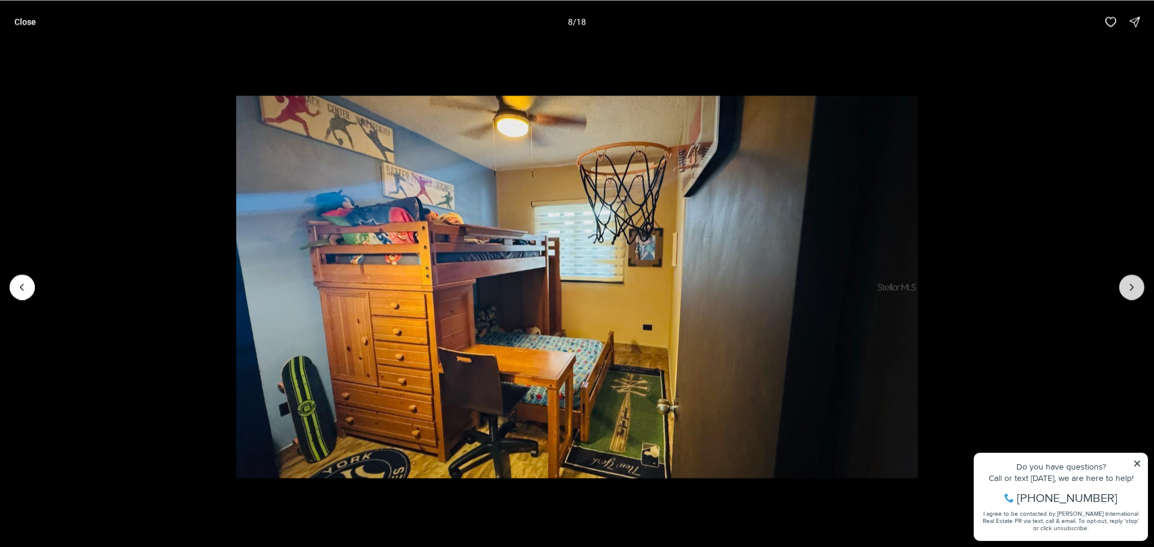
click at [1129, 293] on icon "Next slide" at bounding box center [1132, 287] width 12 height 12
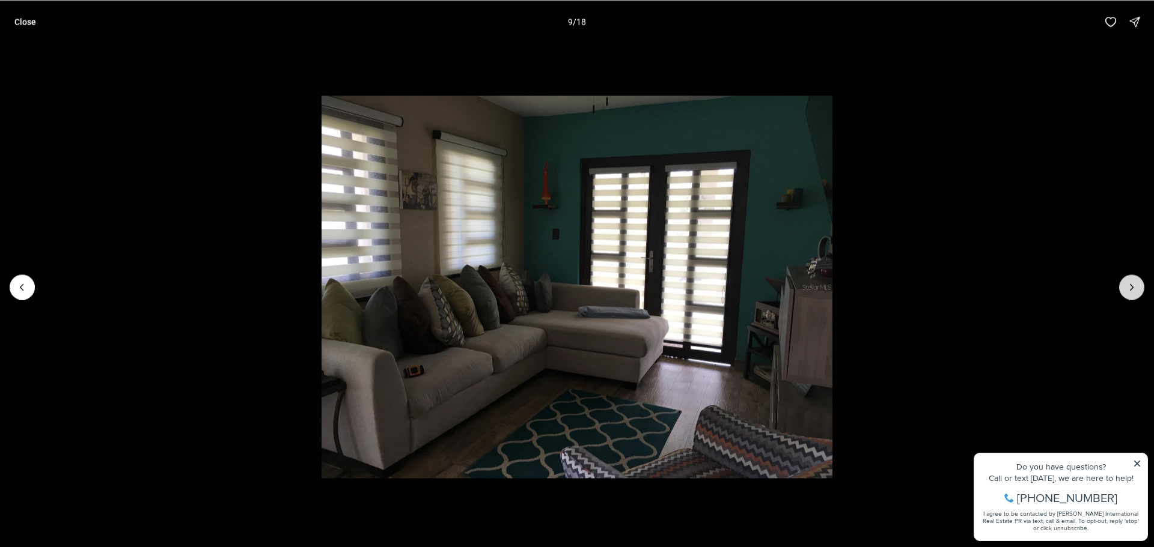
click at [1129, 293] on icon "Next slide" at bounding box center [1132, 287] width 12 height 12
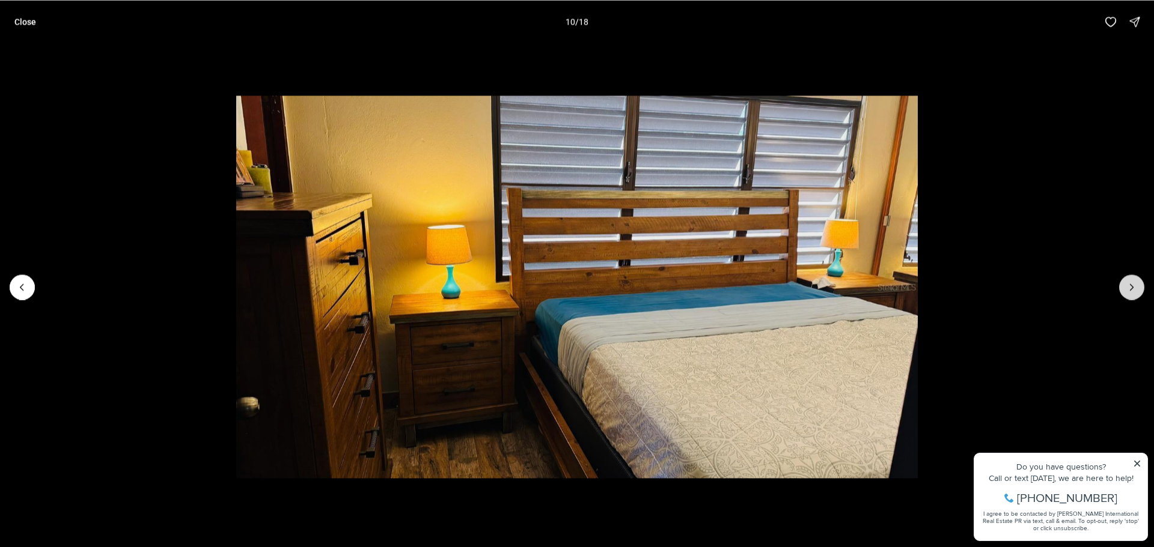
click at [1129, 293] on icon "Next slide" at bounding box center [1132, 287] width 12 height 12
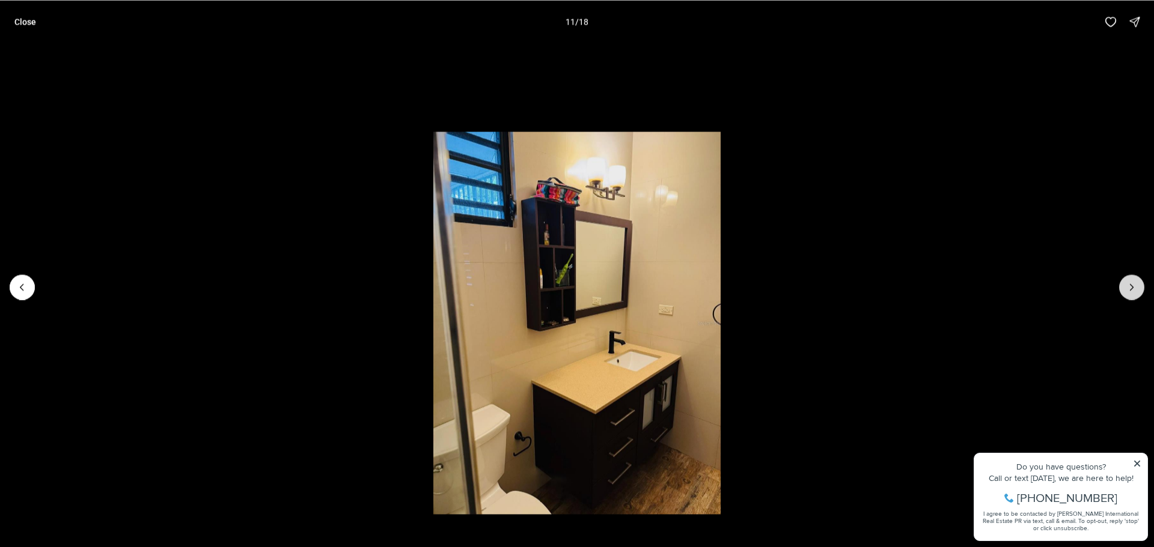
click at [1129, 293] on icon "Next slide" at bounding box center [1132, 287] width 12 height 12
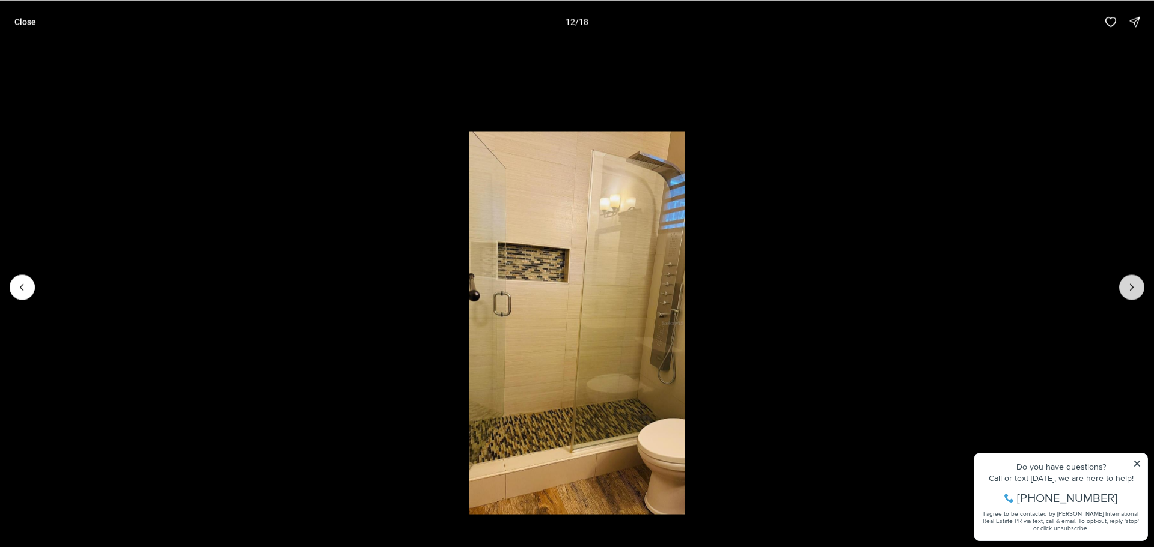
click at [1129, 293] on icon "Next slide" at bounding box center [1132, 287] width 12 height 12
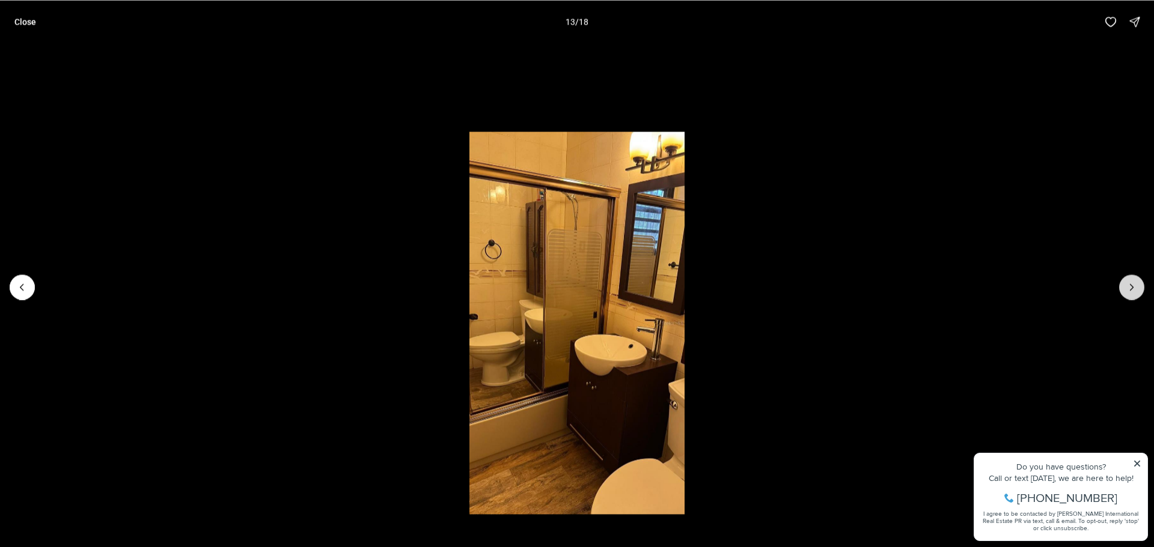
click at [1129, 293] on icon "Next slide" at bounding box center [1132, 287] width 12 height 12
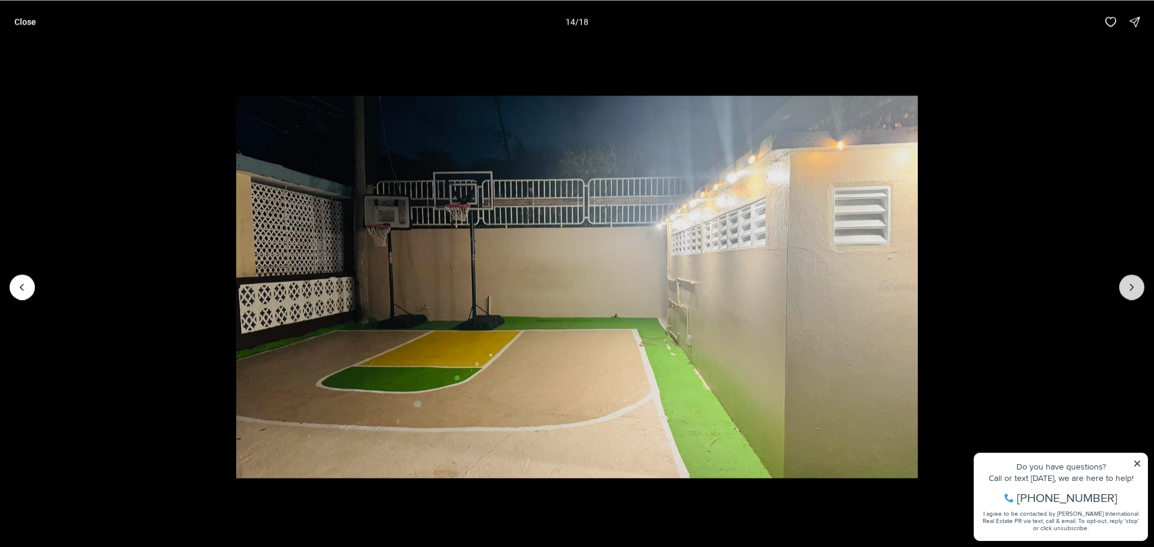
click at [1129, 293] on icon "Next slide" at bounding box center [1132, 287] width 12 height 12
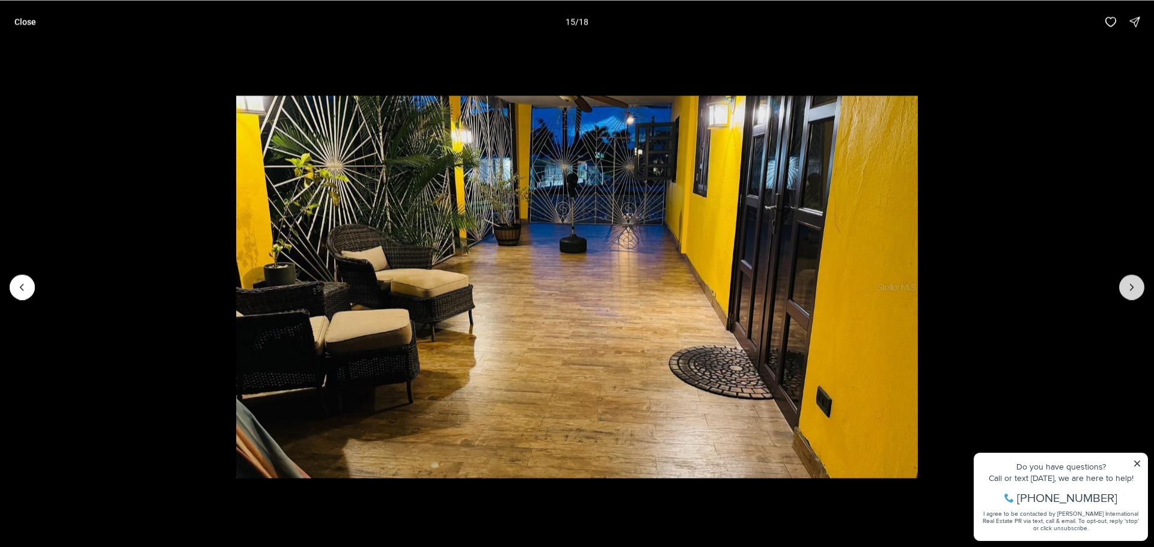
click at [1129, 293] on icon "Next slide" at bounding box center [1132, 287] width 12 height 12
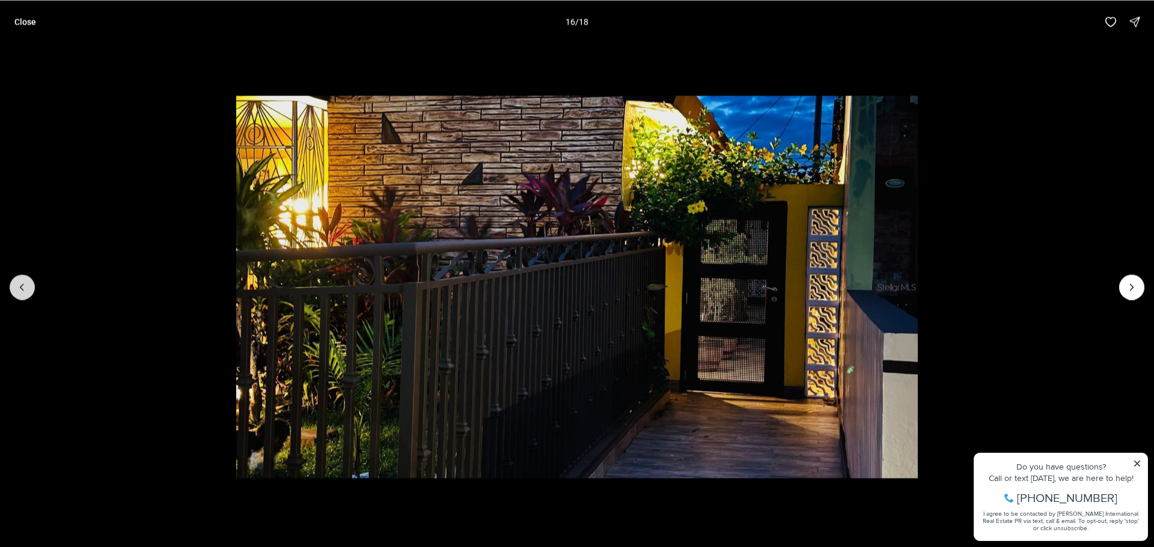
click at [17, 287] on icon "Previous slide" at bounding box center [22, 287] width 12 height 12
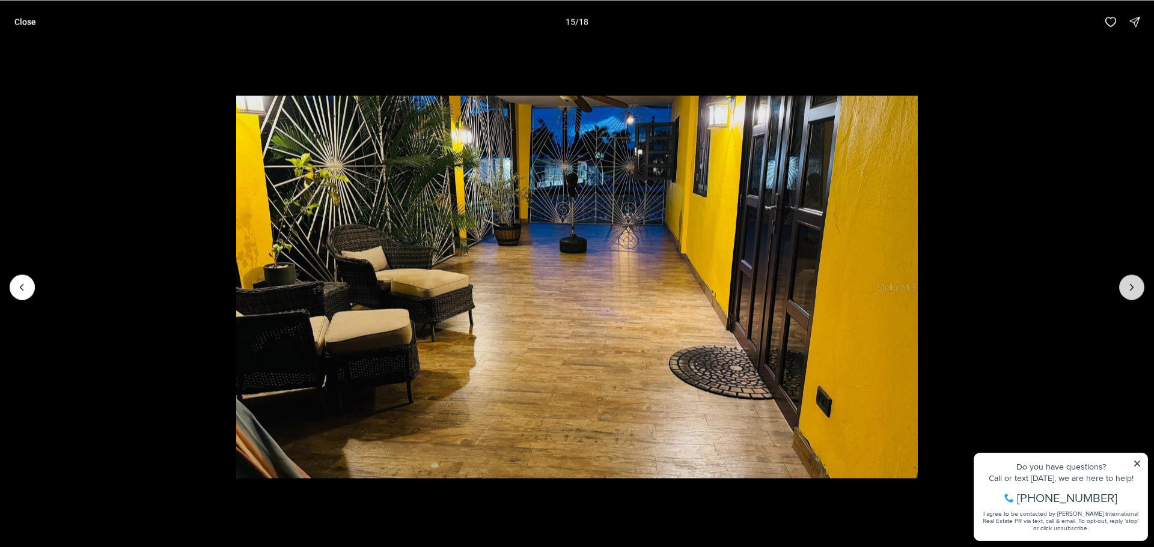
click at [1135, 285] on icon "Next slide" at bounding box center [1132, 287] width 12 height 12
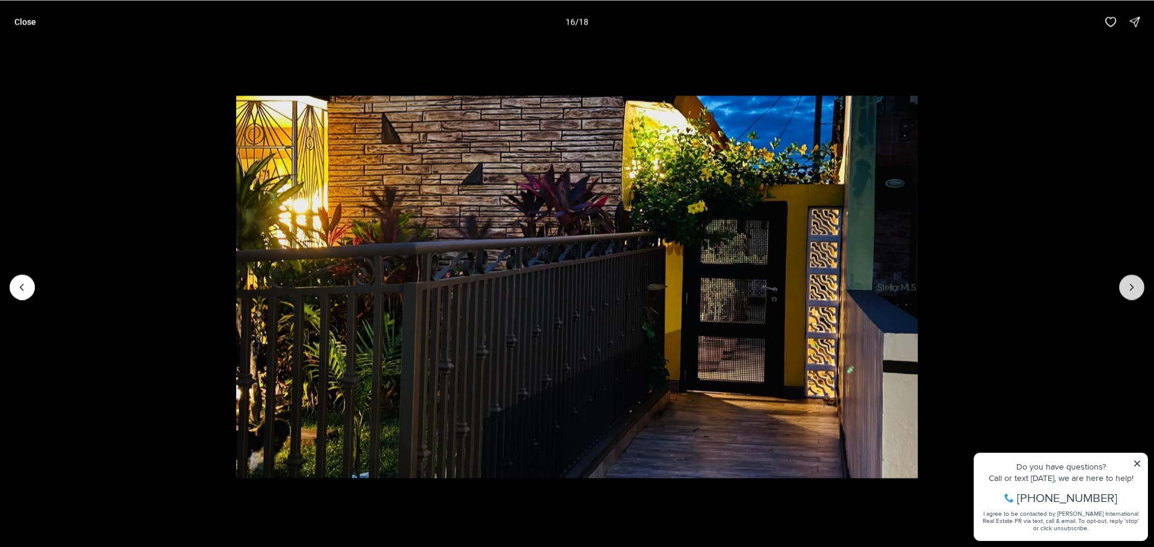
click at [1135, 284] on icon "Next slide" at bounding box center [1132, 287] width 12 height 12
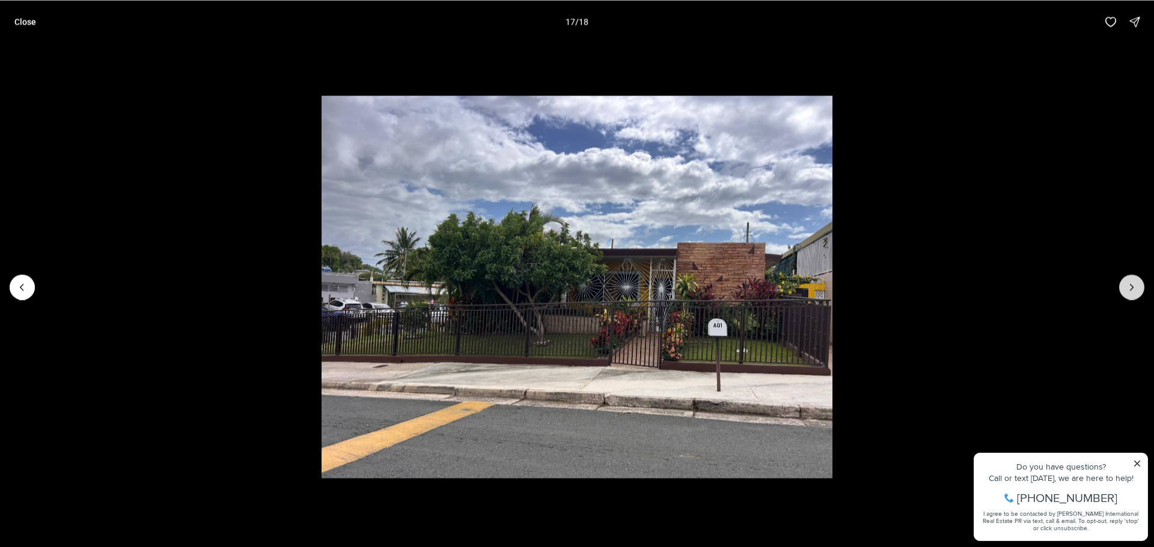
click at [1128, 292] on icon "Next slide" at bounding box center [1132, 287] width 12 height 12
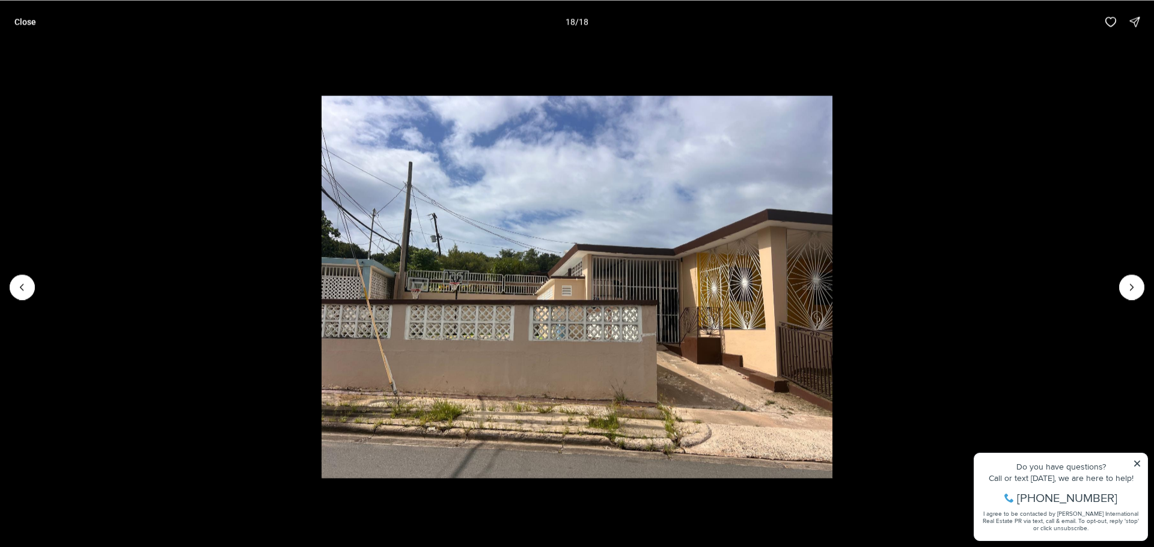
click at [1143, 284] on div at bounding box center [1131, 287] width 25 height 25
click at [1135, 285] on div at bounding box center [1131, 287] width 25 height 25
click at [36, 284] on li "18 of 18" at bounding box center [577, 286] width 1154 height 487
click at [29, 284] on button "Previous slide" at bounding box center [22, 287] width 25 height 25
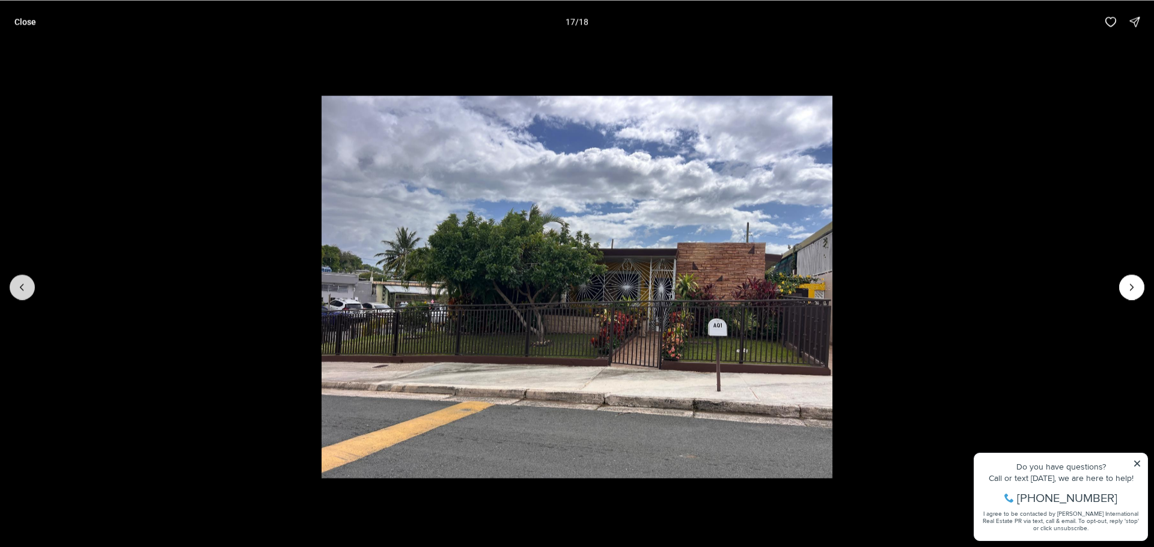
click at [29, 284] on button "Previous slide" at bounding box center [22, 287] width 25 height 25
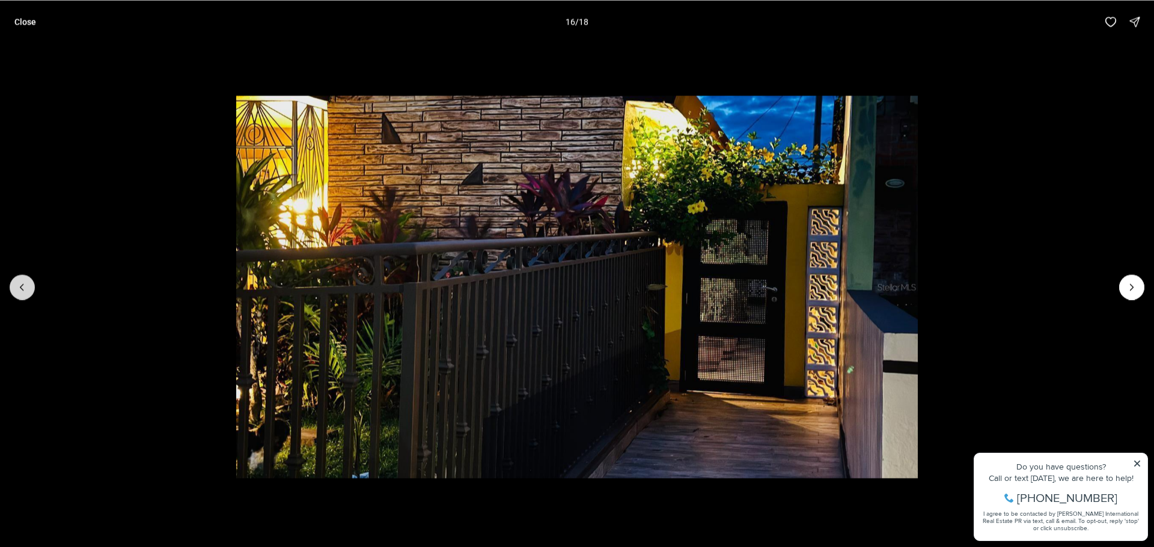
click at [29, 284] on button "Previous slide" at bounding box center [22, 287] width 25 height 25
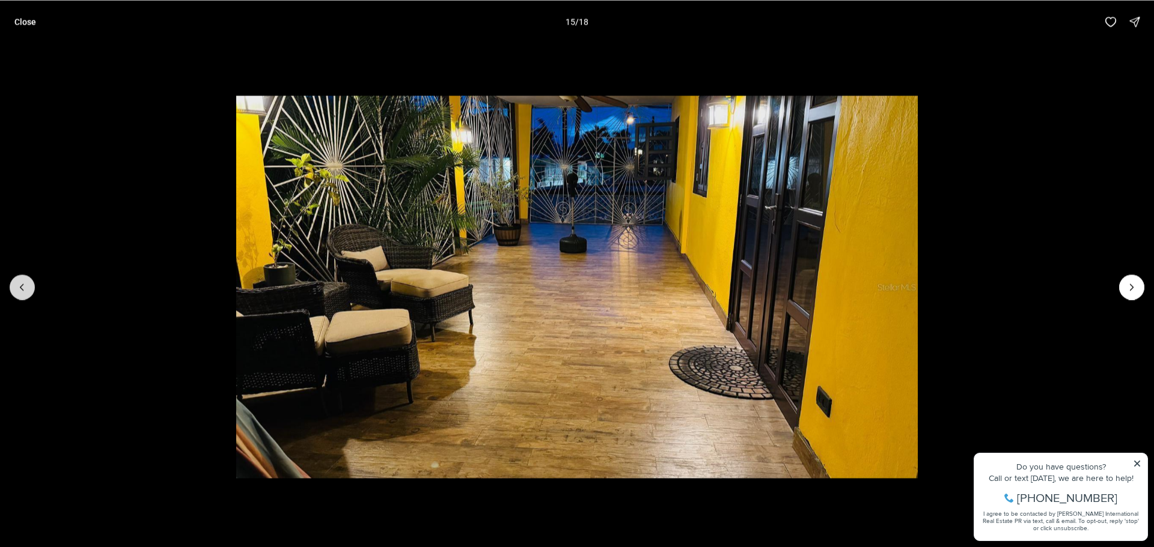
click at [30, 289] on button "Previous slide" at bounding box center [22, 287] width 25 height 25
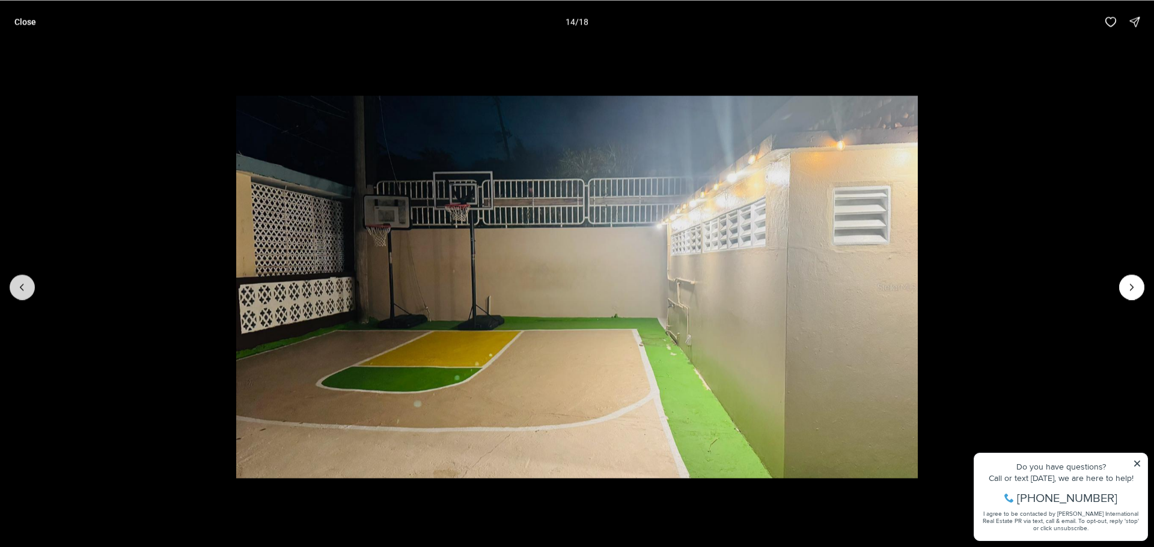
click at [30, 289] on button "Previous slide" at bounding box center [22, 287] width 25 height 25
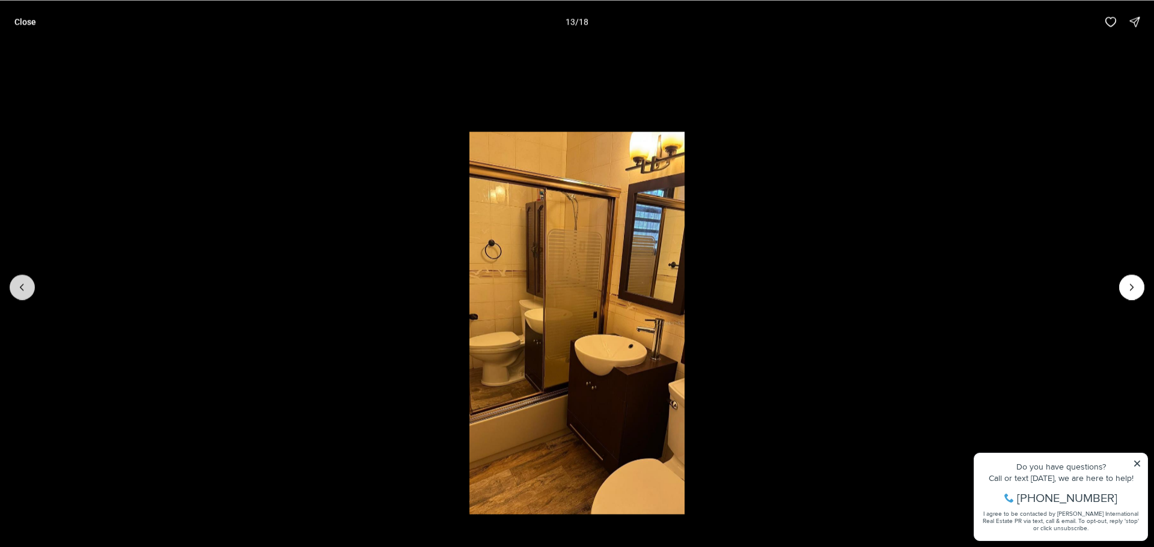
click at [30, 289] on button "Previous slide" at bounding box center [22, 287] width 25 height 25
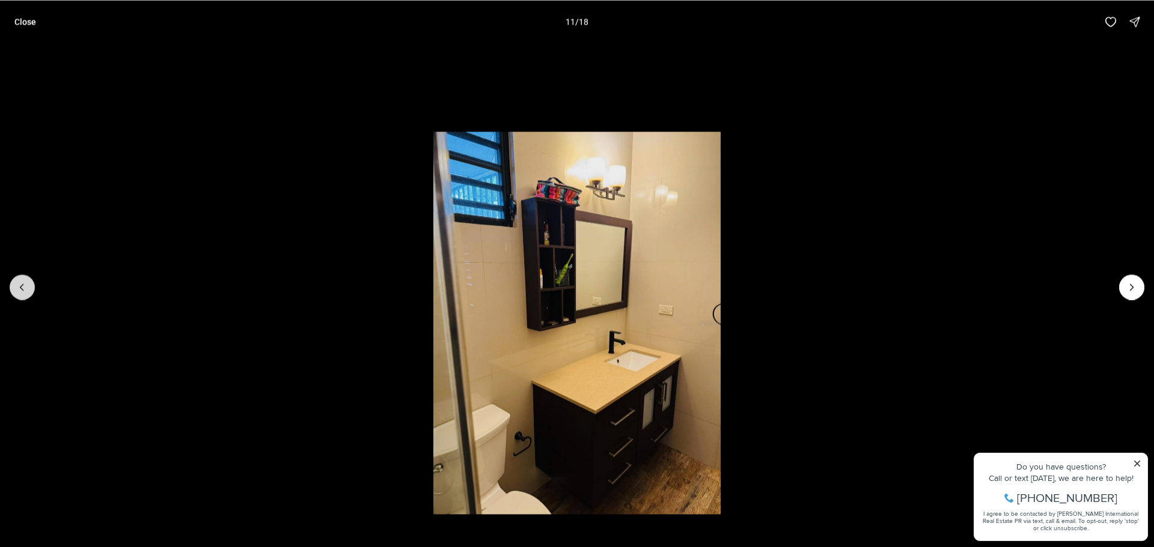
click at [30, 289] on button "Previous slide" at bounding box center [22, 287] width 25 height 25
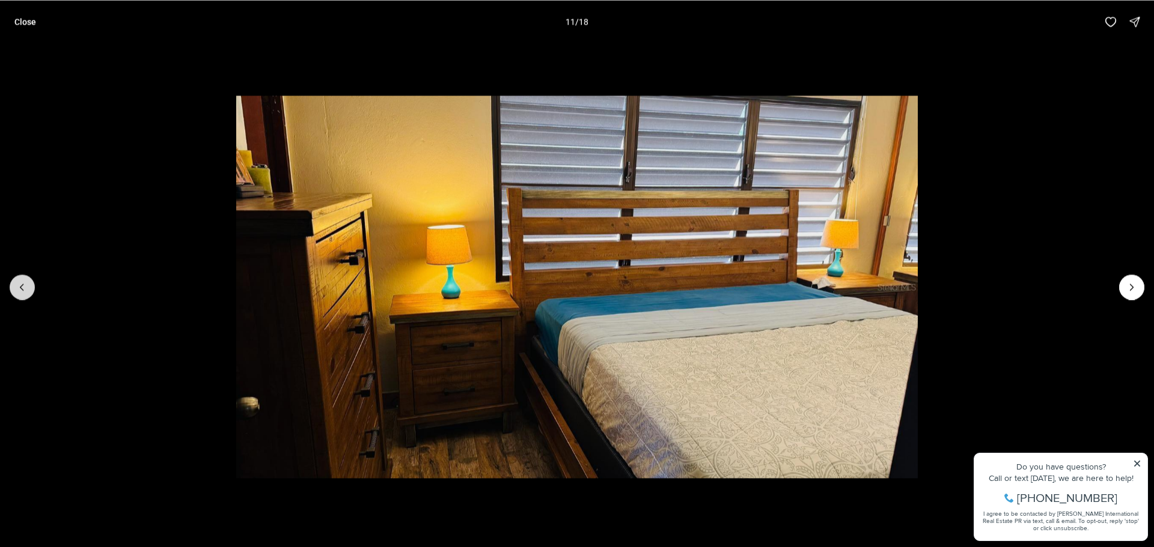
click at [30, 289] on button "Previous slide" at bounding box center [22, 287] width 25 height 25
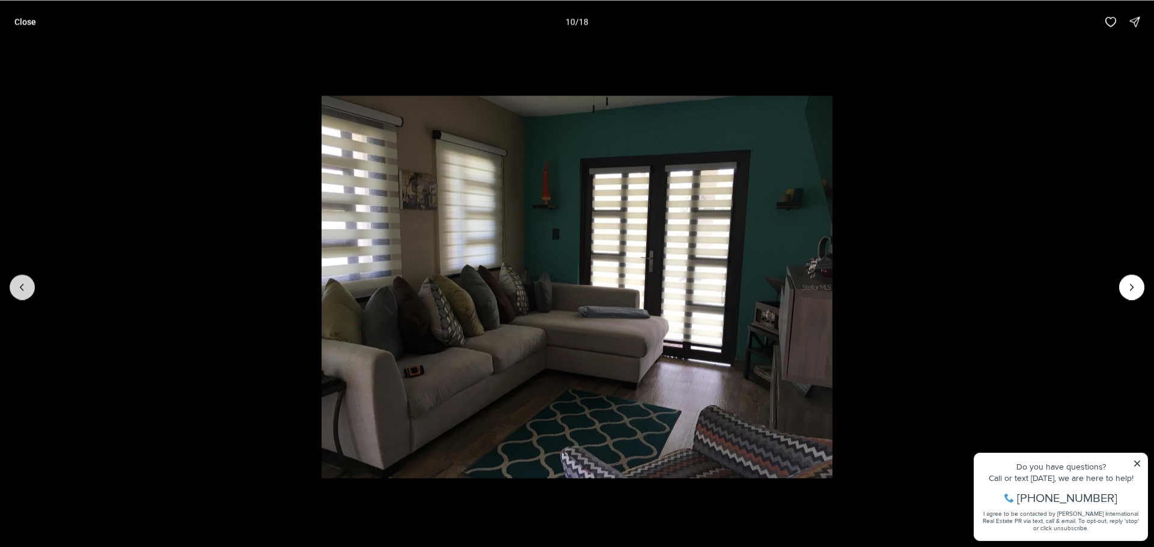
click at [30, 289] on button "Previous slide" at bounding box center [22, 287] width 25 height 25
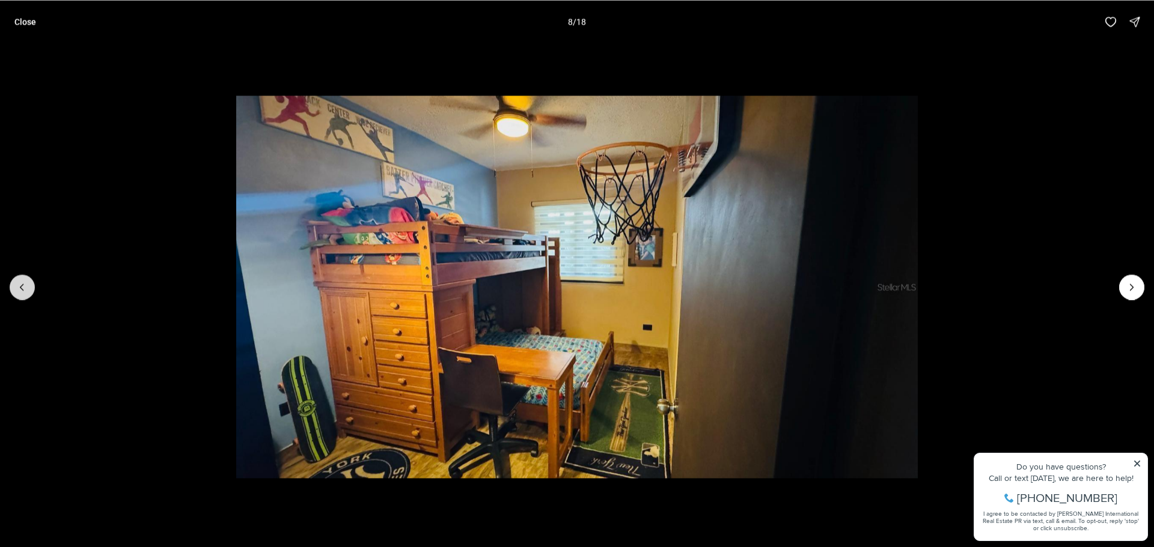
click at [30, 289] on button "Previous slide" at bounding box center [22, 287] width 25 height 25
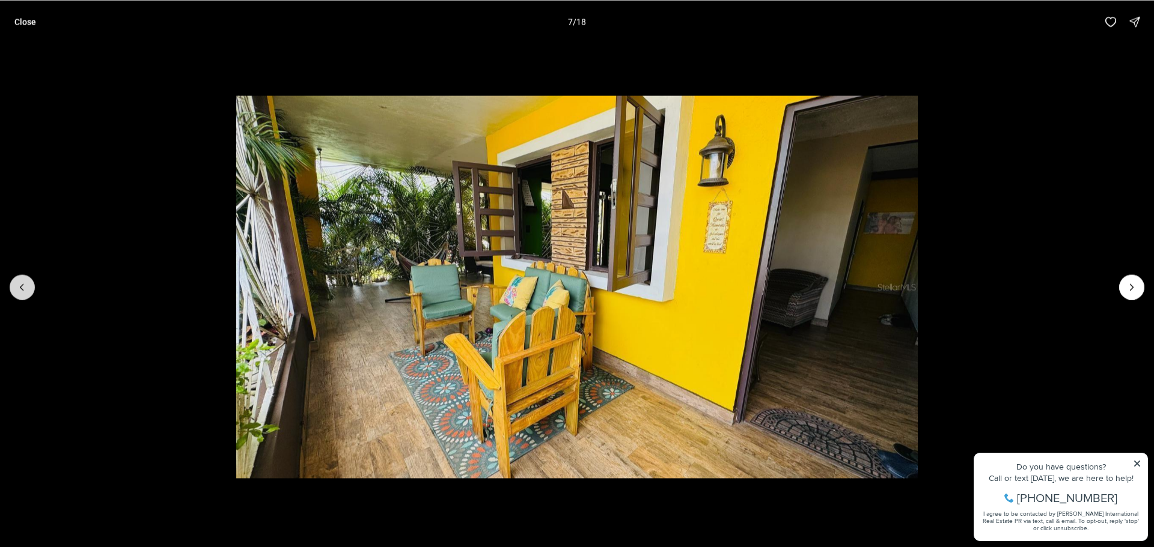
click at [30, 289] on button "Previous slide" at bounding box center [22, 287] width 25 height 25
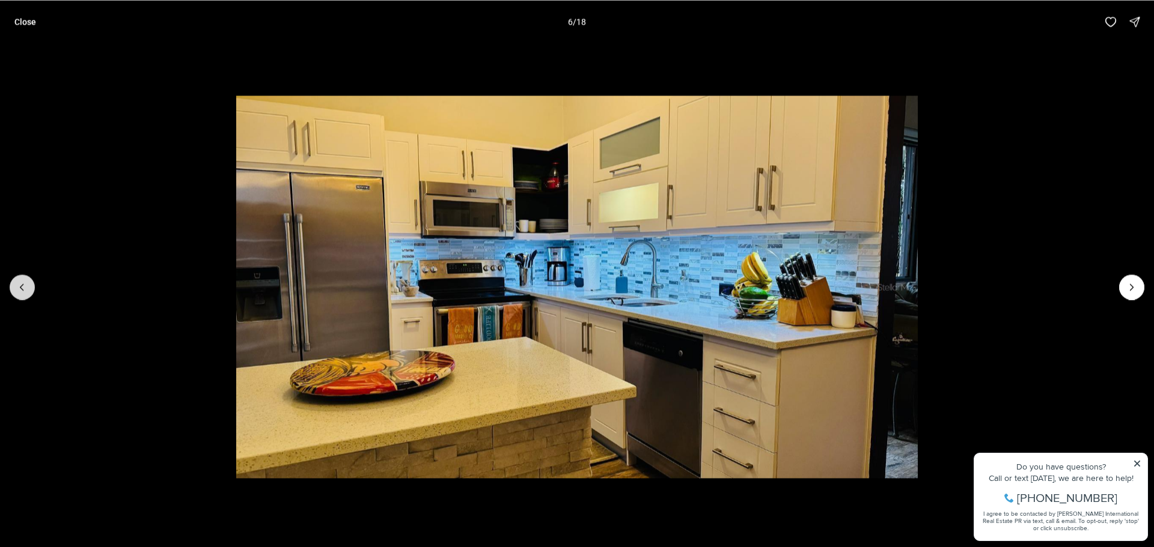
click at [30, 289] on button "Previous slide" at bounding box center [22, 287] width 25 height 25
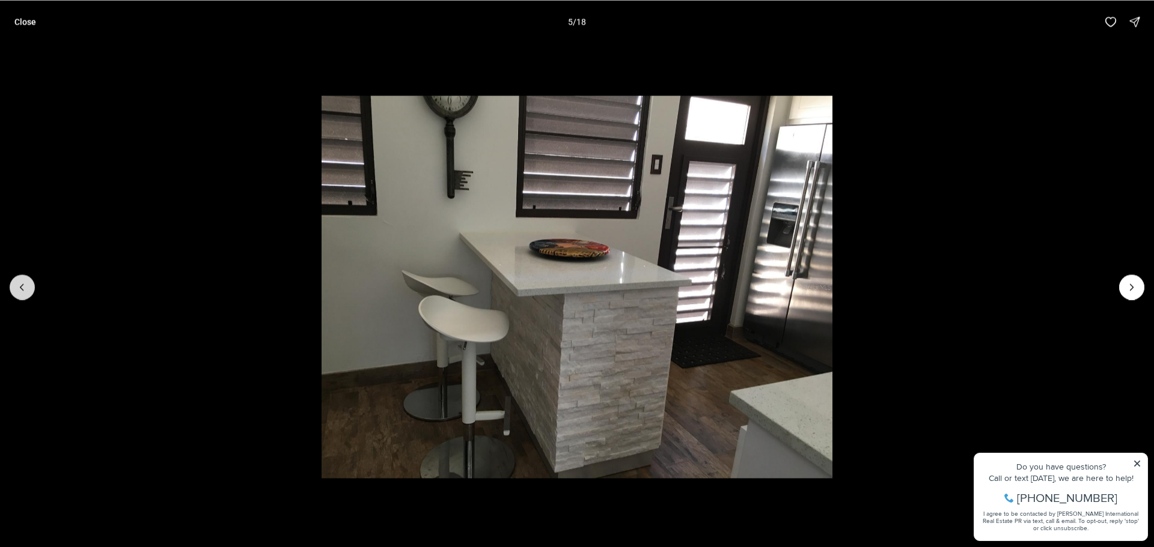
click at [30, 289] on button "Previous slide" at bounding box center [22, 287] width 25 height 25
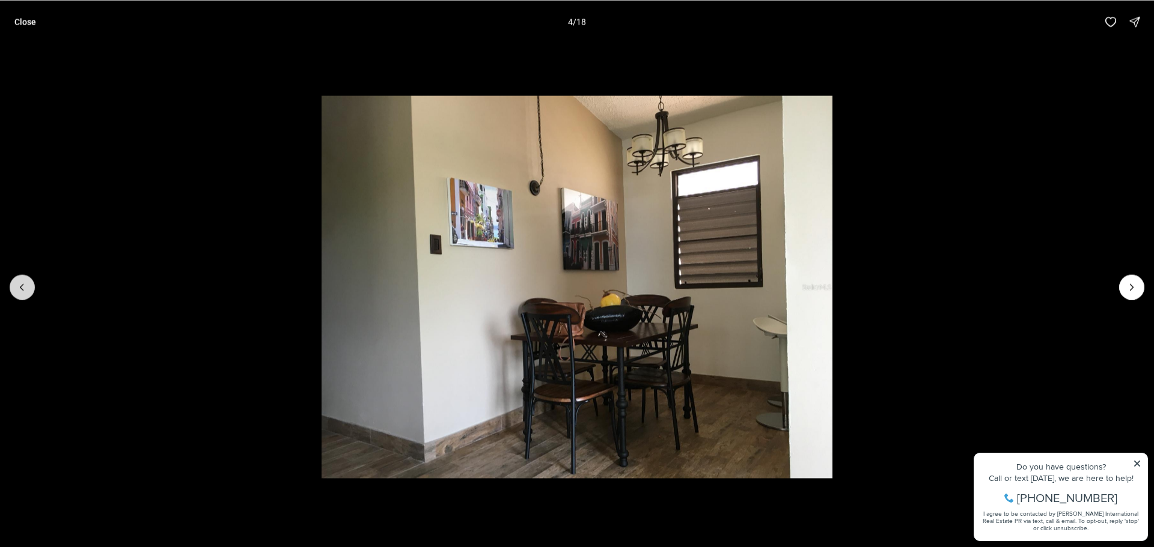
click at [30, 289] on button "Previous slide" at bounding box center [22, 287] width 25 height 25
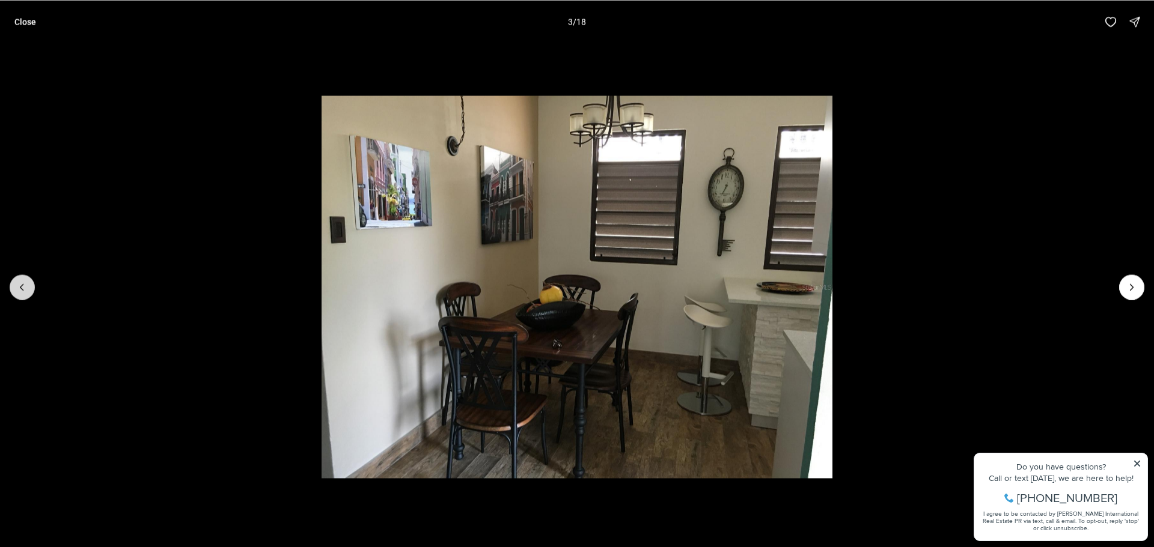
click at [30, 289] on button "Previous slide" at bounding box center [22, 287] width 25 height 25
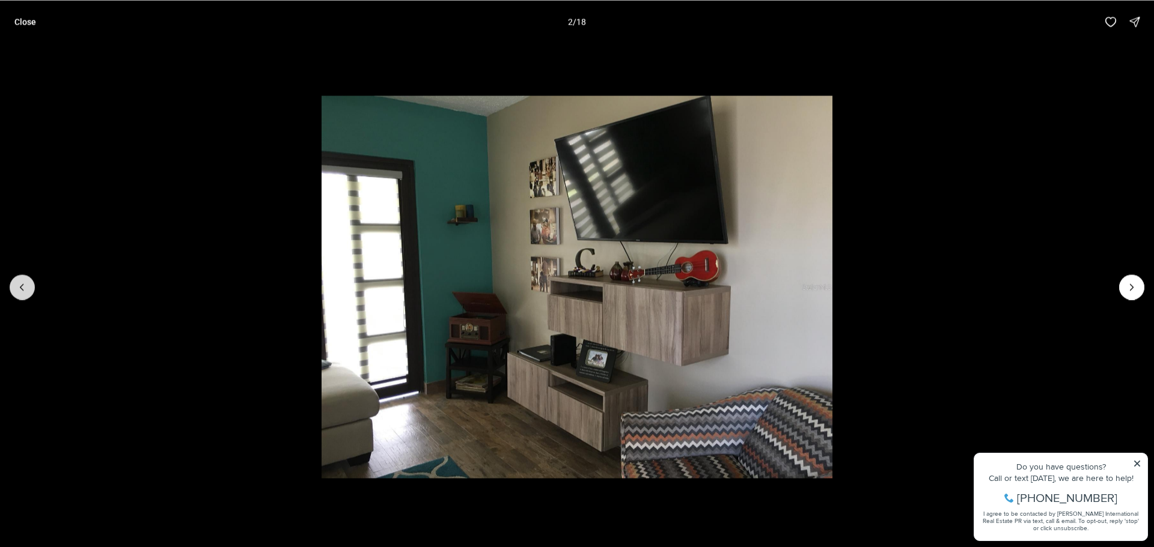
click at [30, 289] on button "Previous slide" at bounding box center [22, 287] width 25 height 25
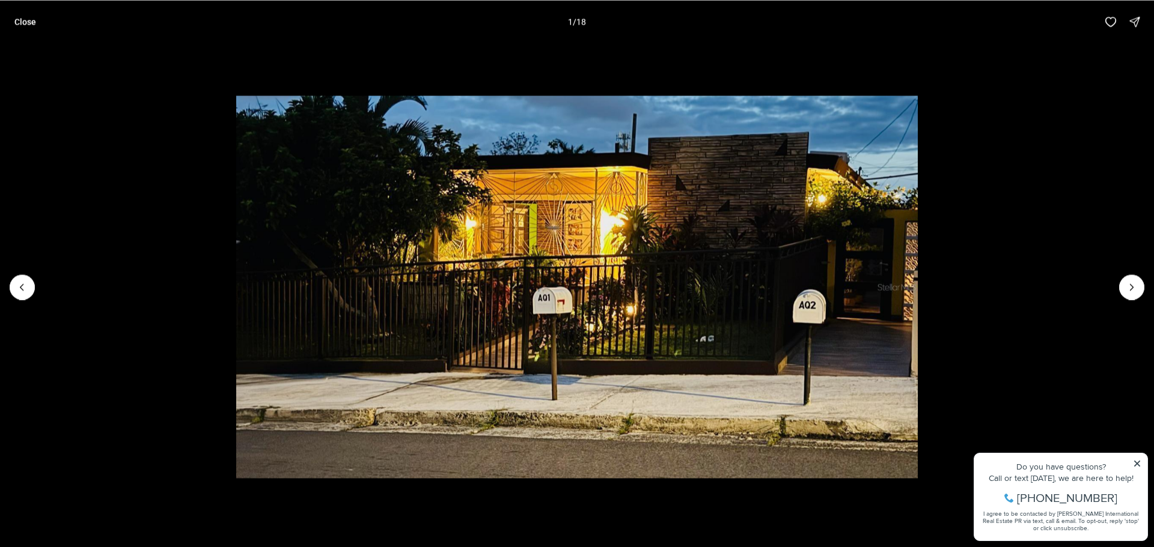
click at [30, 289] on div at bounding box center [22, 287] width 25 height 25
click at [25, 22] on p "Close" at bounding box center [25, 22] width 22 height 10
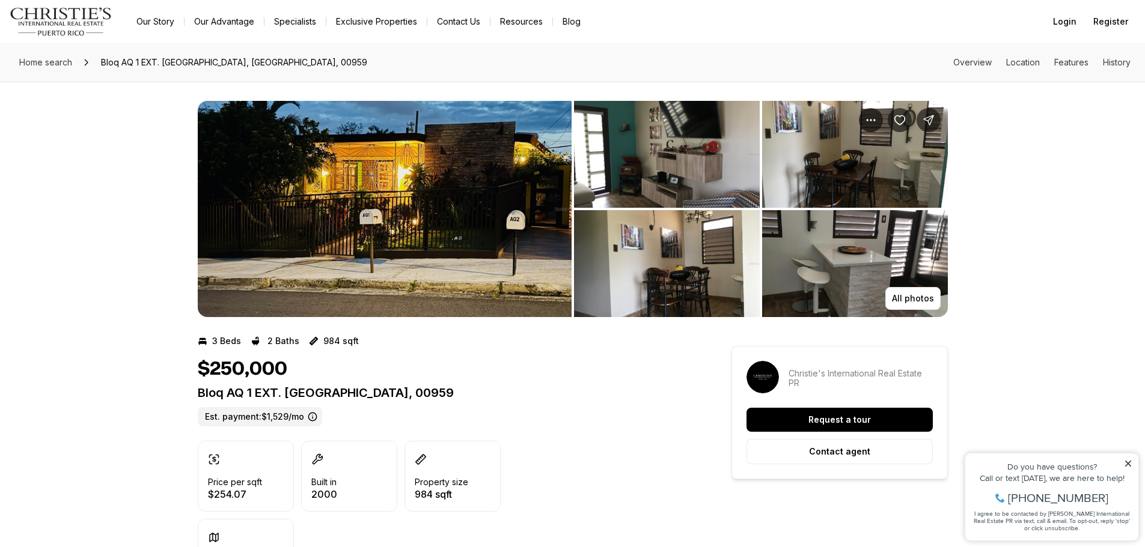
drag, startPoint x: 484, startPoint y: 392, endPoint x: 200, endPoint y: 392, distance: 284.3
click at [200, 392] on p "Bloq AQ 1 EXT. VILLA RICA BAYAMON PR, 00959" at bounding box center [443, 393] width 490 height 14
copy p "Bloq AQ 1 EXT. VILLA RICA BAYAMON PR, 00959"
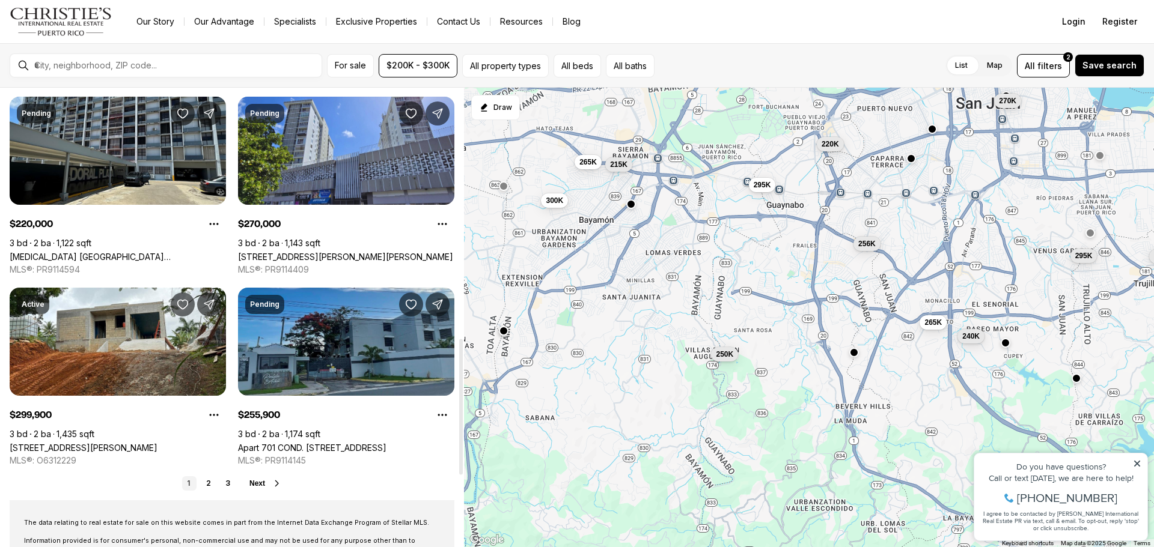
scroll to position [847, 0]
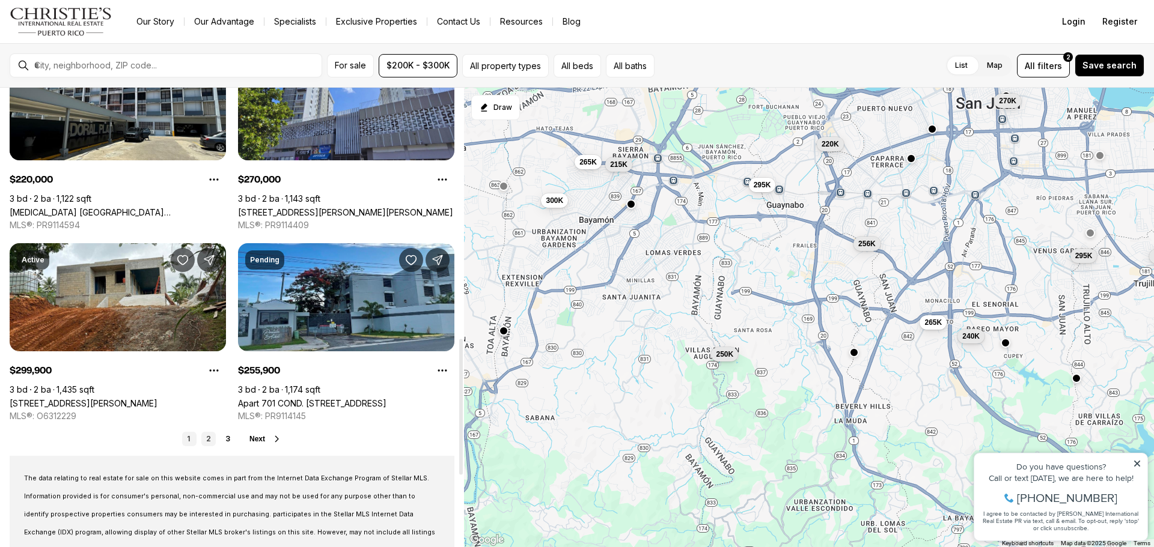
click at [210, 439] on link "2" at bounding box center [208, 439] width 14 height 14
